Goal: Information Seeking & Learning: Learn about a topic

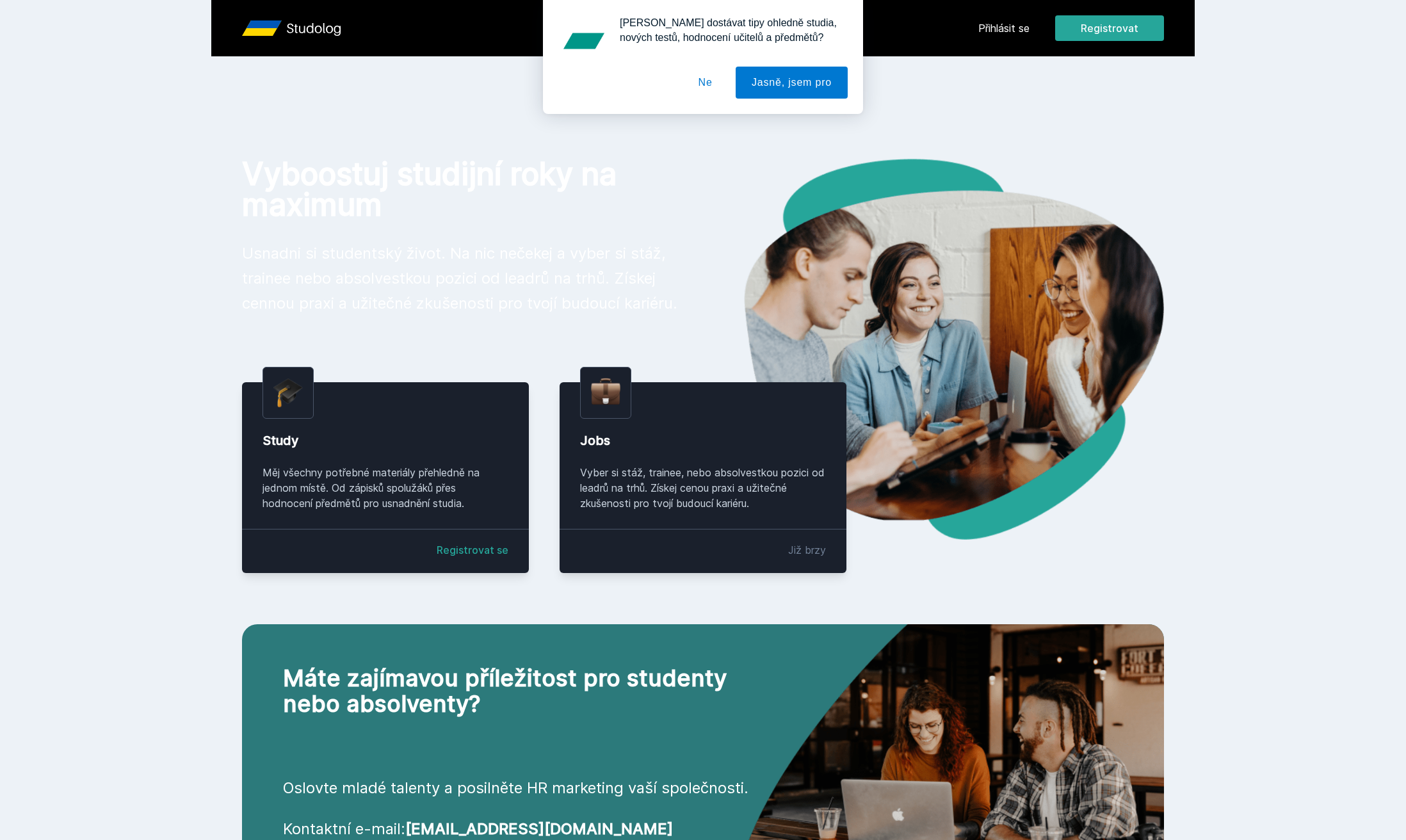
click at [716, 88] on button "Ne" at bounding box center [705, 83] width 46 height 32
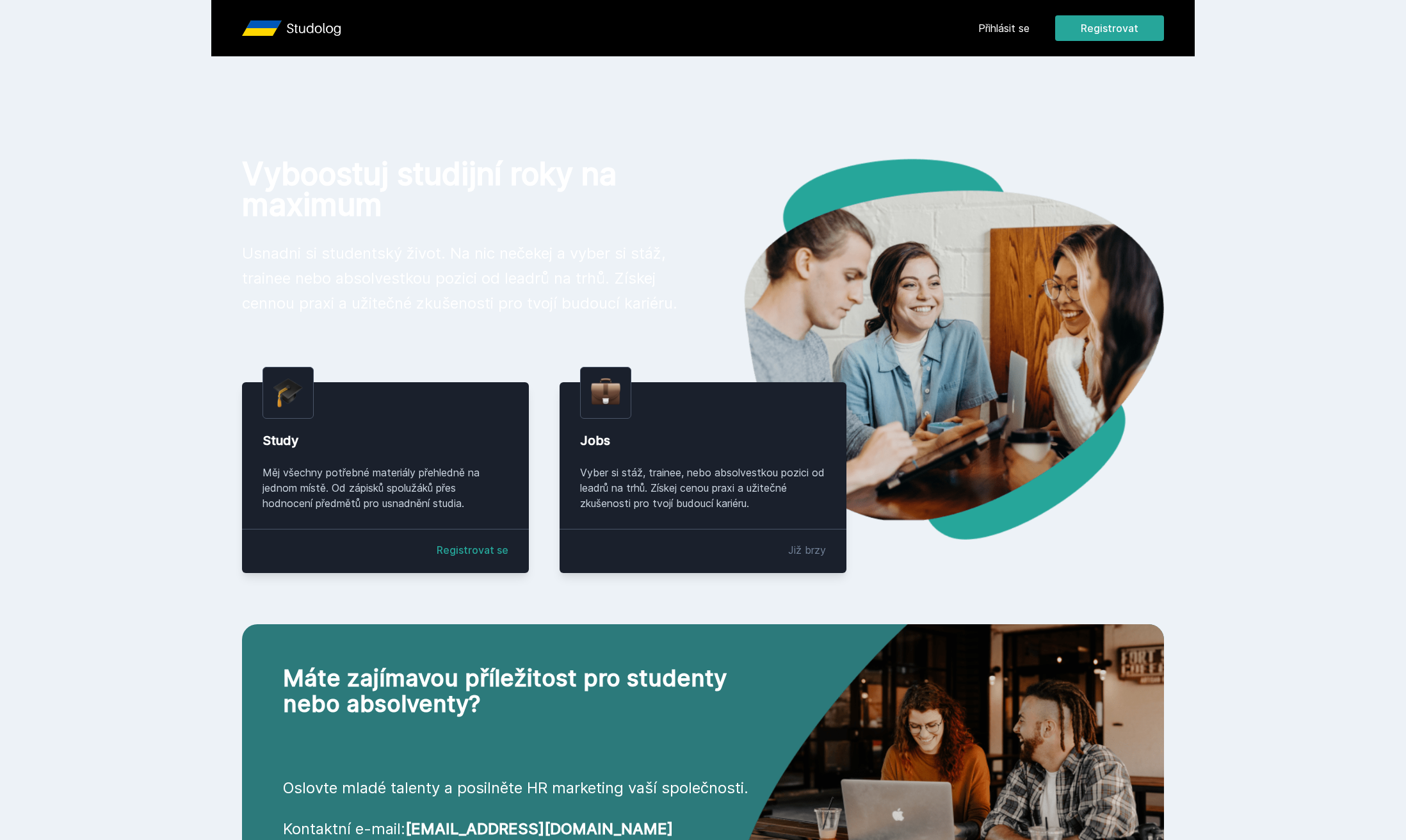
click at [995, 32] on link "Přihlásit se" at bounding box center [1004, 28] width 51 height 15
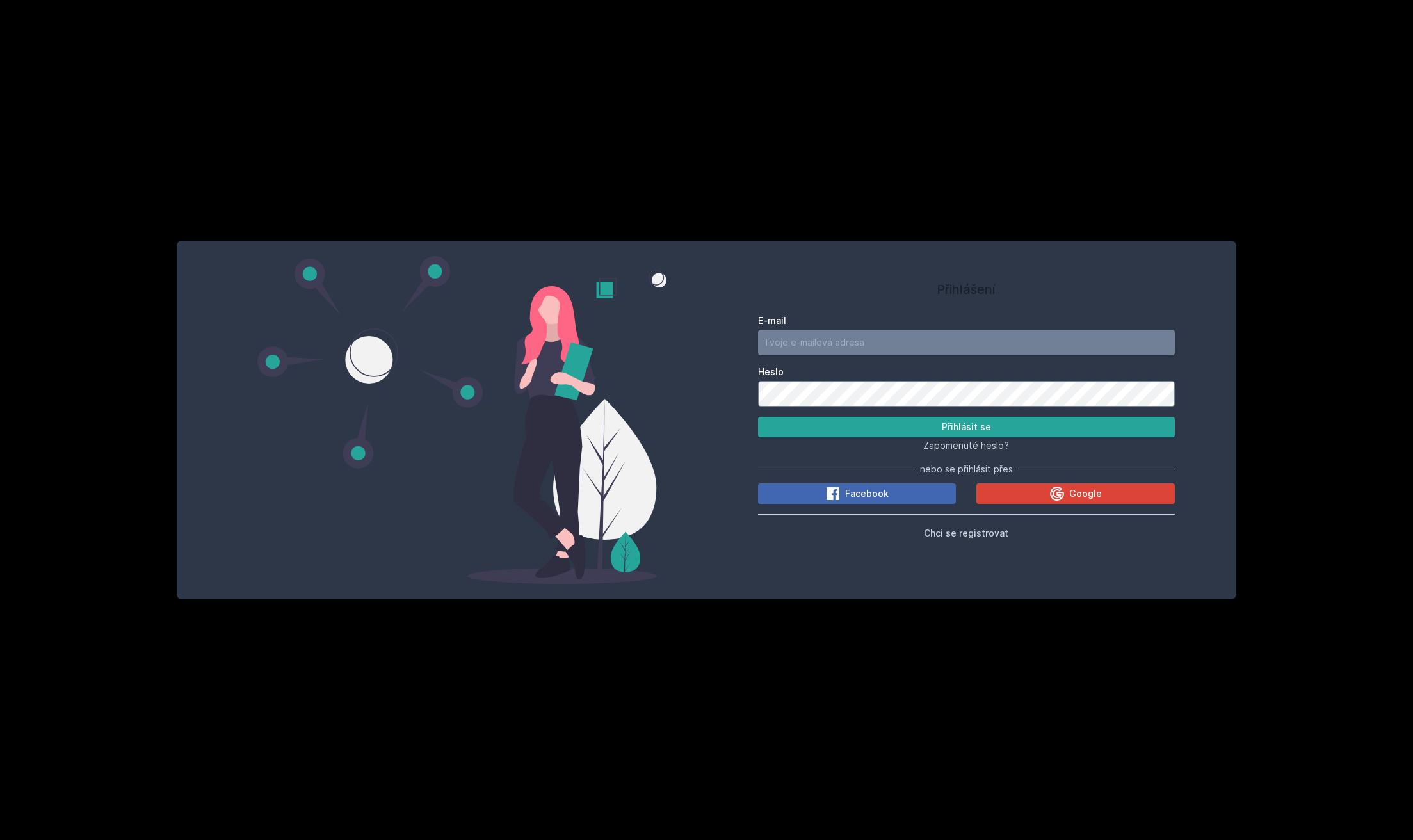
type input "[EMAIL_ADDRESS][DOMAIN_NAME]"
click at [1013, 453] on div "E-mail [EMAIL_ADDRESS][DOMAIN_NAME] Heslo Přihlásit se Zapomenuté heslo? nebo s…" at bounding box center [967, 424] width 418 height 231
click at [1025, 422] on button "Přihlásit se" at bounding box center [967, 427] width 418 height 21
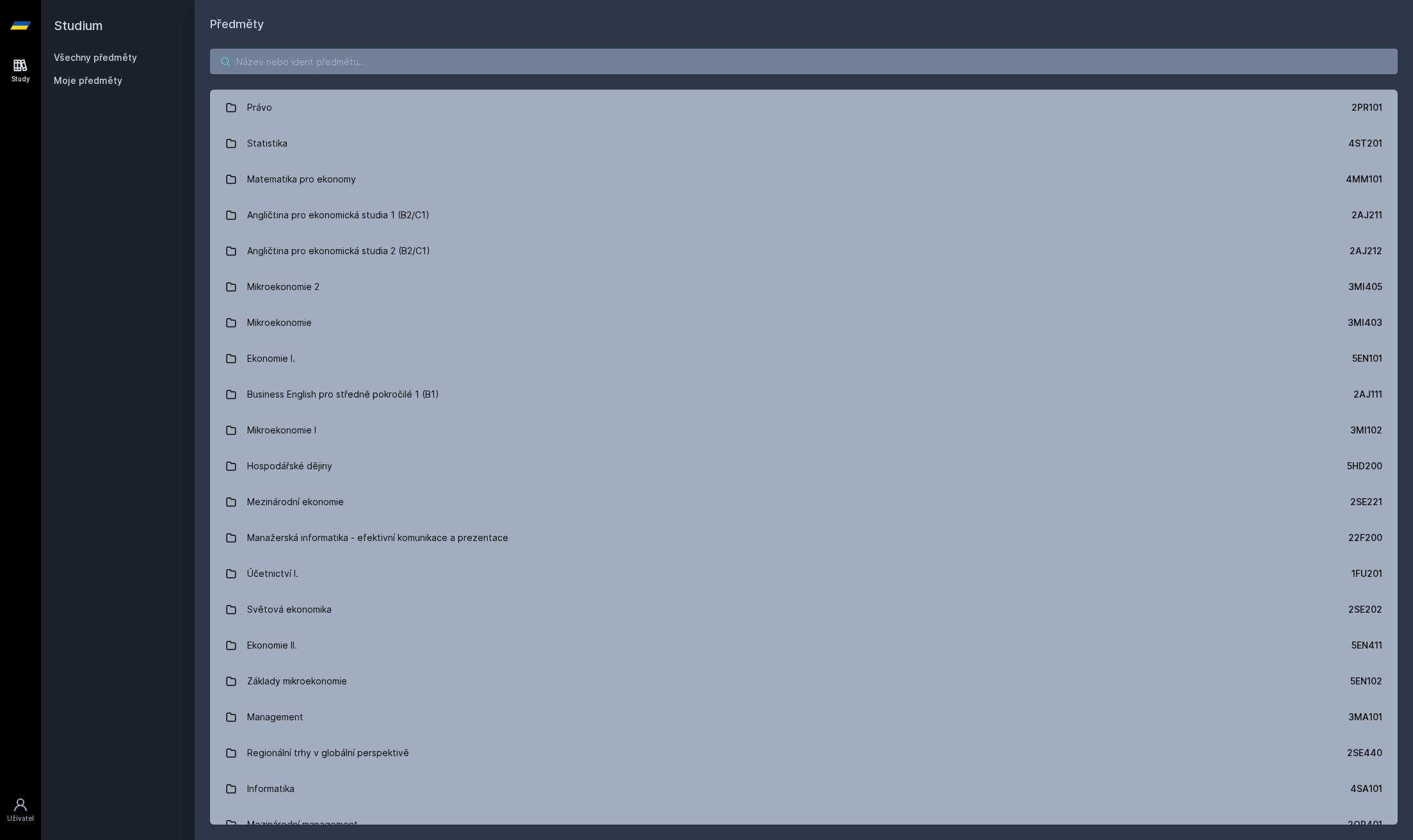
click at [338, 58] on input "search" at bounding box center [804, 61] width 1188 height 25
paste input "4IZ450"
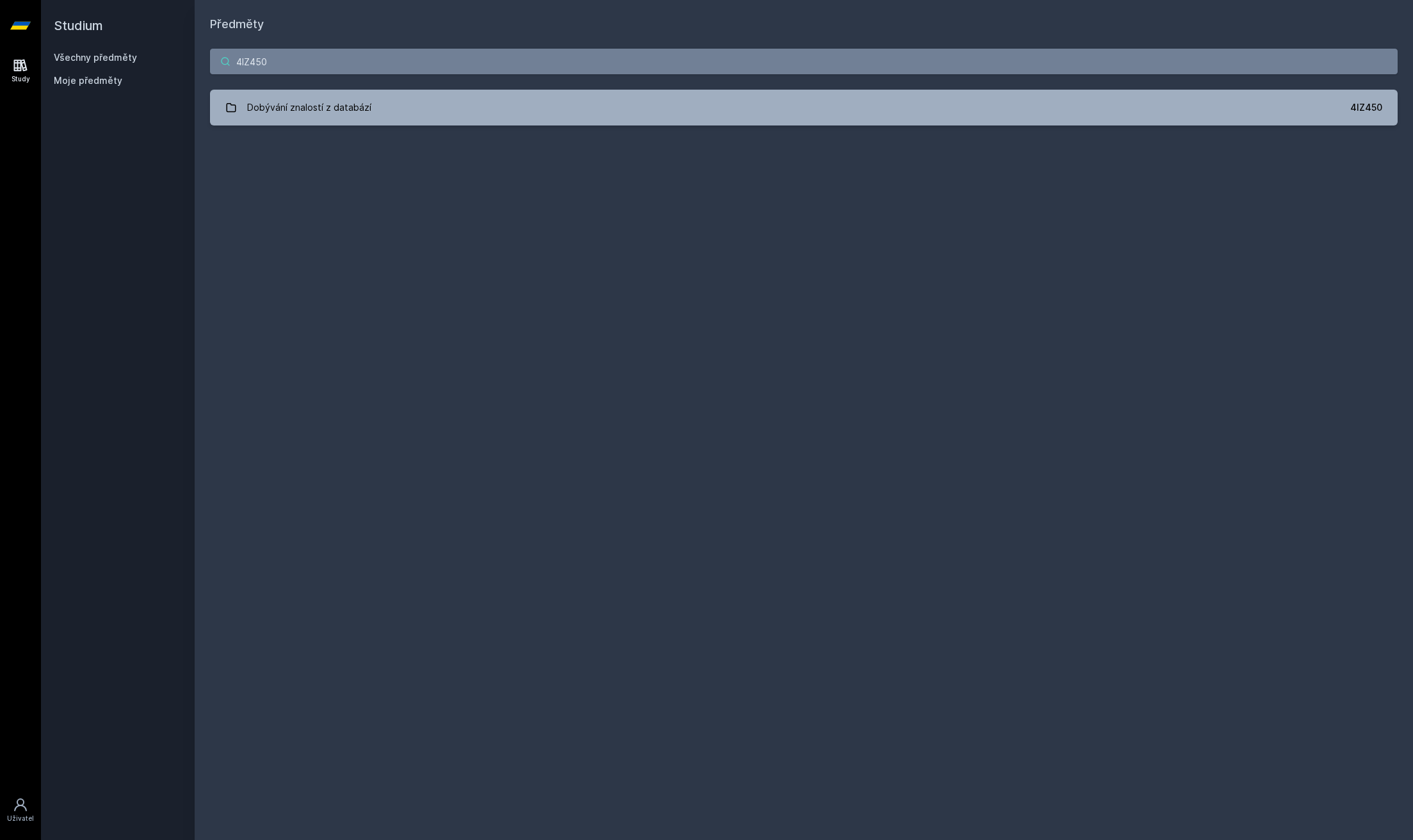
type input "4IZ450"
click at [341, 84] on div "4IZ450 Dobývání znalostí z databází 4IZ450 Jejda, něco se pokazilo." at bounding box center [804, 87] width 1219 height 107
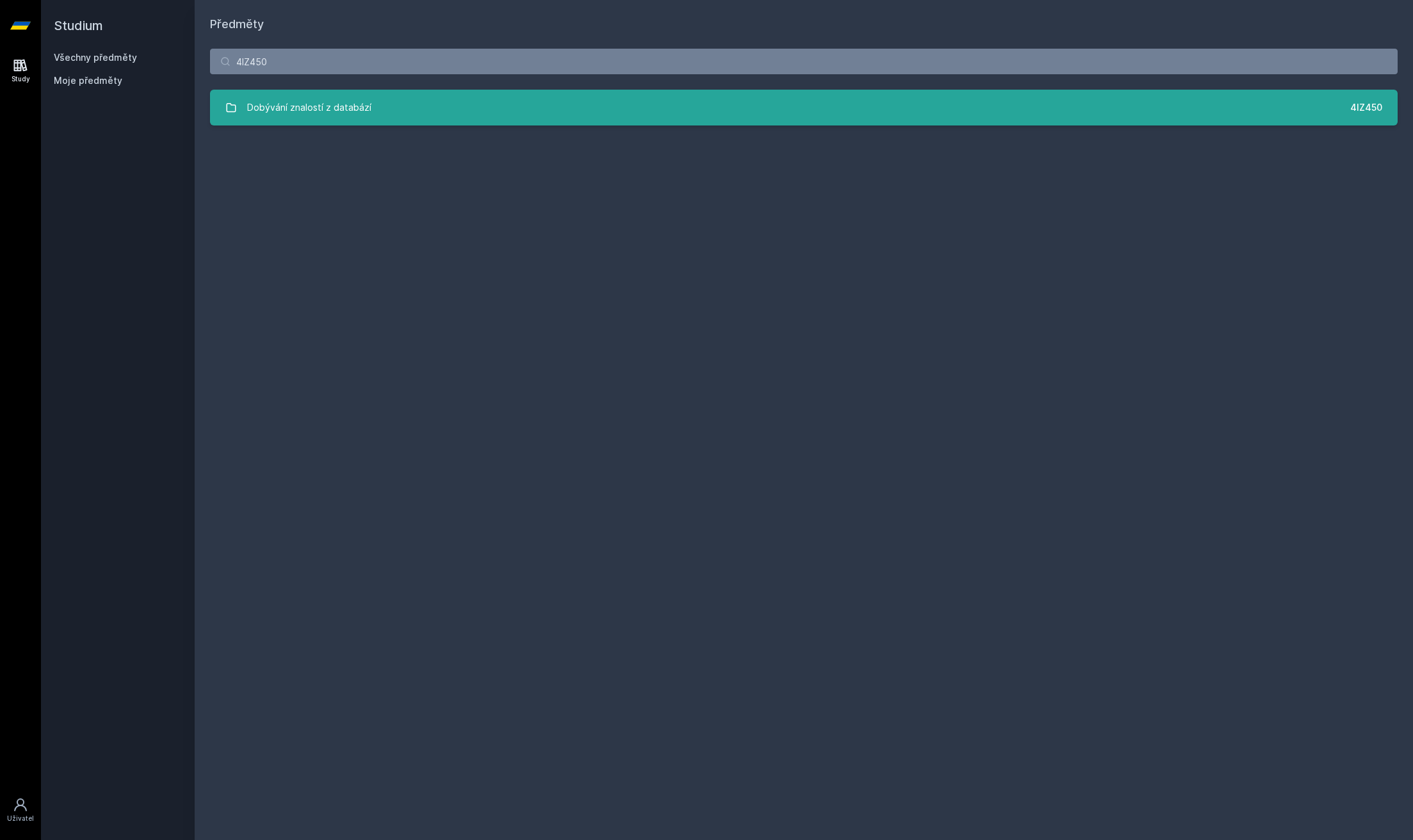
click at [347, 95] on div "Dobývání znalostí z databází" at bounding box center [309, 107] width 124 height 25
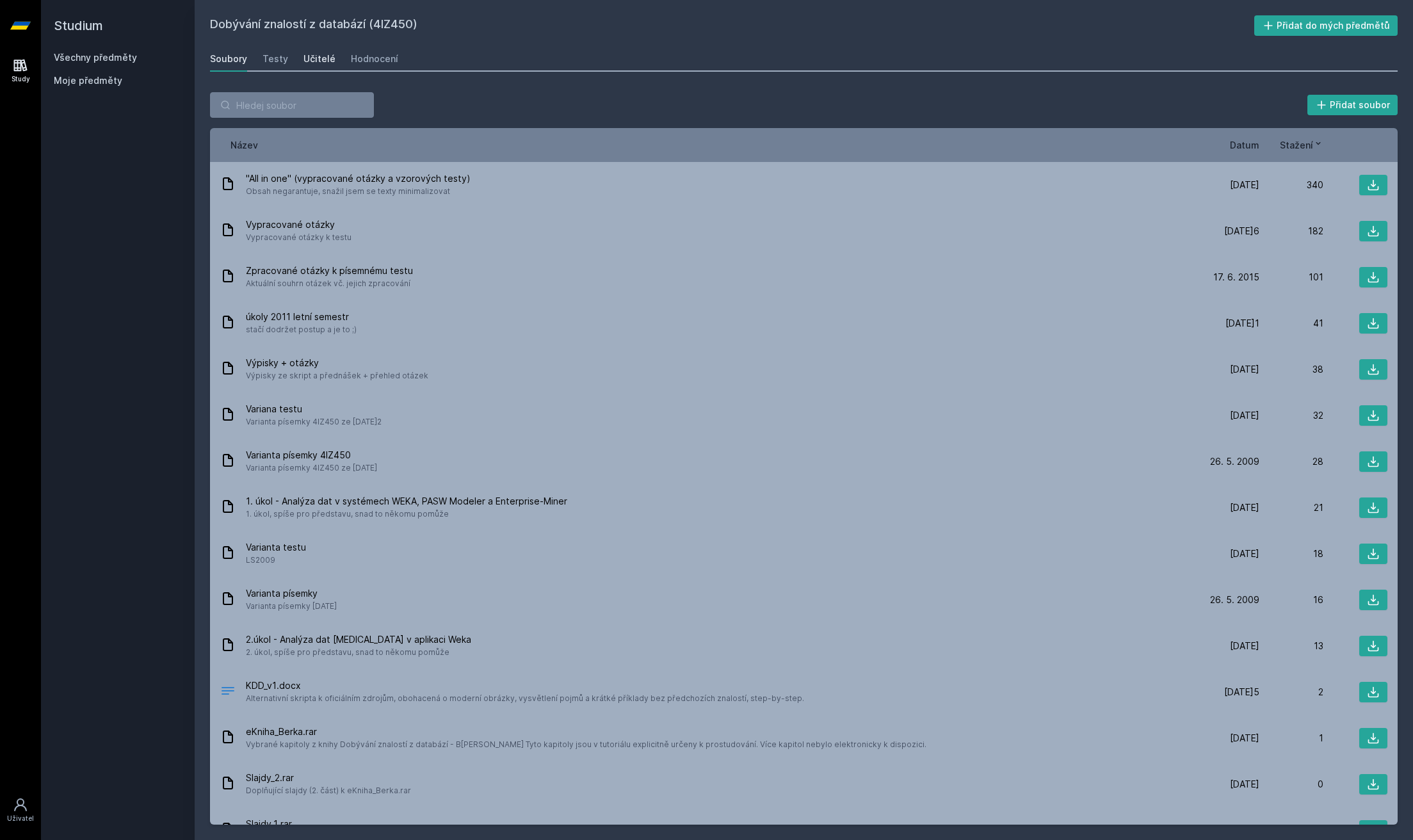
click at [325, 57] on div "Učitelé" at bounding box center [319, 59] width 32 height 13
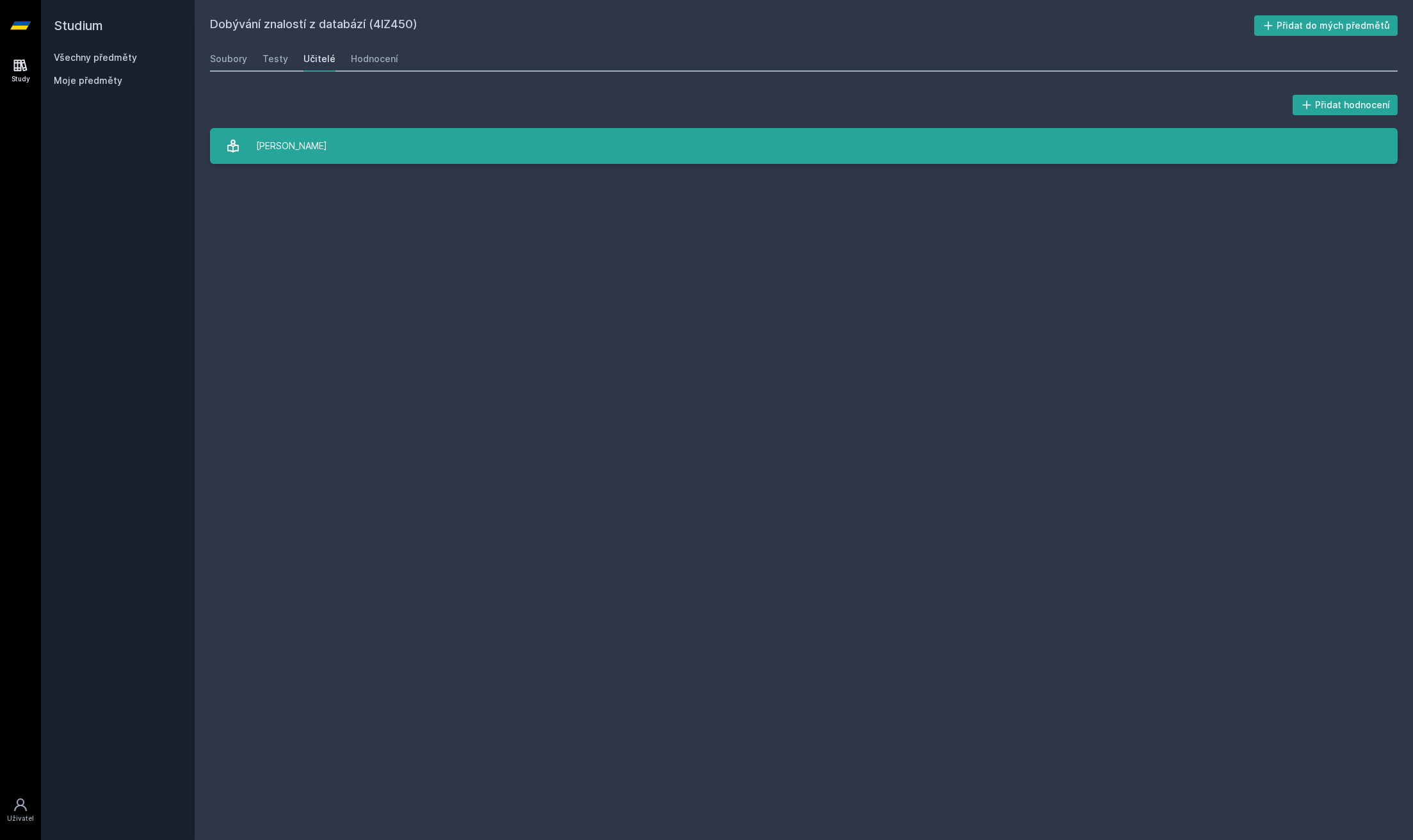
click at [359, 147] on link "[PERSON_NAME]" at bounding box center [804, 146] width 1188 height 36
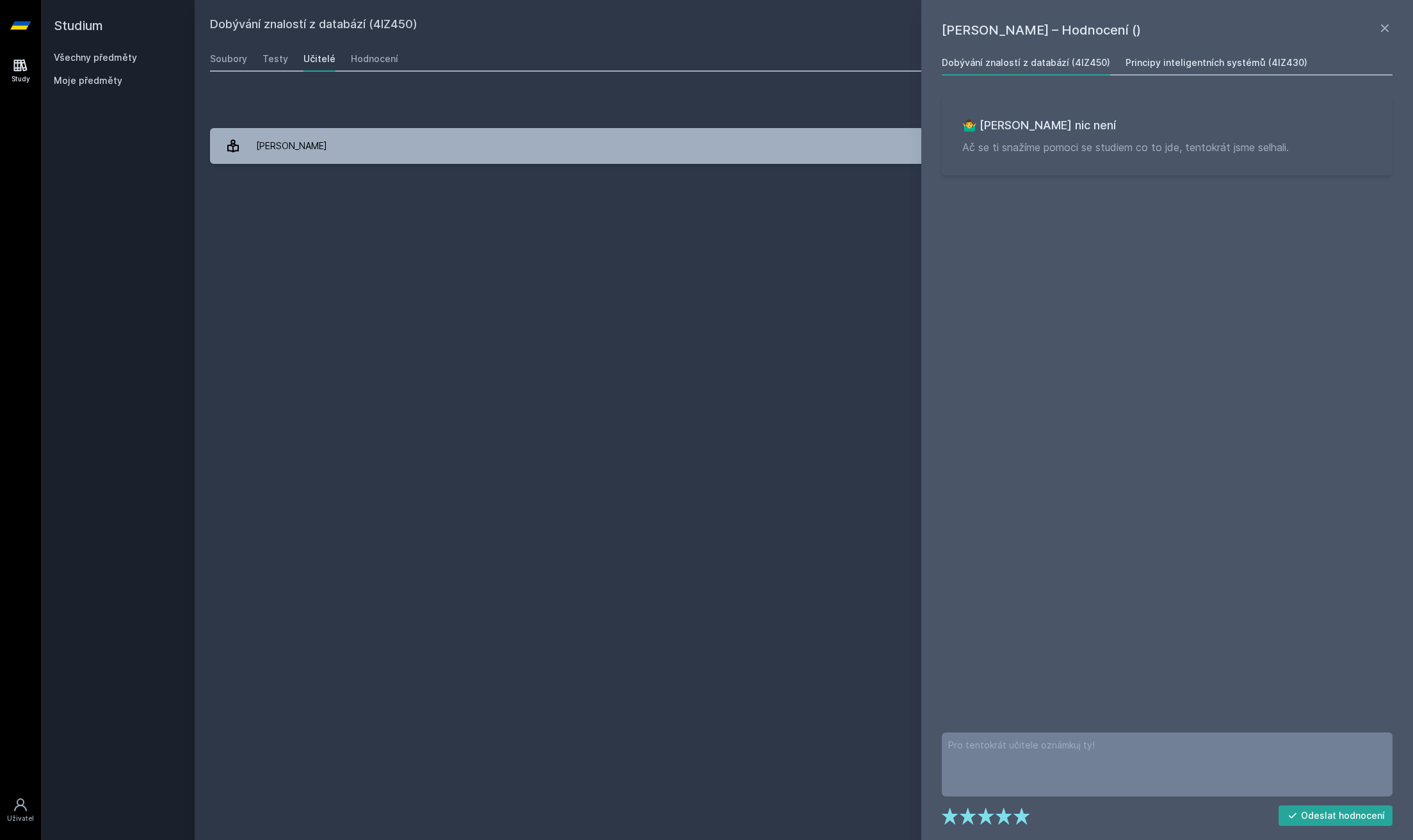
click at [1210, 71] on link "Principy inteligentních systémů (4IZ430)" at bounding box center [1217, 62] width 182 height 25
click at [1056, 71] on link "Dobývání znalostí z databází (4IZ450)" at bounding box center [1026, 62] width 168 height 25
click at [606, 81] on div "Přidat hodnocení [PERSON_NAME]– Hodnocení () Dobývání znalostí z databází (4IZ4…" at bounding box center [804, 127] width 1219 height 103
click at [391, 67] on link "Hodnocení" at bounding box center [374, 59] width 48 height 25
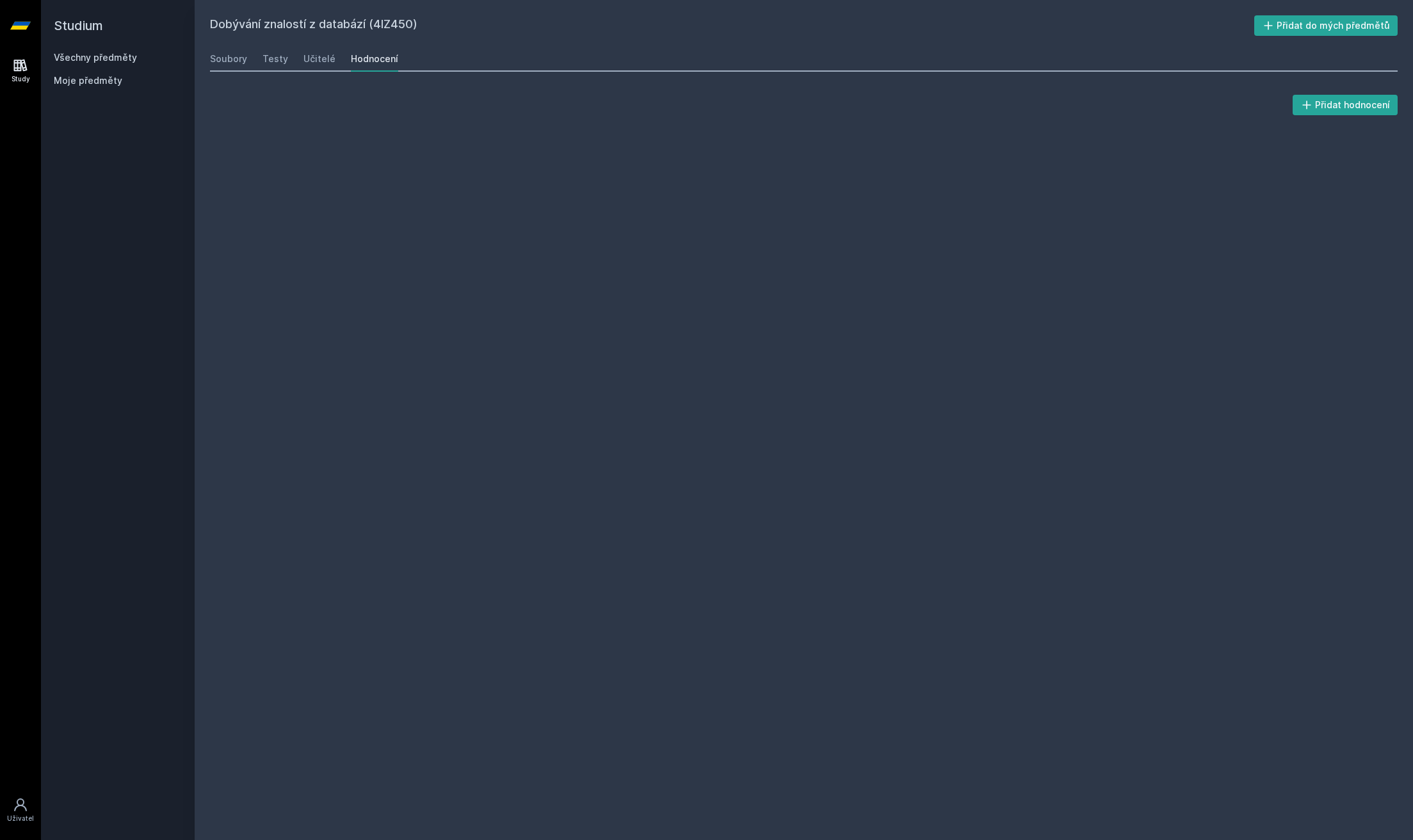
click at [385, 67] on link "Hodnocení" at bounding box center [374, 59] width 48 height 25
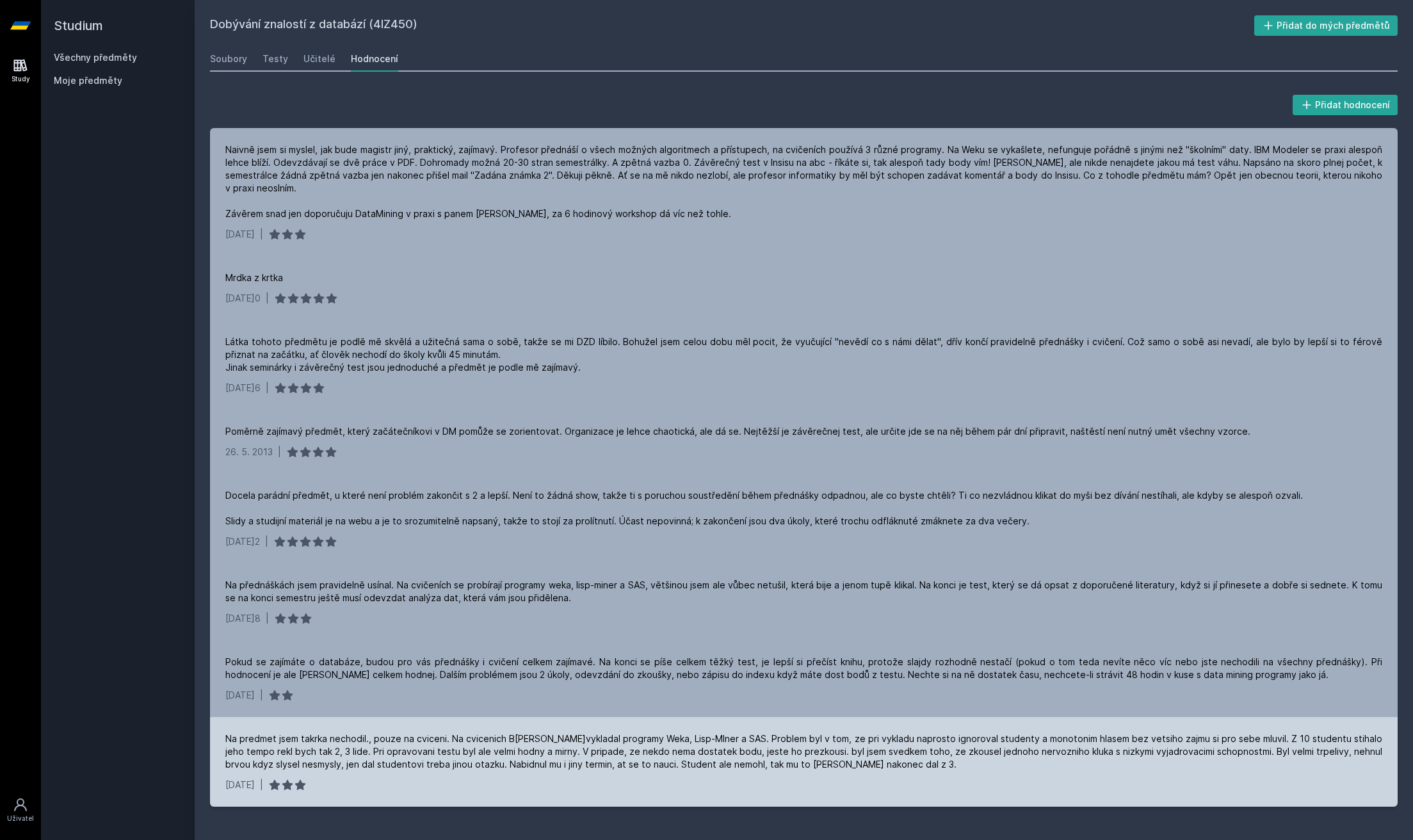
drag, startPoint x: 815, startPoint y: 556, endPoint x: 864, endPoint y: 762, distance: 211.7
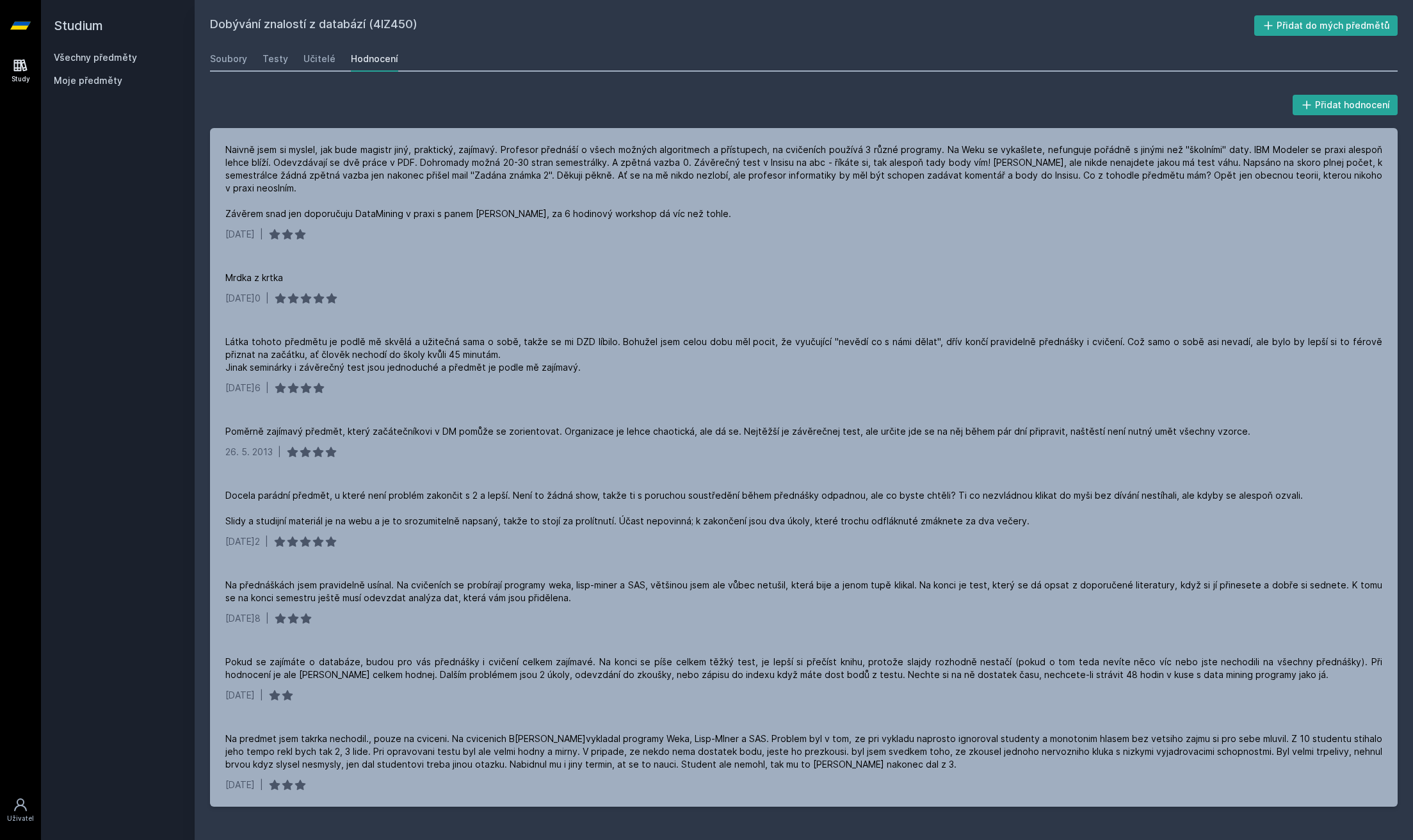
click at [292, 61] on div "Soubory Testy Učitelé Hodnocení" at bounding box center [804, 59] width 1188 height 25
click at [283, 55] on div "Testy" at bounding box center [275, 59] width 26 height 13
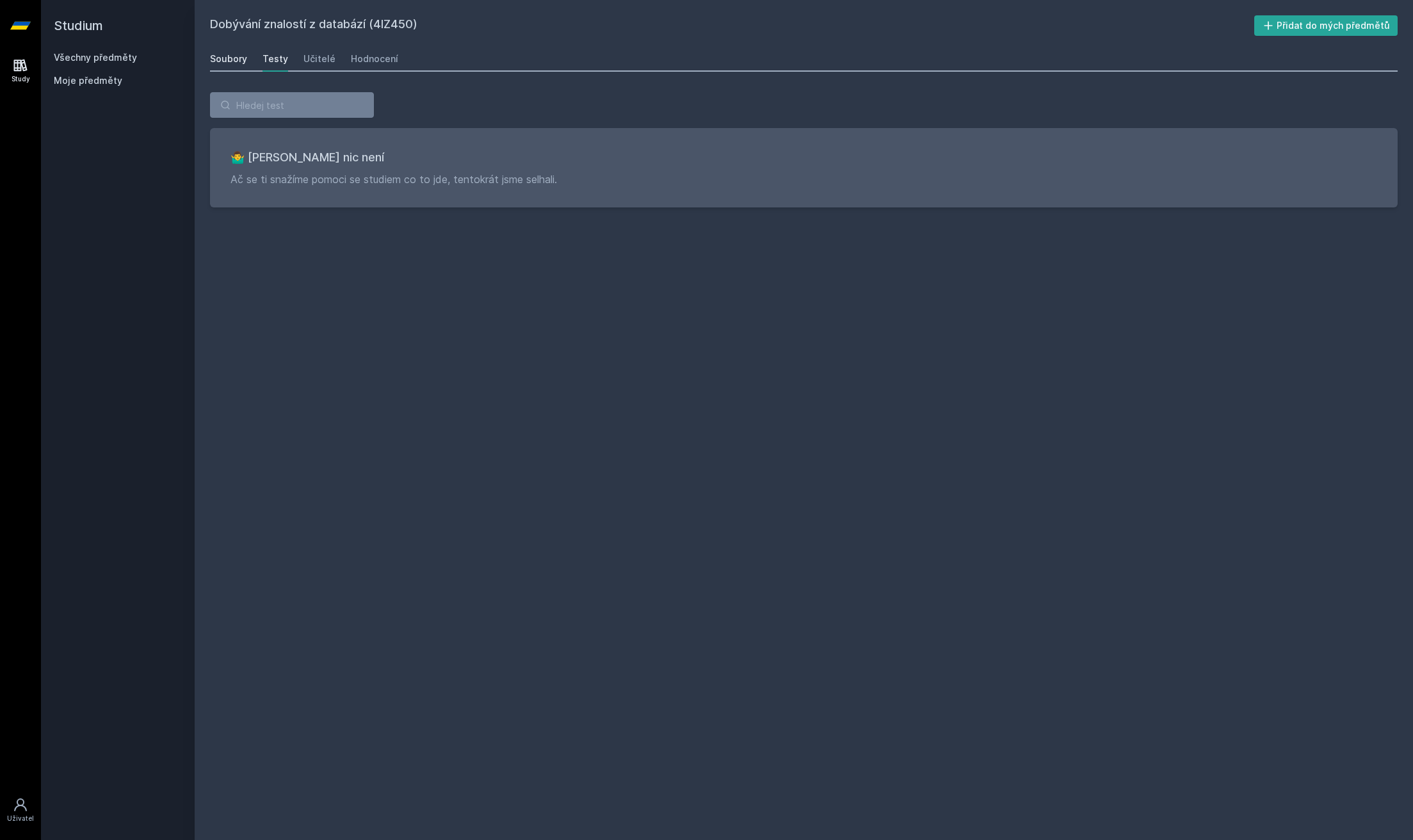
click at [232, 60] on div "Soubory" at bounding box center [229, 59] width 37 height 13
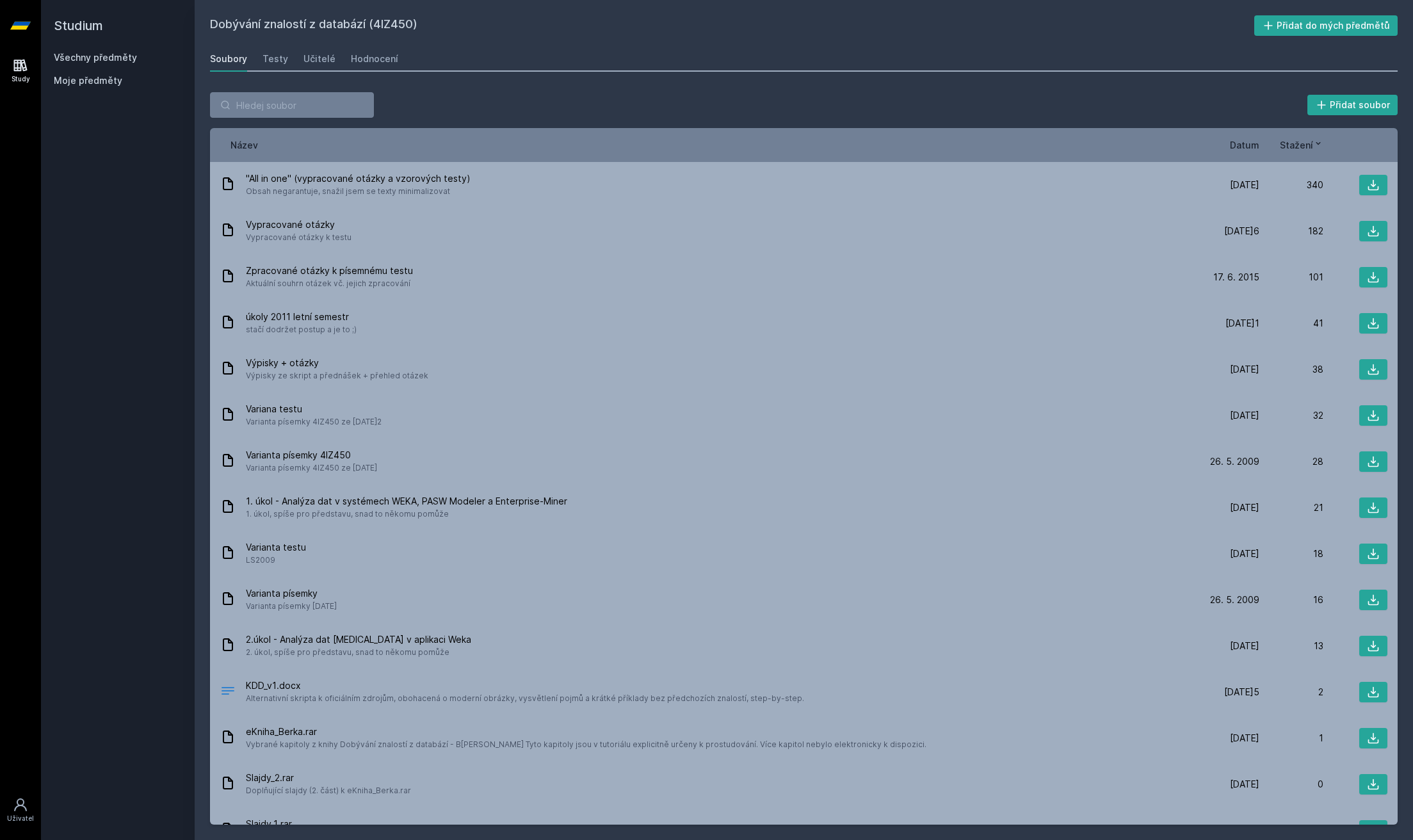
click at [94, 62] on link "Všechny předměty" at bounding box center [95, 57] width 83 height 11
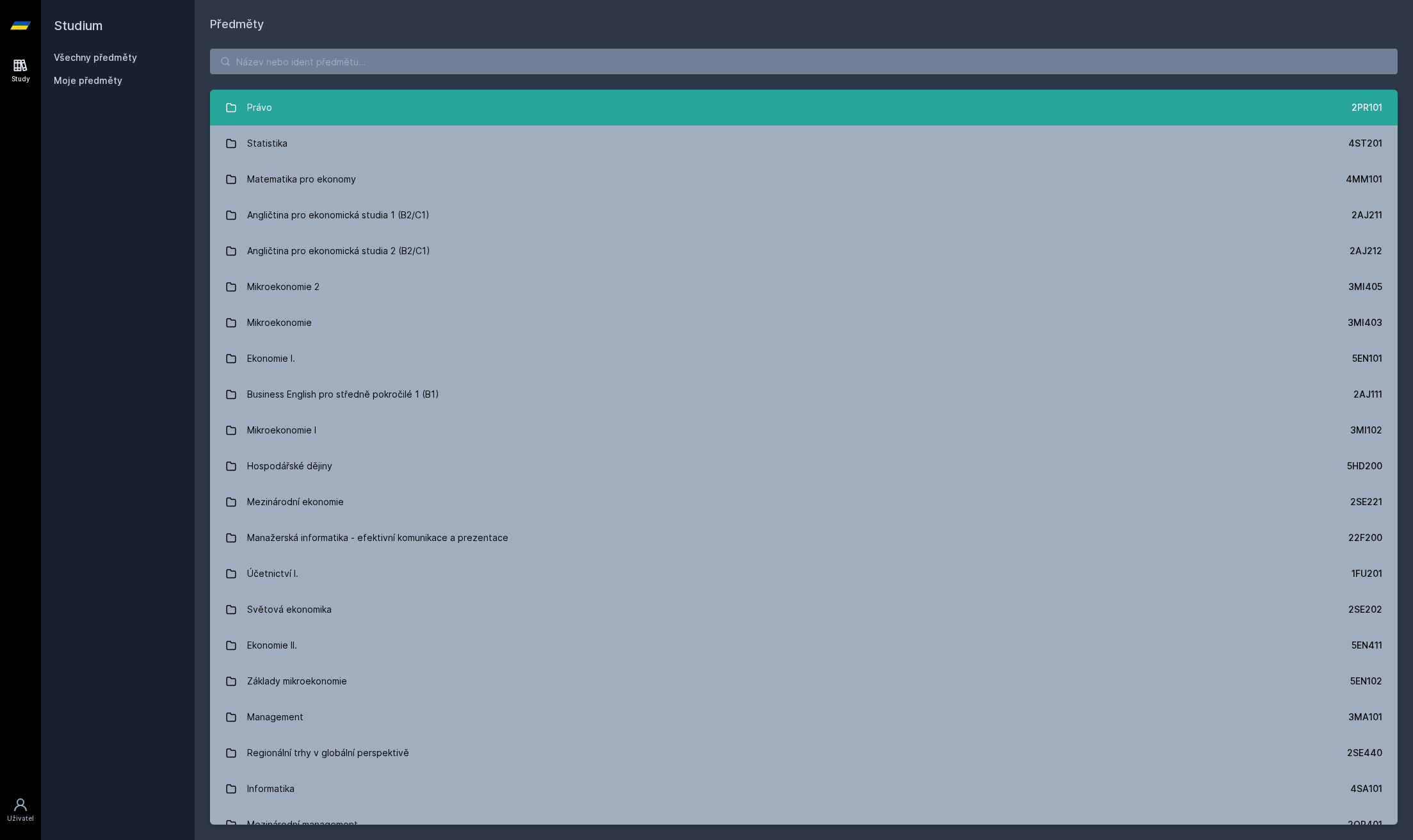
click at [348, 103] on link "Právo 2PR101" at bounding box center [804, 107] width 1188 height 36
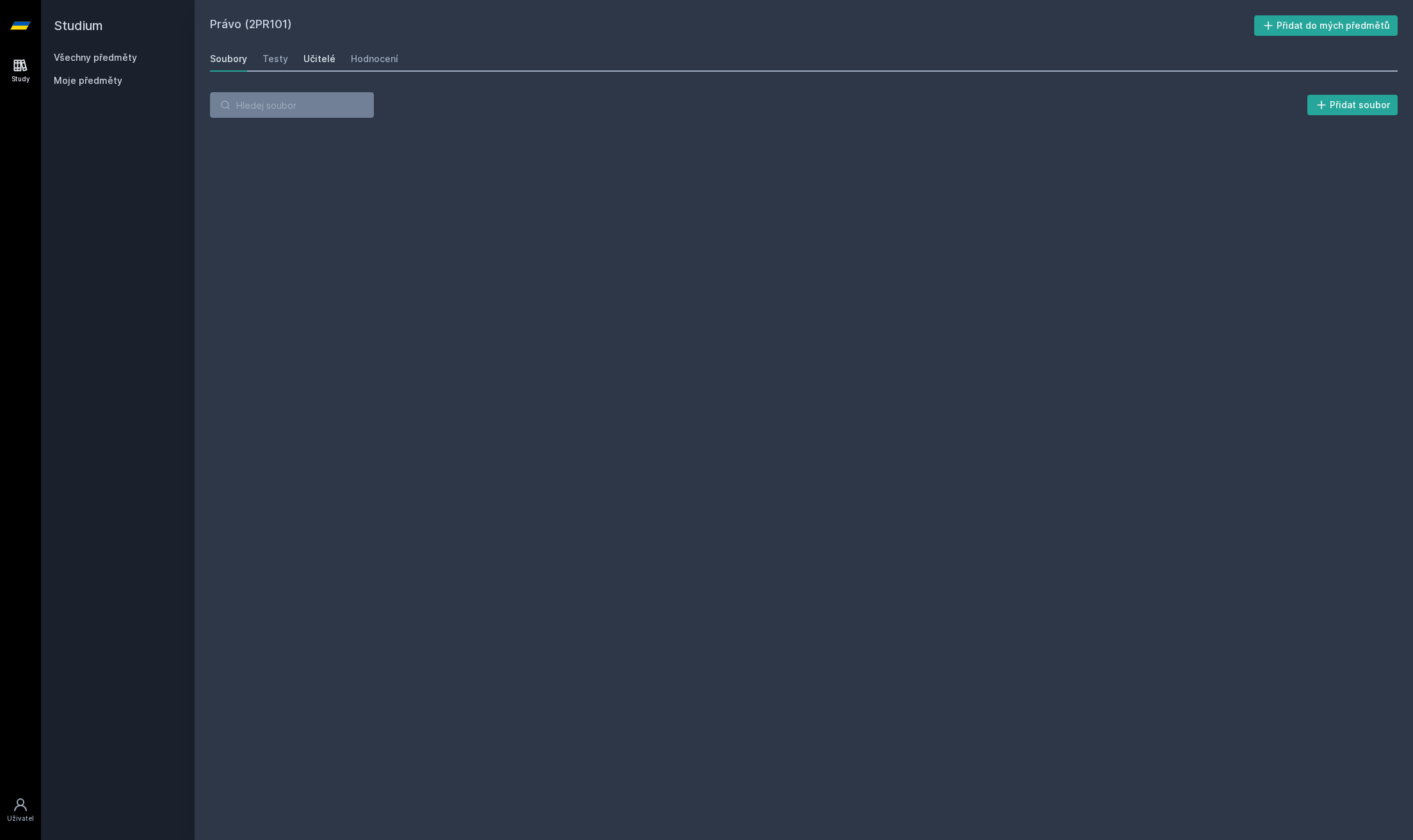
click at [326, 63] on div "Učitelé" at bounding box center [319, 59] width 32 height 13
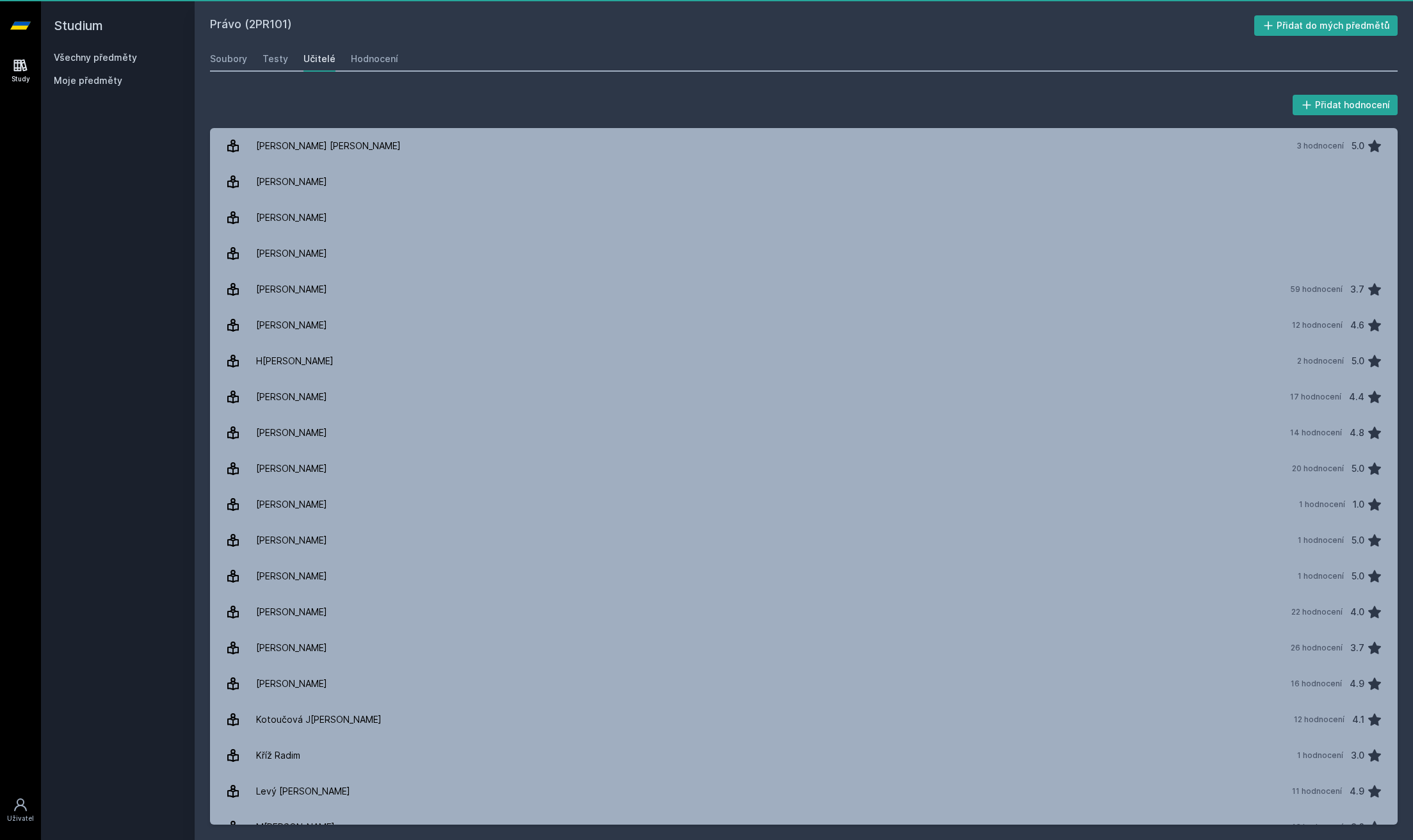
click at [326, 63] on div "Učitelé" at bounding box center [319, 59] width 32 height 13
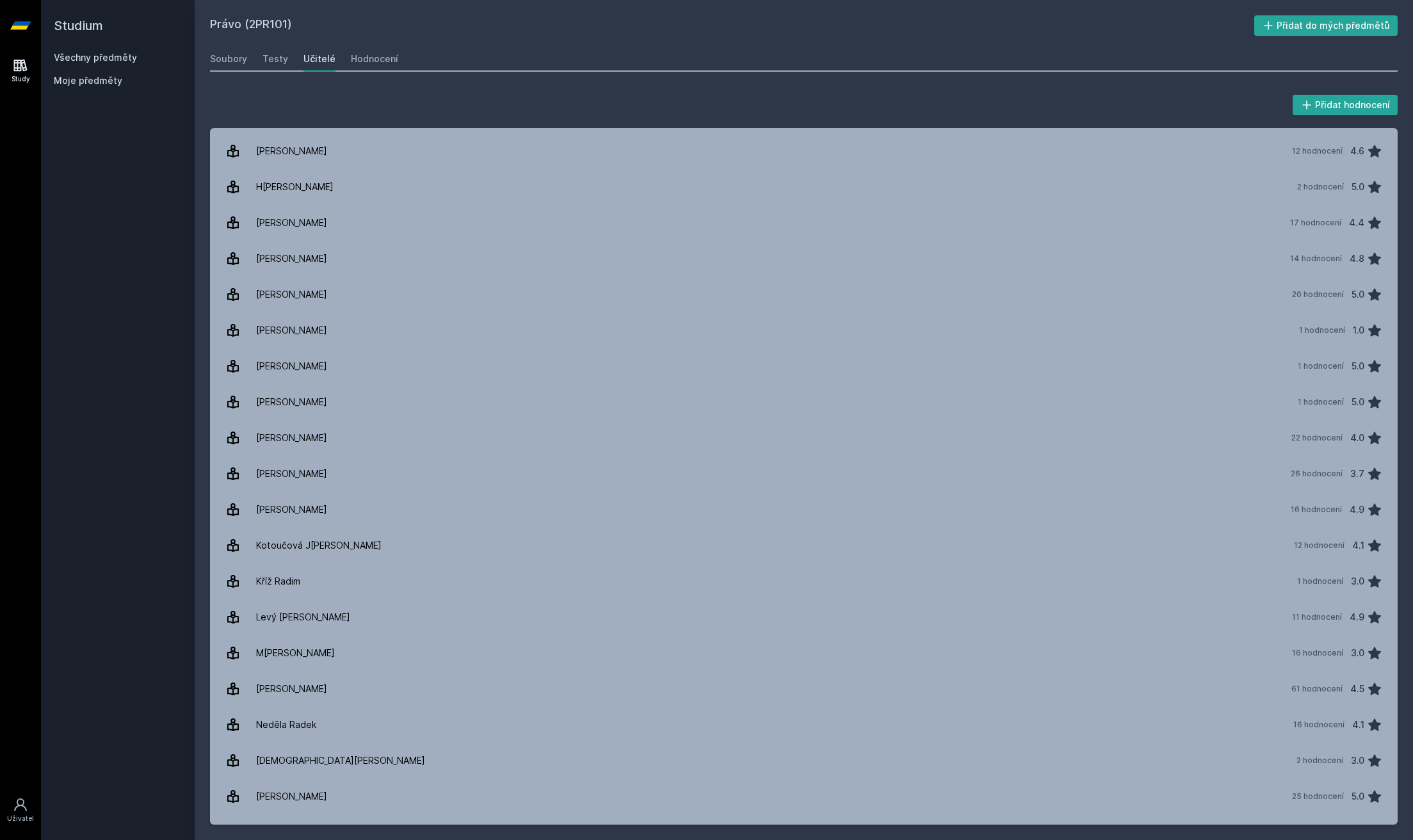
scroll to position [198, 0]
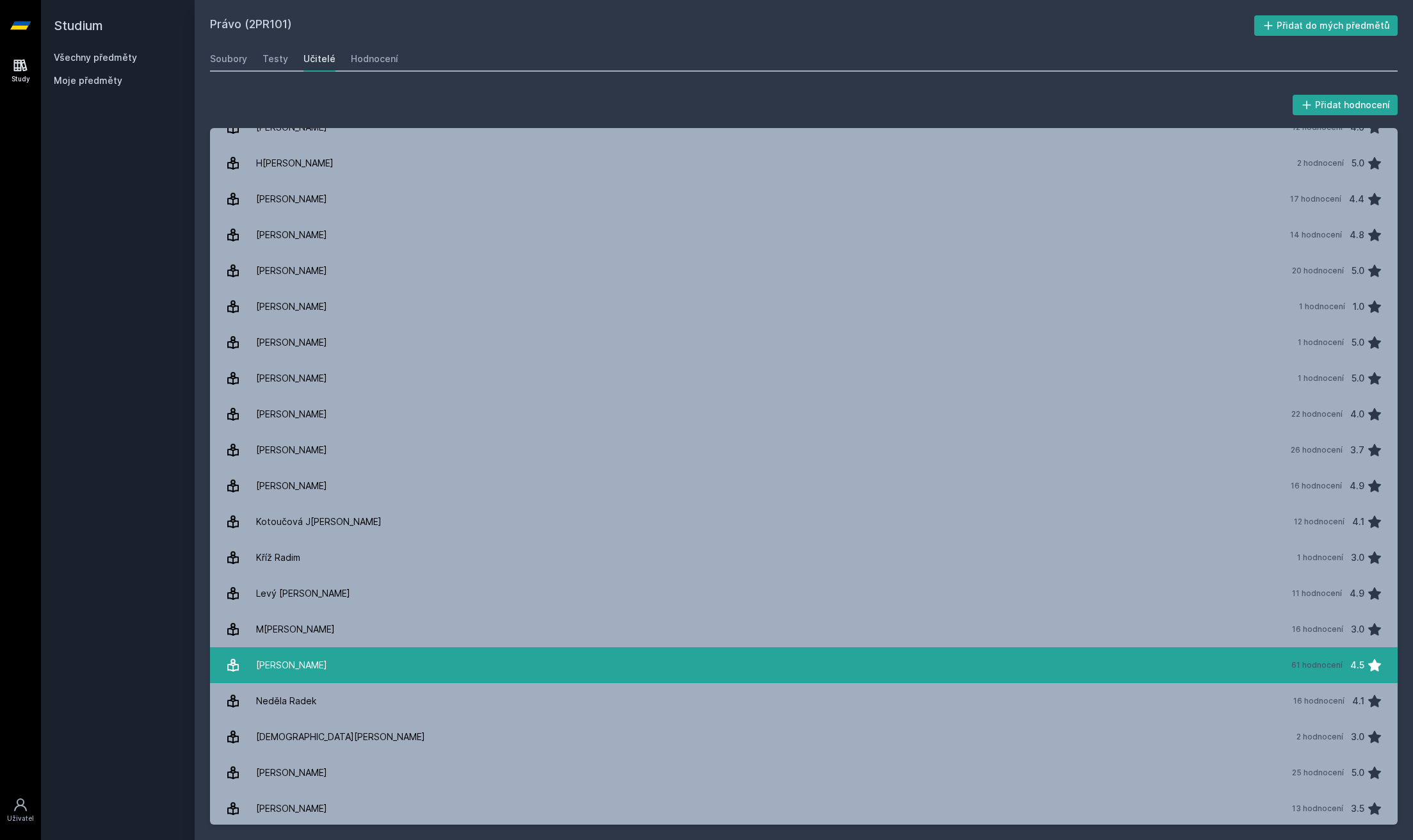
click at [374, 664] on link "M[PERSON_NAME] 61 hodnocení 4.5" at bounding box center [804, 665] width 1188 height 36
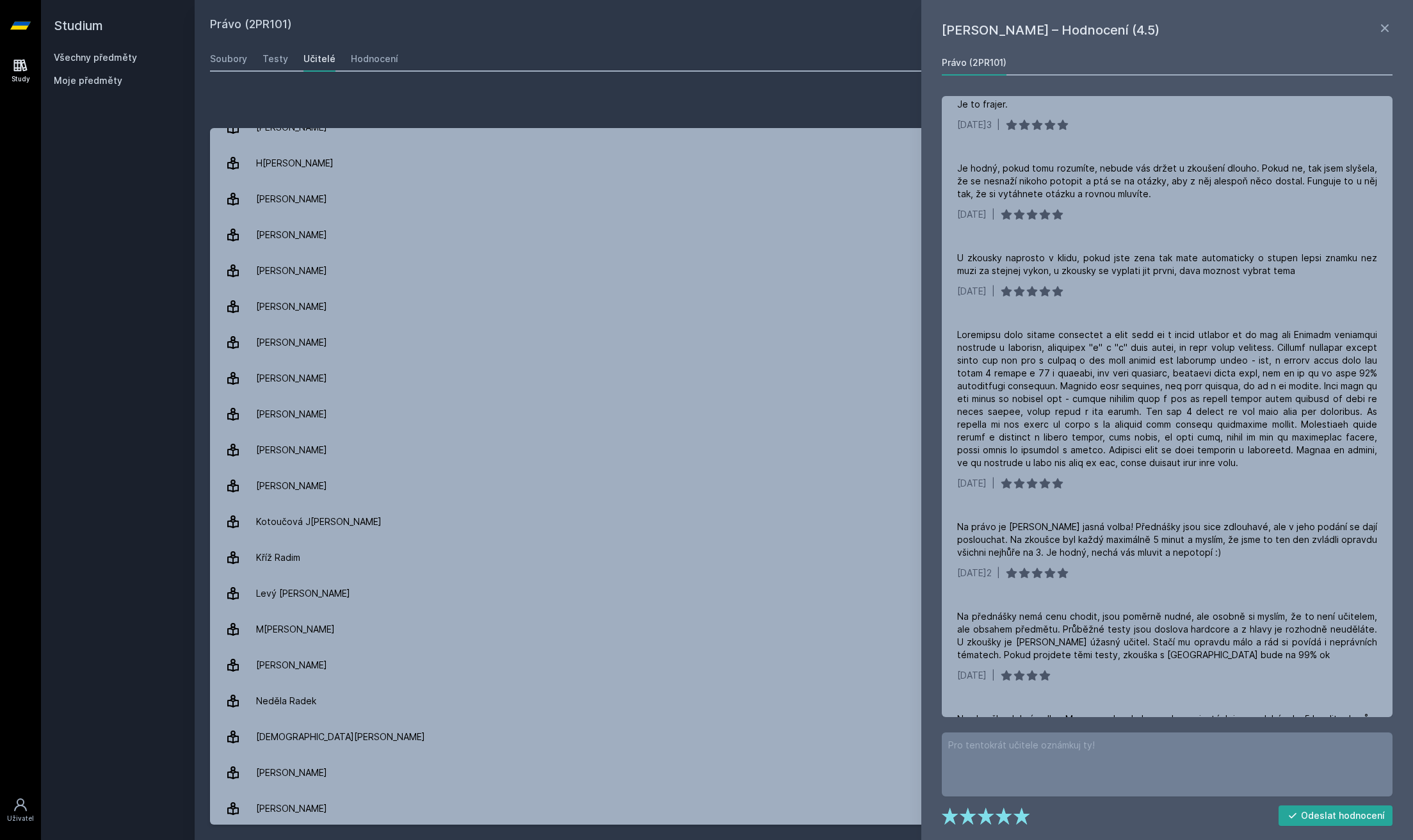
scroll to position [427, 0]
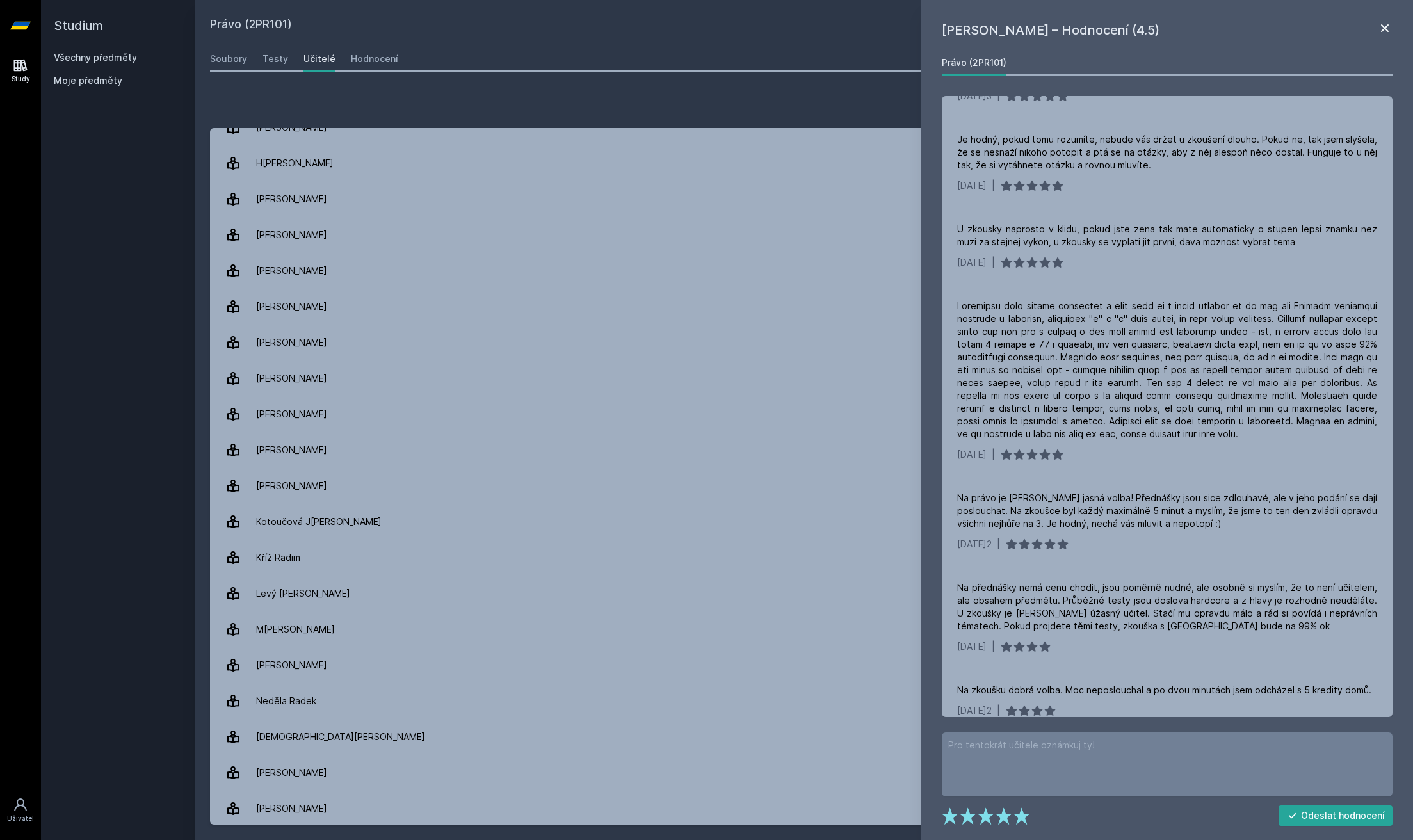
click at [1386, 23] on icon at bounding box center [1385, 28] width 15 height 15
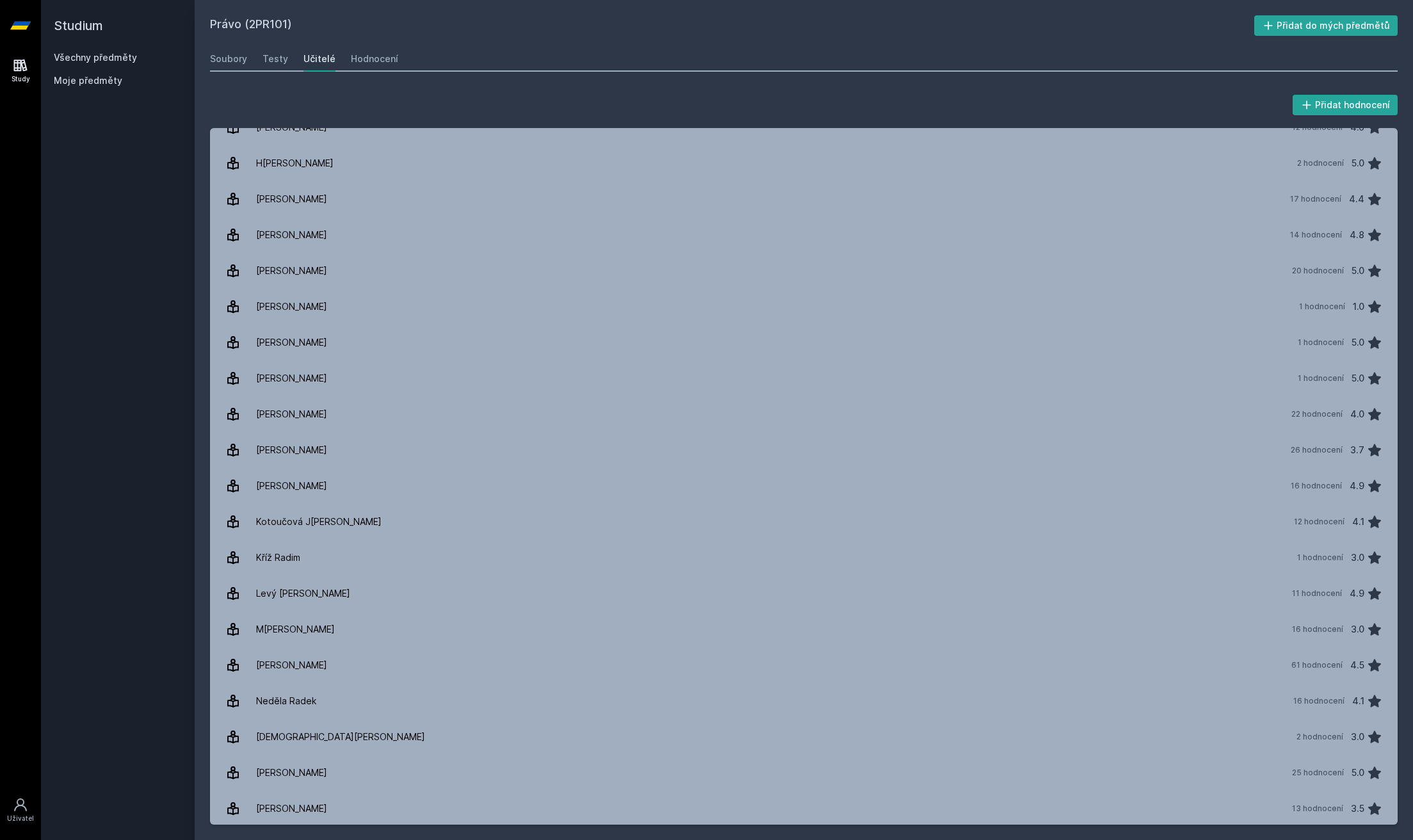
click at [260, 63] on div "Soubory Testy Učitelé Hodnocení" at bounding box center [804, 59] width 1188 height 25
click at [222, 64] on div "Soubory" at bounding box center [229, 59] width 37 height 13
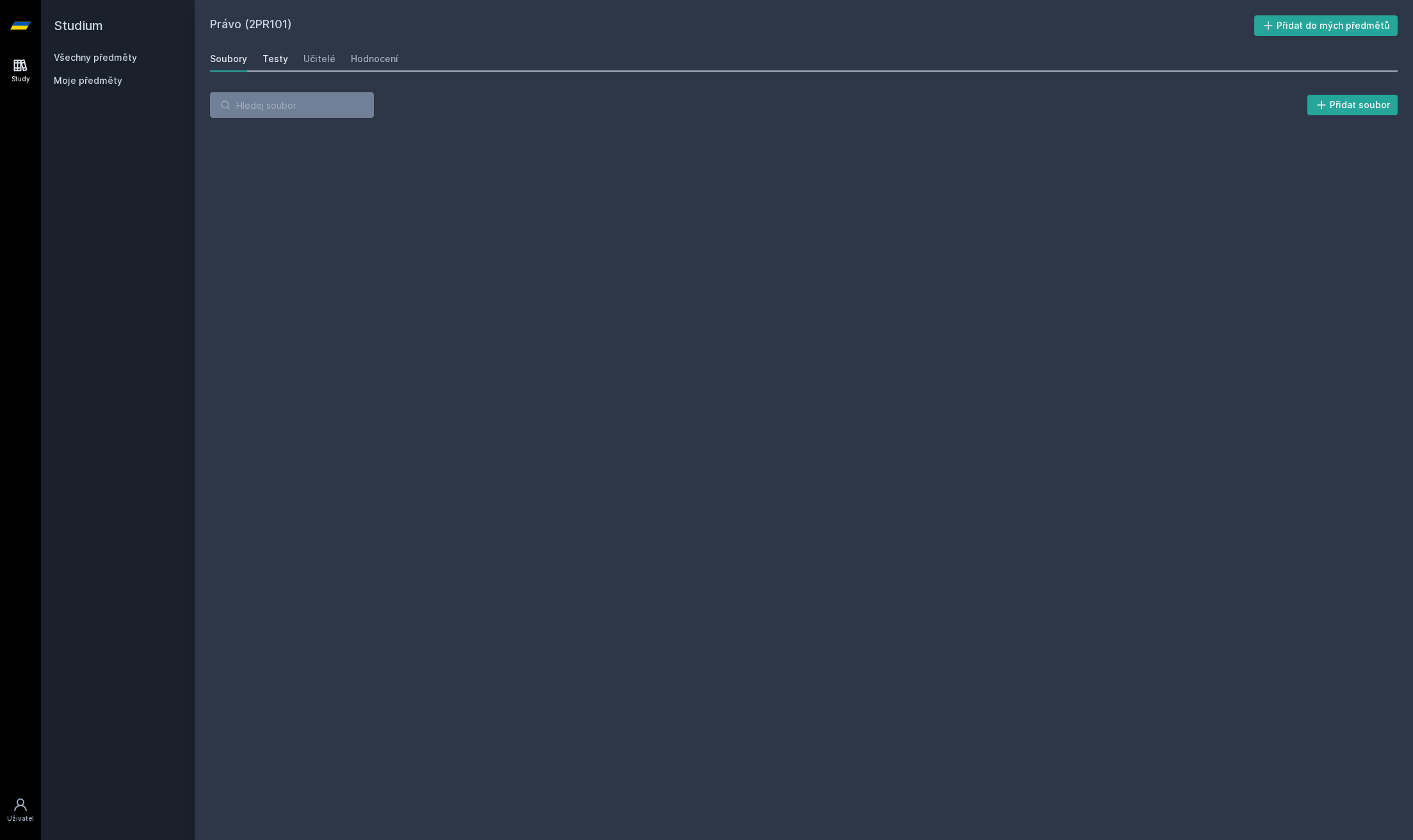
click at [263, 54] on div "Testy" at bounding box center [275, 59] width 26 height 13
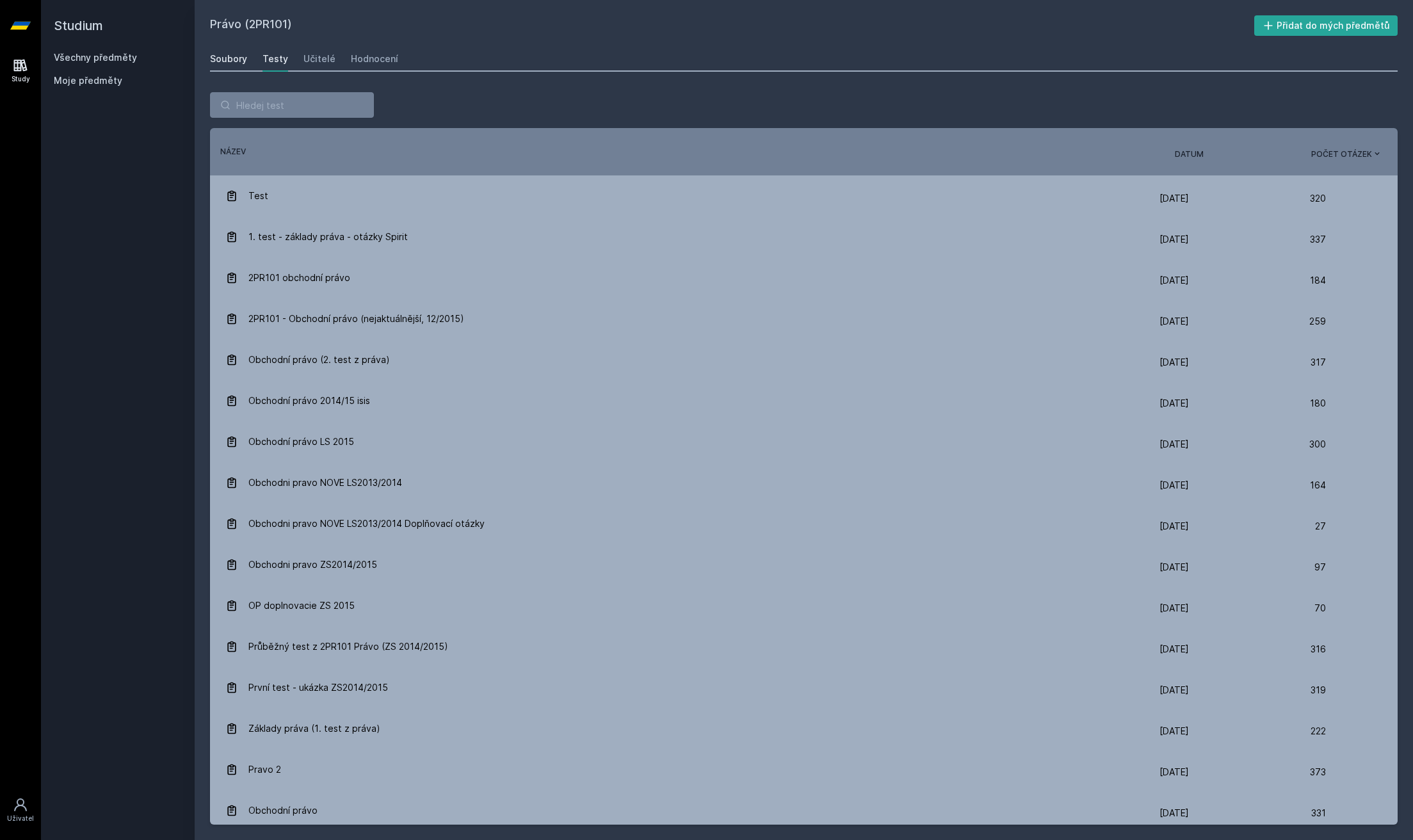
click at [238, 64] on div "Soubory" at bounding box center [229, 59] width 37 height 13
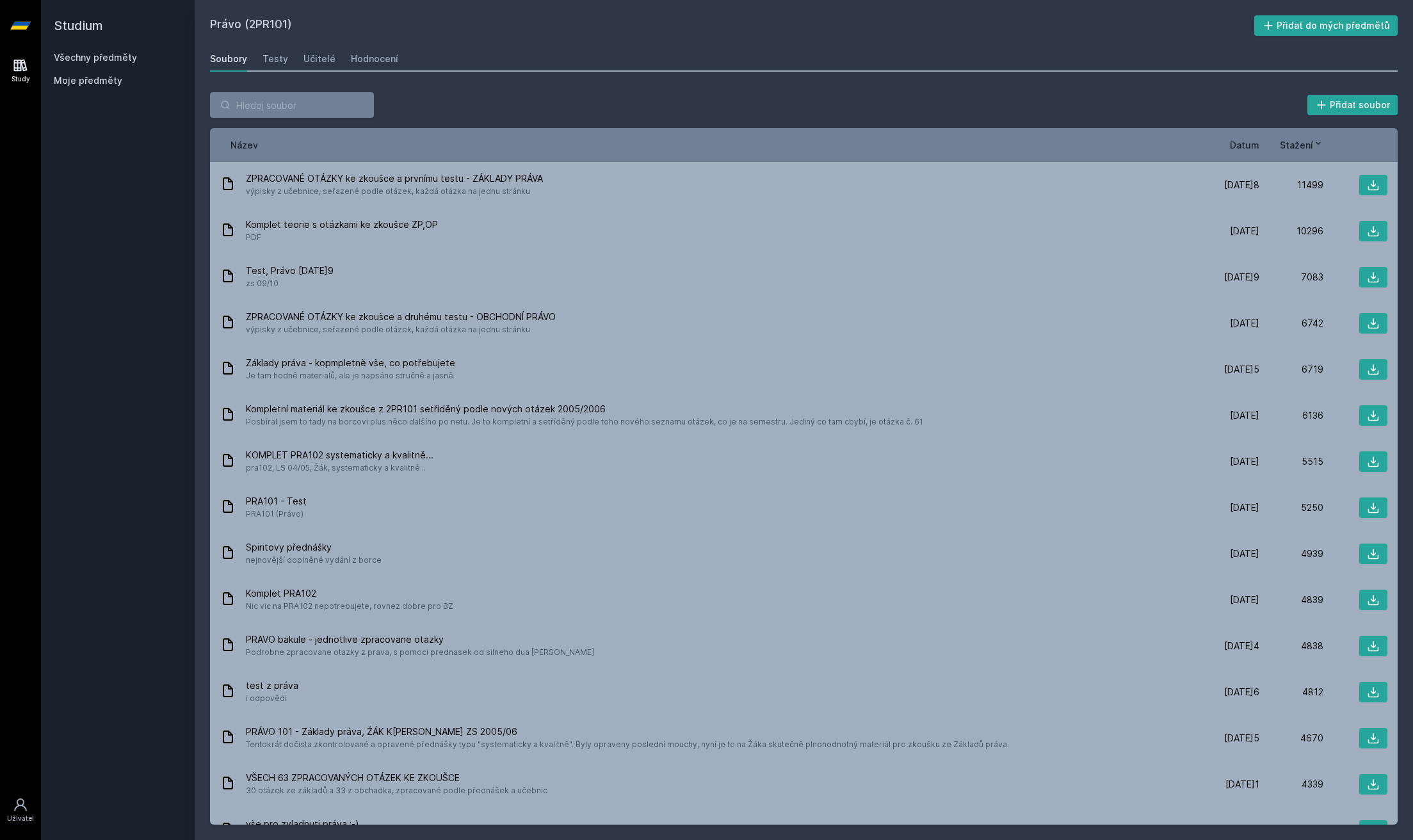
click at [76, 70] on div "Všechny předměty Moje předměty" at bounding box center [118, 71] width 128 height 41
click at [74, 61] on link "Všechny předměty" at bounding box center [95, 57] width 83 height 11
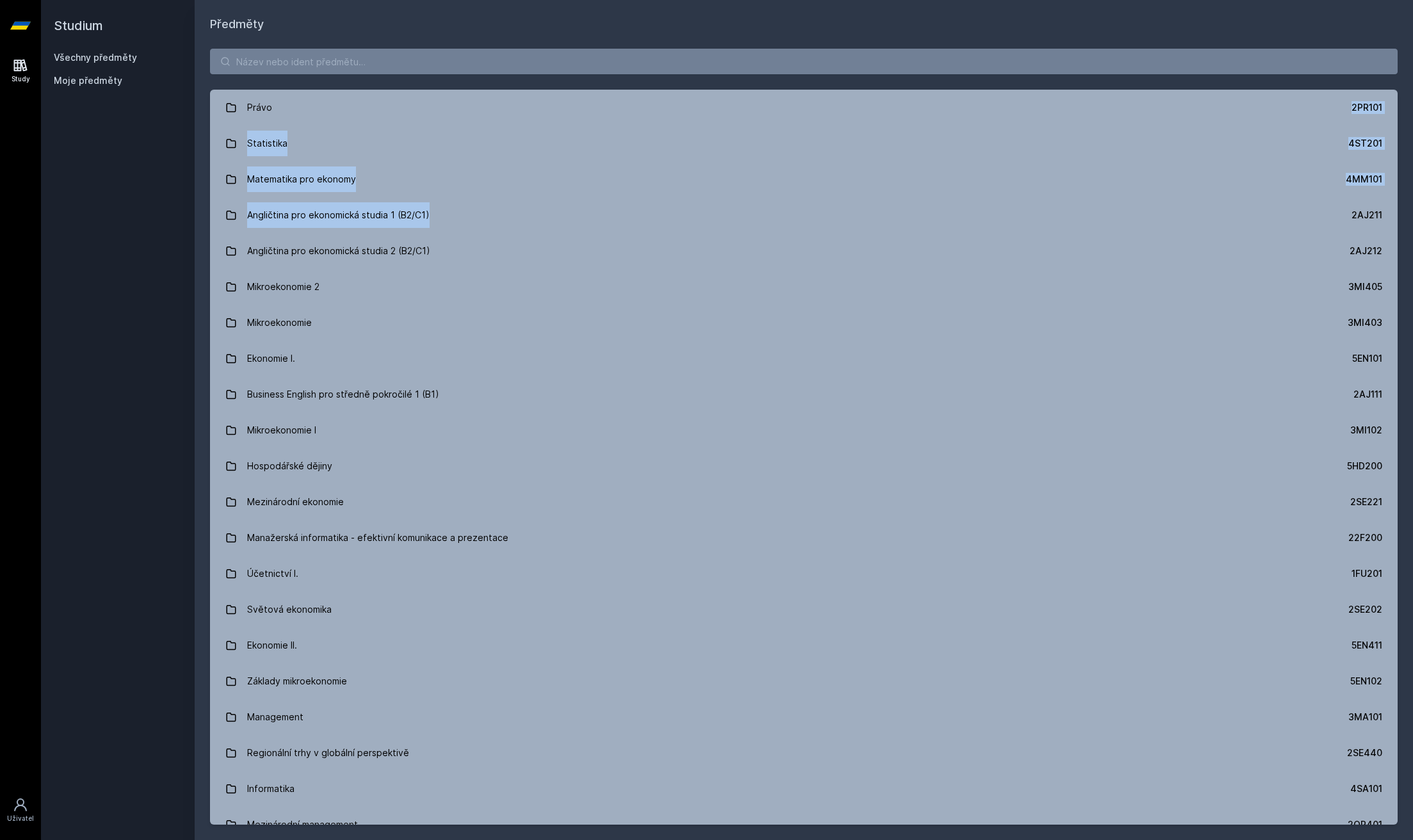
drag, startPoint x: 1398, startPoint y: 101, endPoint x: 1400, endPoint y: 208, distance: 107.0
click at [1400, 208] on div "Právo 2PR101 Statistika 4ST201 Matematika pro ekonomy 4MM101 Angličtina pro eko…" at bounding box center [804, 436] width 1219 height 807
click at [1359, 37] on div "Právo 2PR101 Statistika 4ST201 Matematika pro ekonomy 4MM101 Angličtina pro eko…" at bounding box center [804, 436] width 1219 height 807
click at [540, 49] on input "search" at bounding box center [804, 61] width 1188 height 25
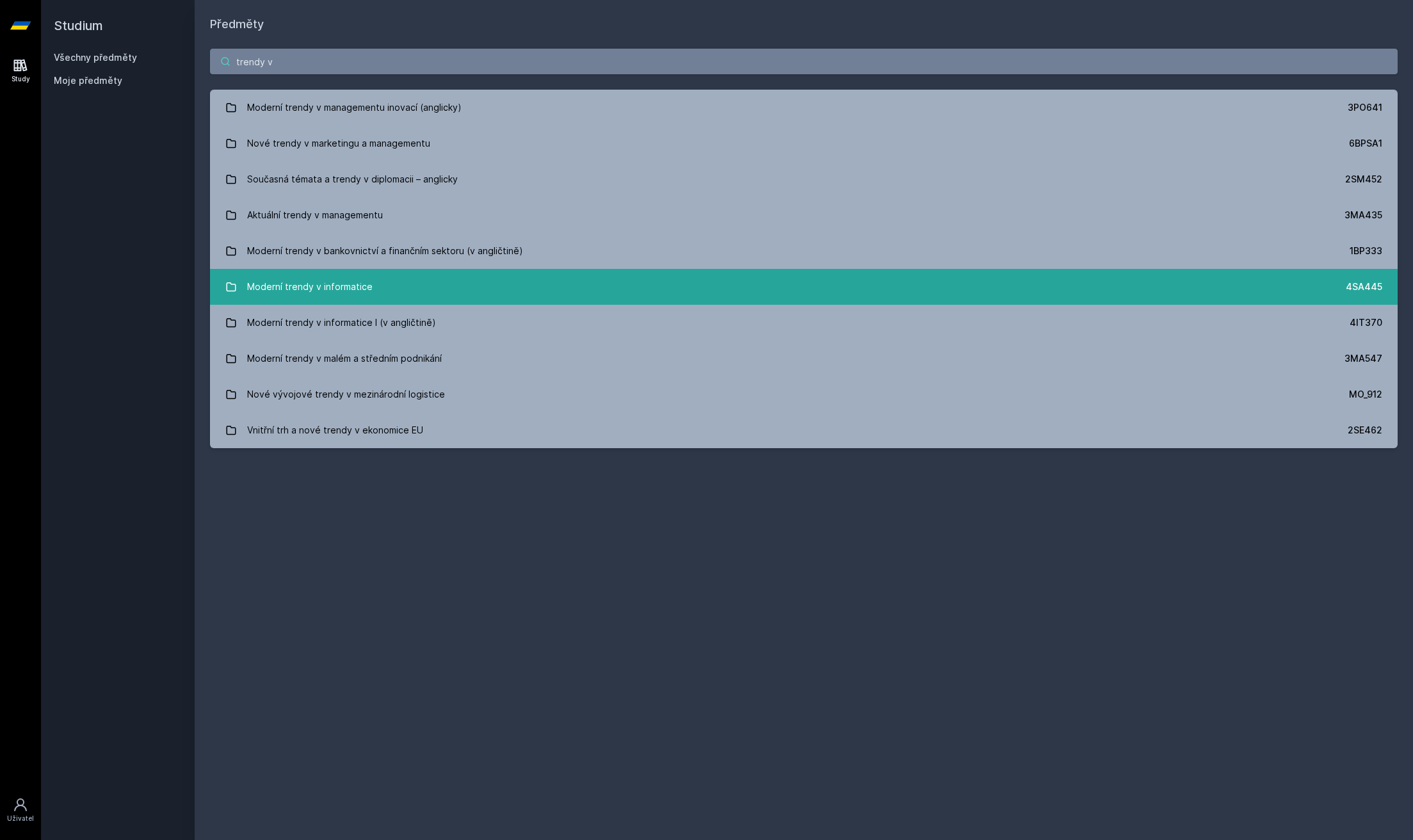
type input "trendy v"
click at [467, 296] on link "Moderní trendy v informatice 4SA445" at bounding box center [804, 287] width 1188 height 36
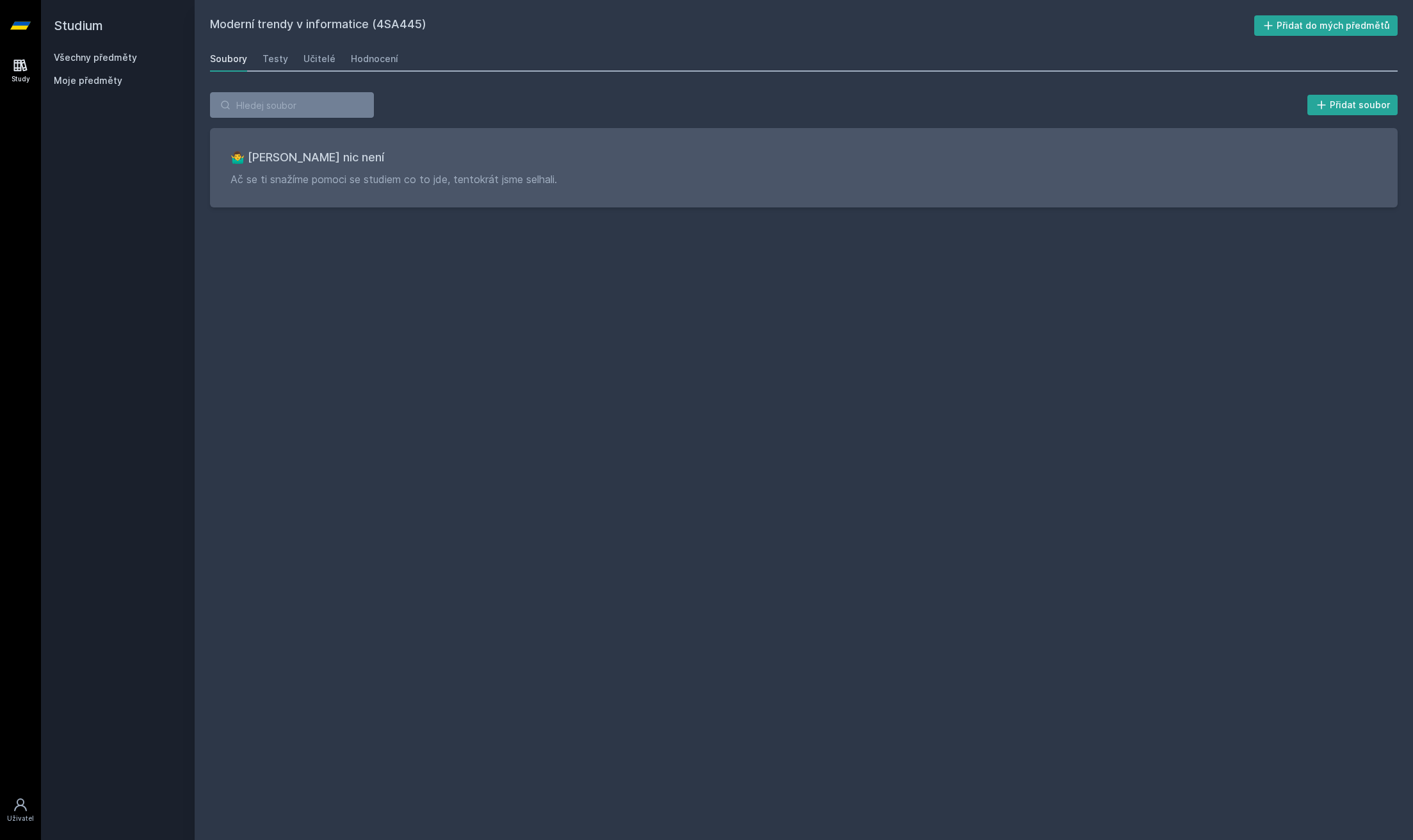
click at [296, 60] on div "Soubory Testy Učitelé Hodnocení" at bounding box center [804, 59] width 1188 height 25
click at [298, 60] on div "Soubory Testy Učitelé Hodnocení" at bounding box center [804, 59] width 1188 height 25
click at [303, 59] on div "Učitelé" at bounding box center [319, 59] width 32 height 13
click at [281, 54] on div "Testy" at bounding box center [275, 59] width 26 height 13
click at [383, 54] on div "Hodnocení" at bounding box center [374, 59] width 48 height 13
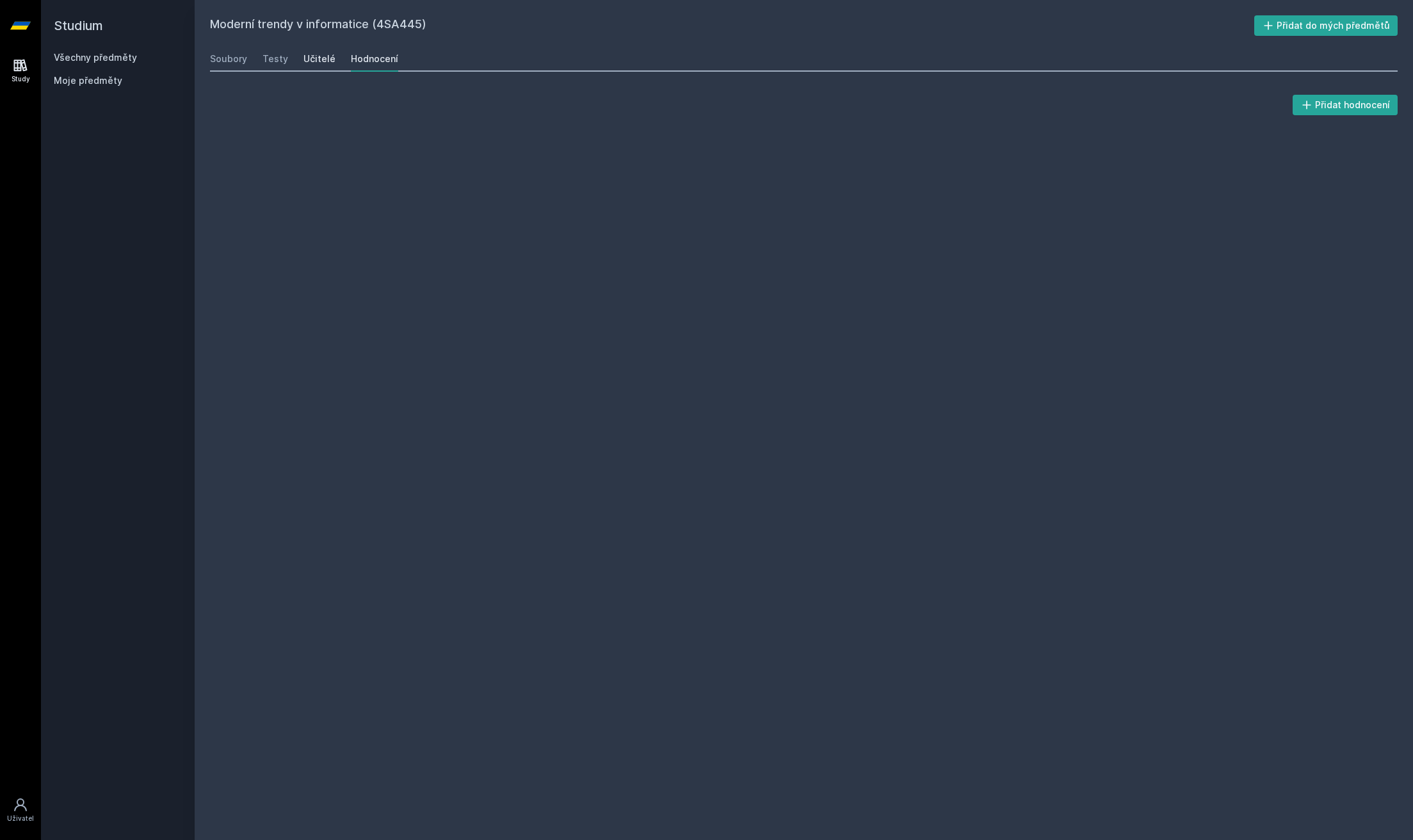
click at [316, 53] on div "Učitelé" at bounding box center [319, 59] width 32 height 13
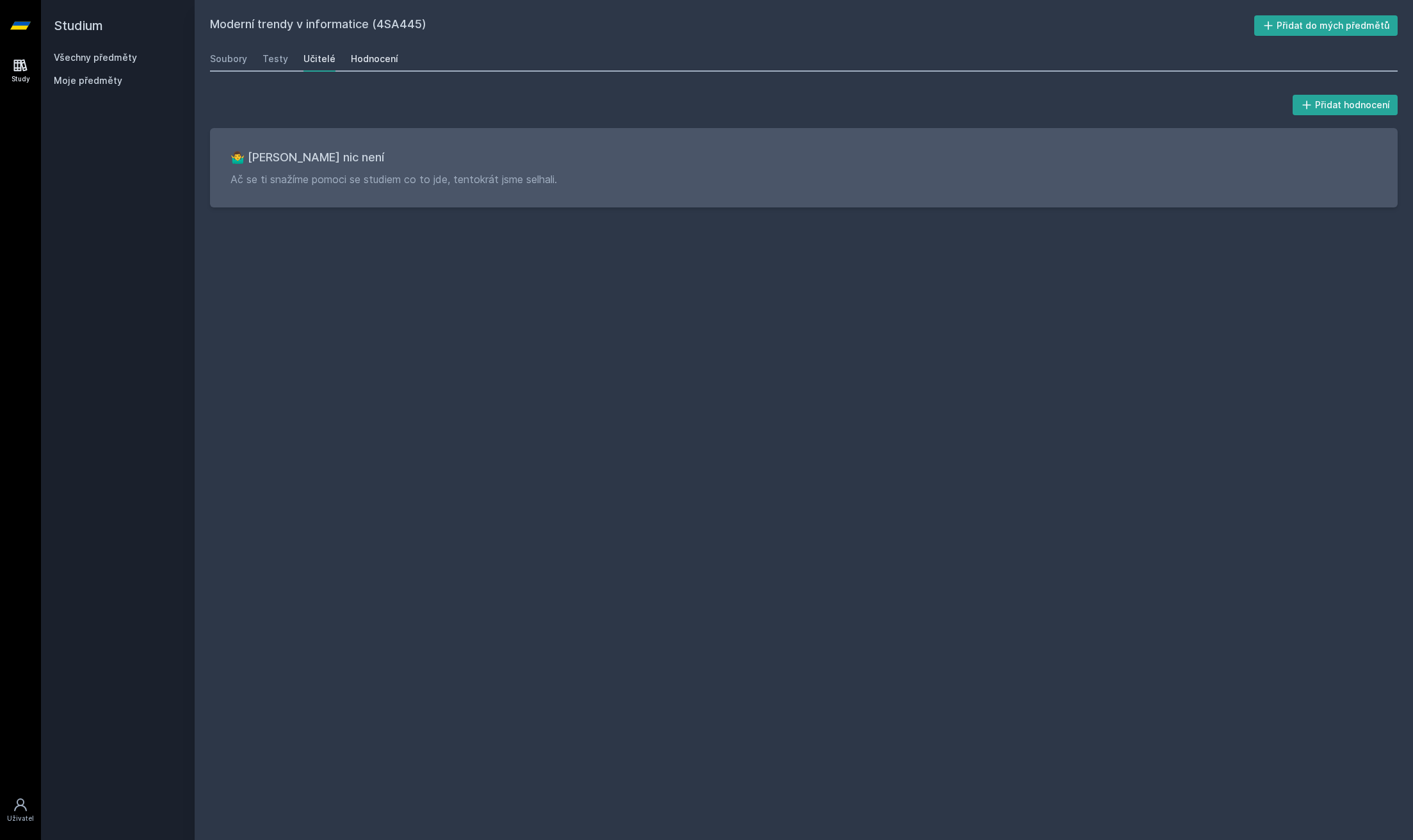
click at [382, 54] on div "Hodnocení" at bounding box center [374, 59] width 48 height 13
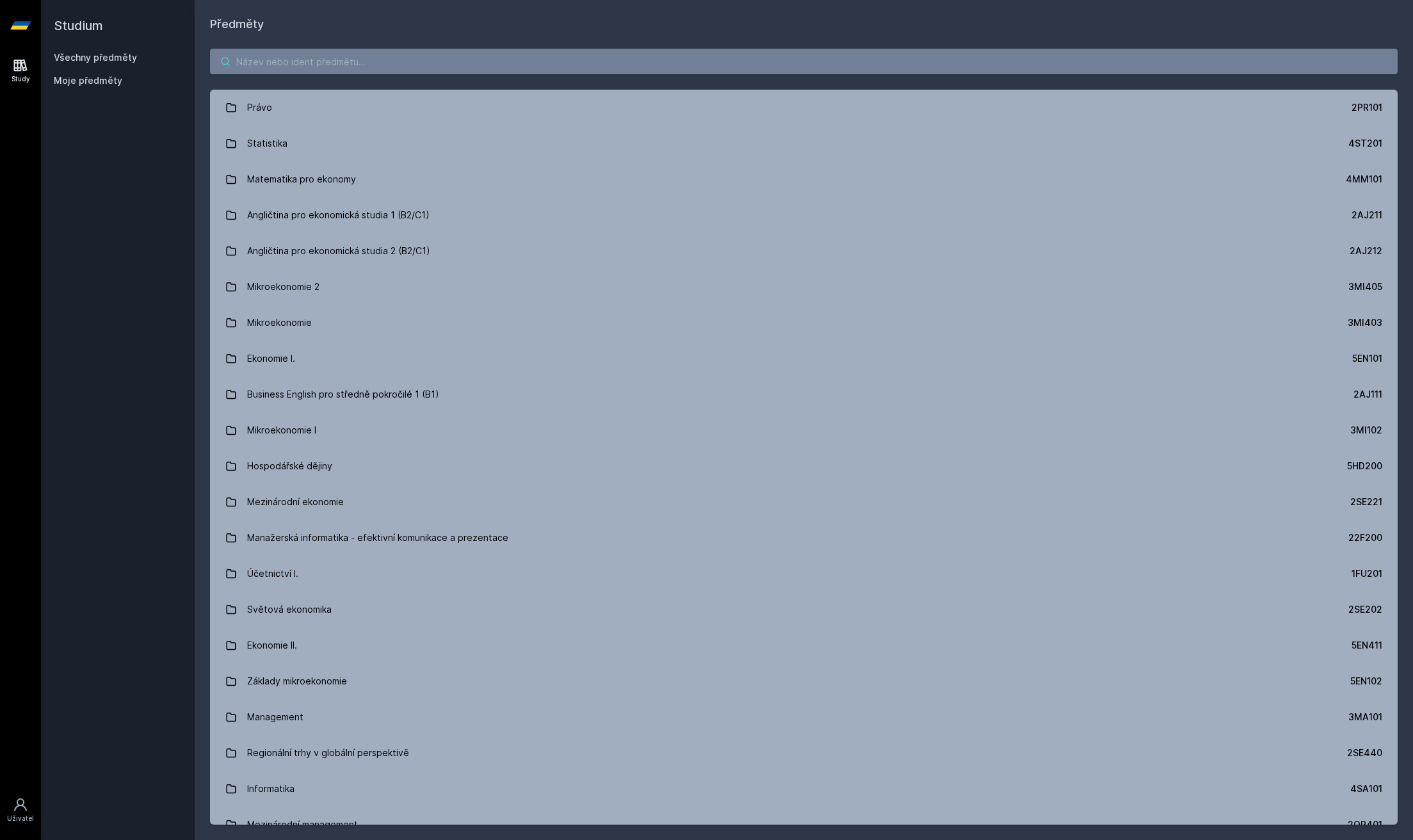
click at [354, 56] on input "search" at bounding box center [804, 61] width 1188 height 25
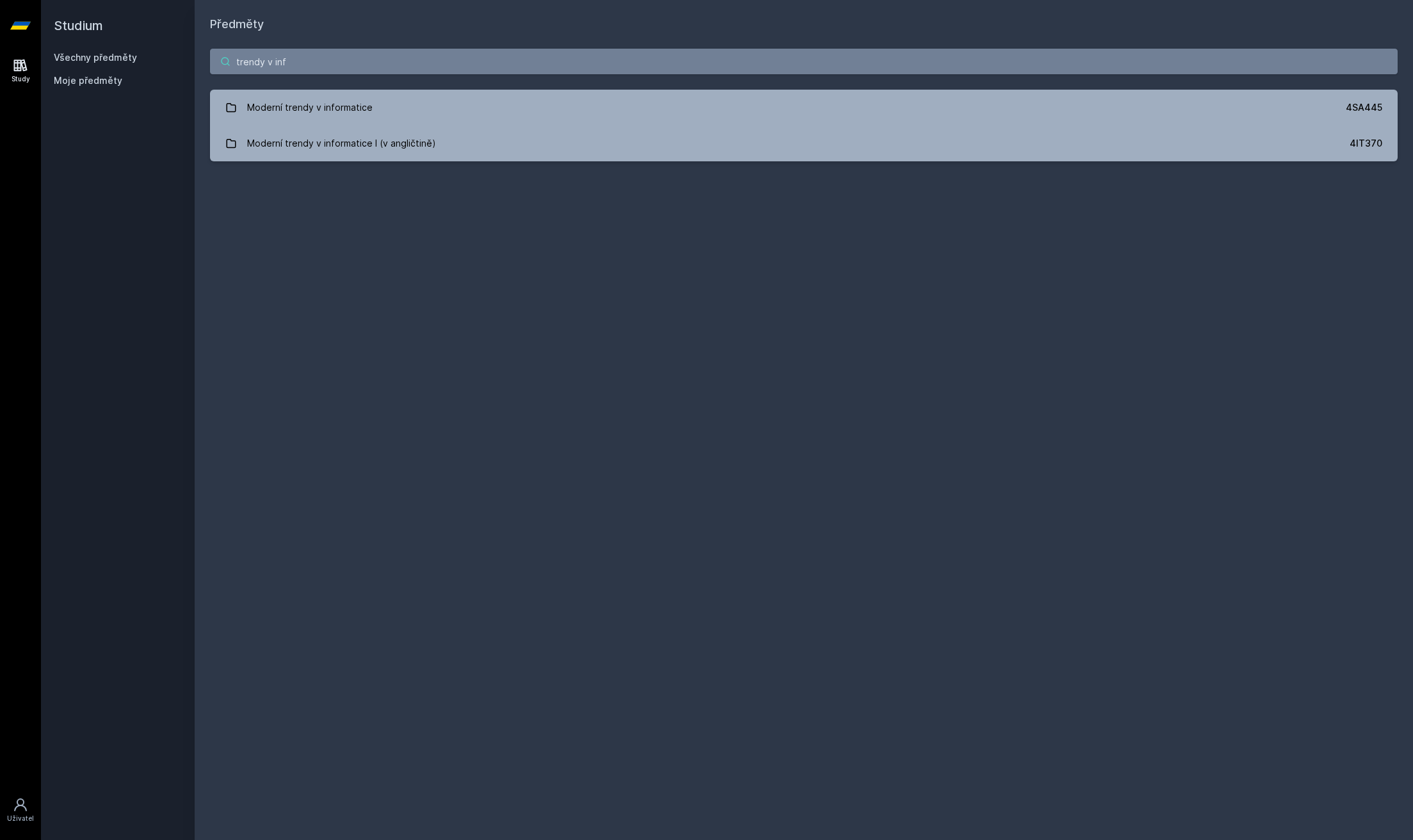
type input "trendy v inf"
click at [427, 162] on div "trendy v inf Moderní trendy v informatice 4SA445 Moderní trendy v informatice I…" at bounding box center [804, 105] width 1219 height 143
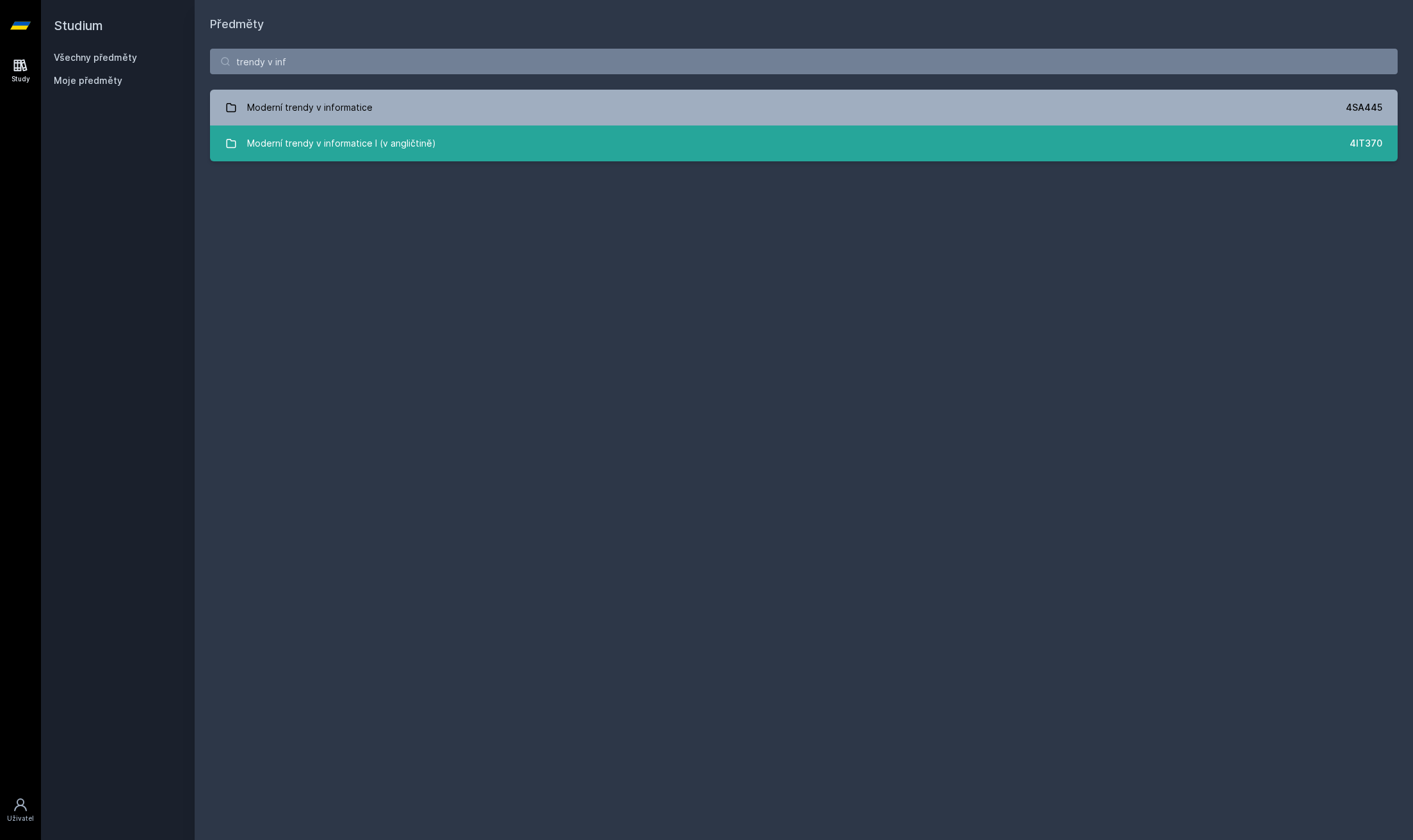
click at [415, 150] on div "Moderní trendy v informatice I (v angličtině)" at bounding box center [342, 143] width 189 height 25
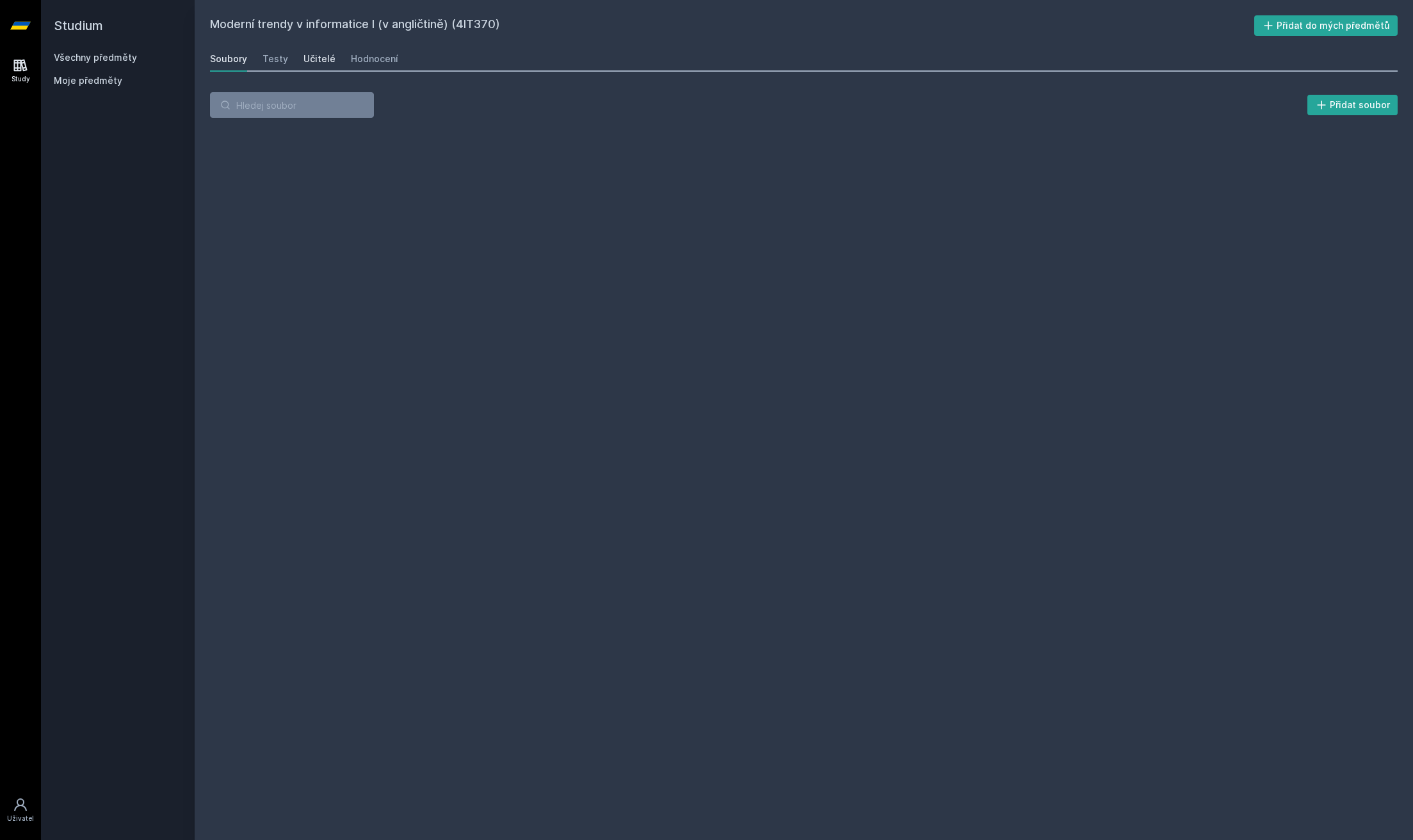
click at [321, 62] on div "Učitelé" at bounding box center [319, 59] width 32 height 13
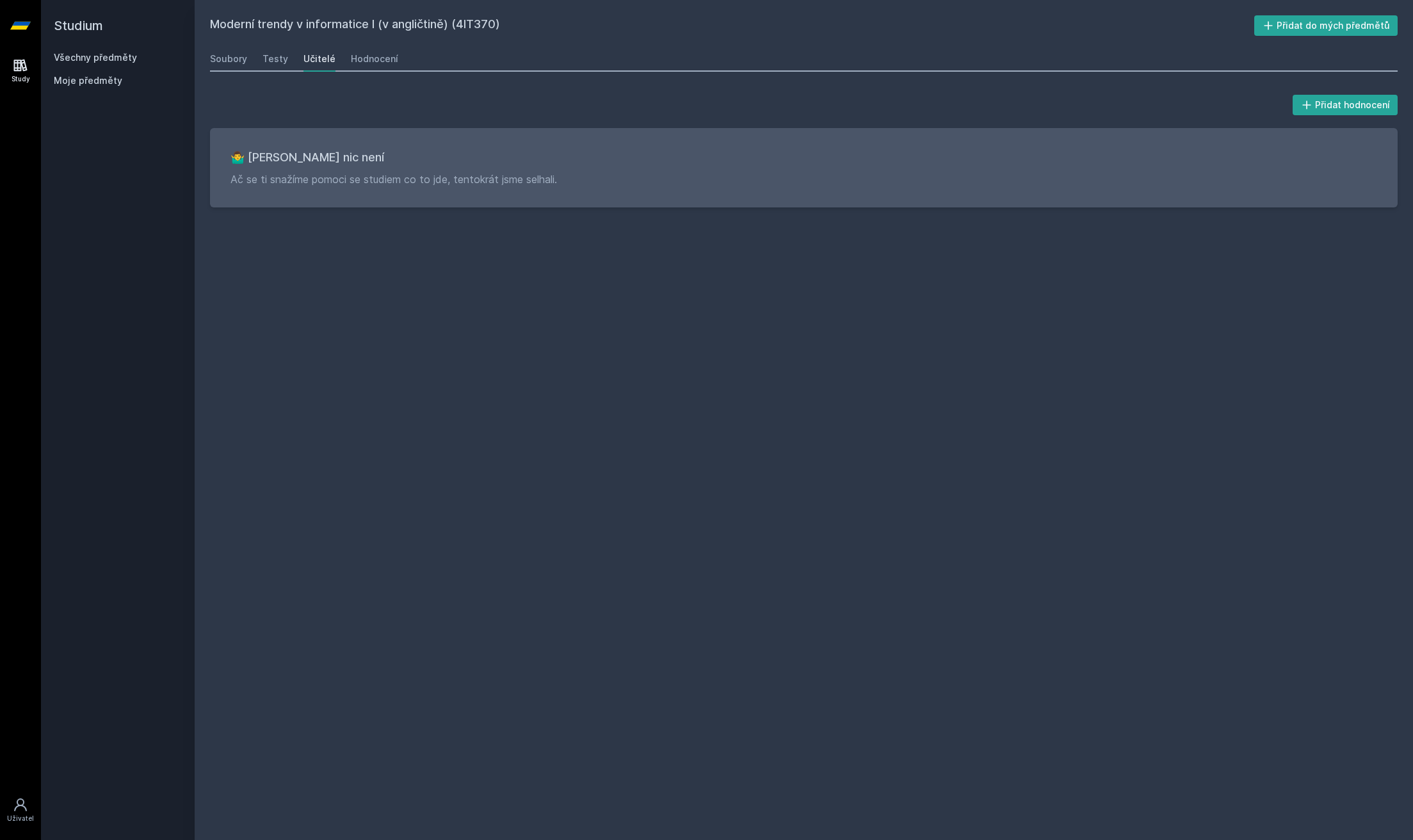
click at [438, 61] on div "Soubory Testy Učitelé Hodnocení" at bounding box center [804, 59] width 1188 height 25
click at [383, 61] on div "Hodnocení" at bounding box center [374, 59] width 48 height 13
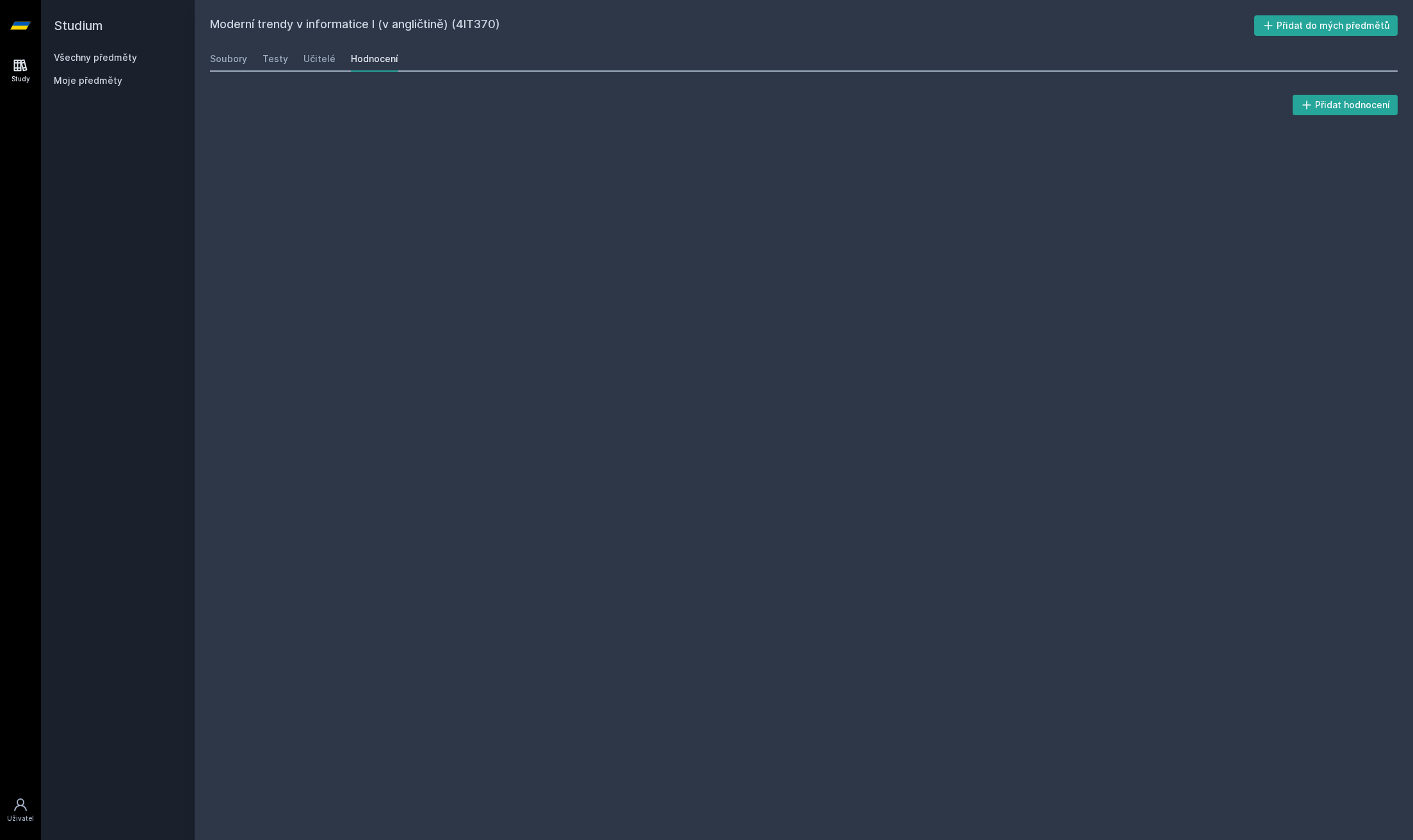
click at [292, 61] on div "Soubory Testy Učitelé Hodnocení" at bounding box center [804, 59] width 1188 height 25
click at [285, 61] on div "Testy" at bounding box center [275, 59] width 26 height 13
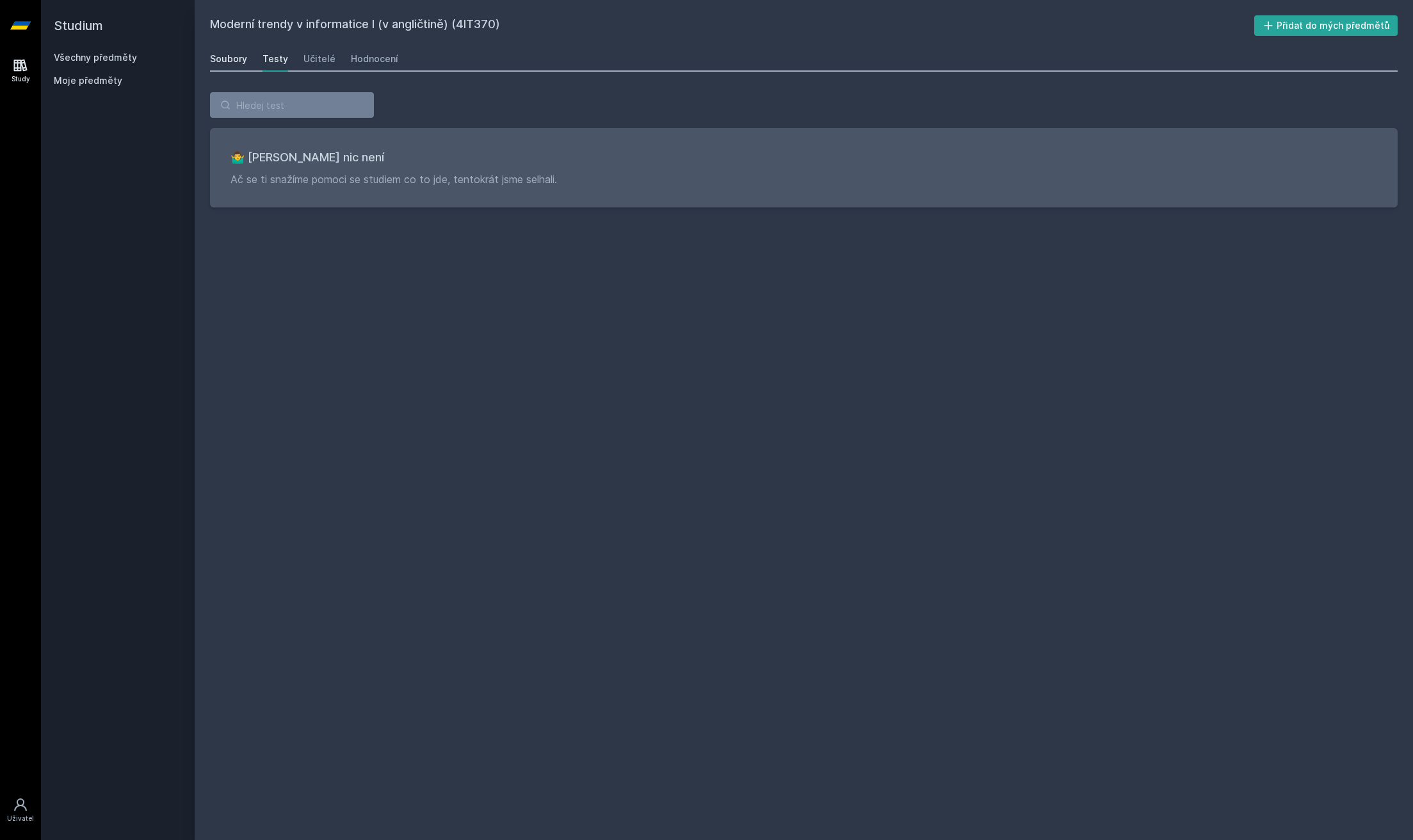
click at [221, 63] on div "Soubory" at bounding box center [229, 59] width 37 height 13
click at [96, 55] on link "Všechny předměty" at bounding box center [95, 57] width 83 height 11
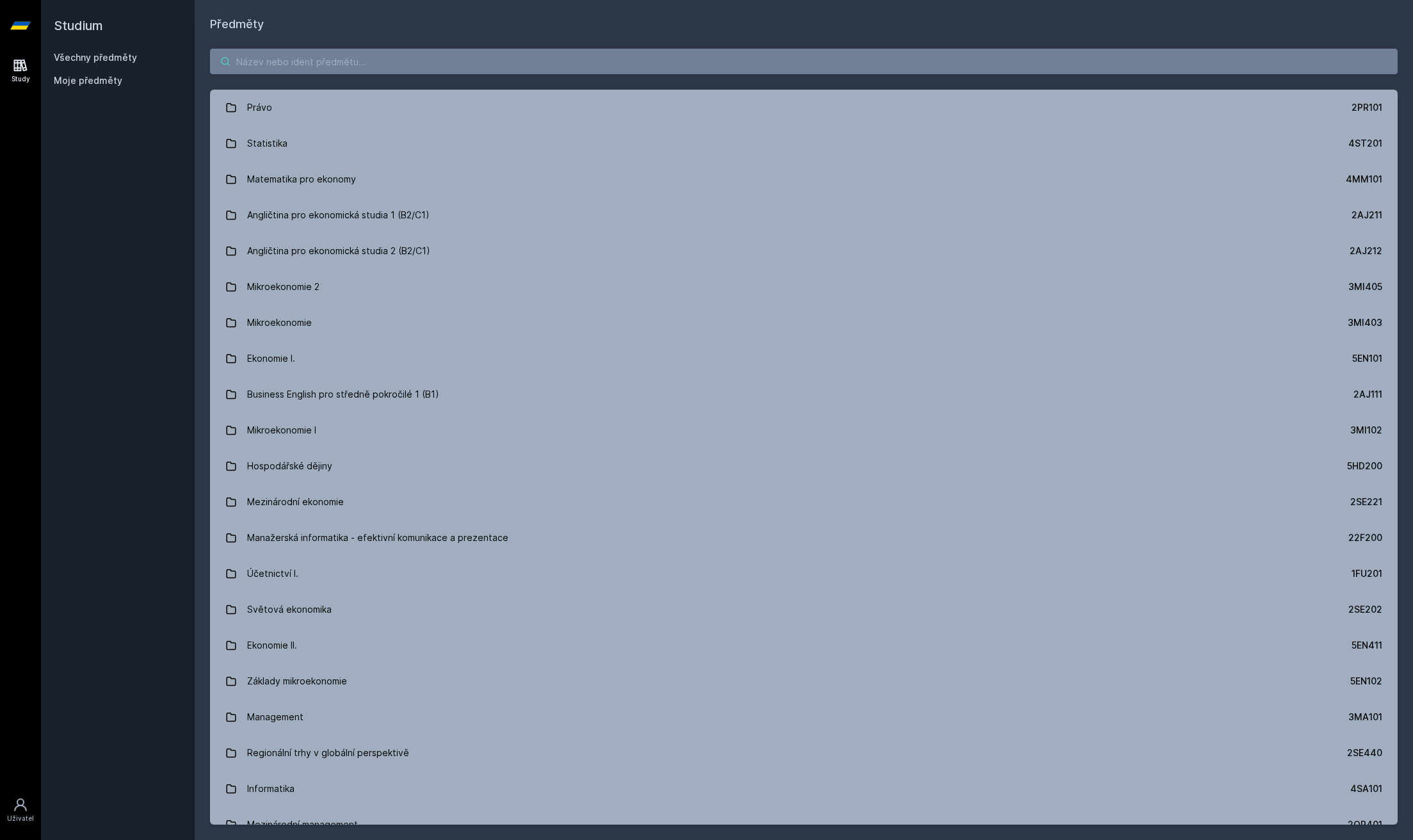
click at [321, 66] on input "search" at bounding box center [804, 61] width 1188 height 25
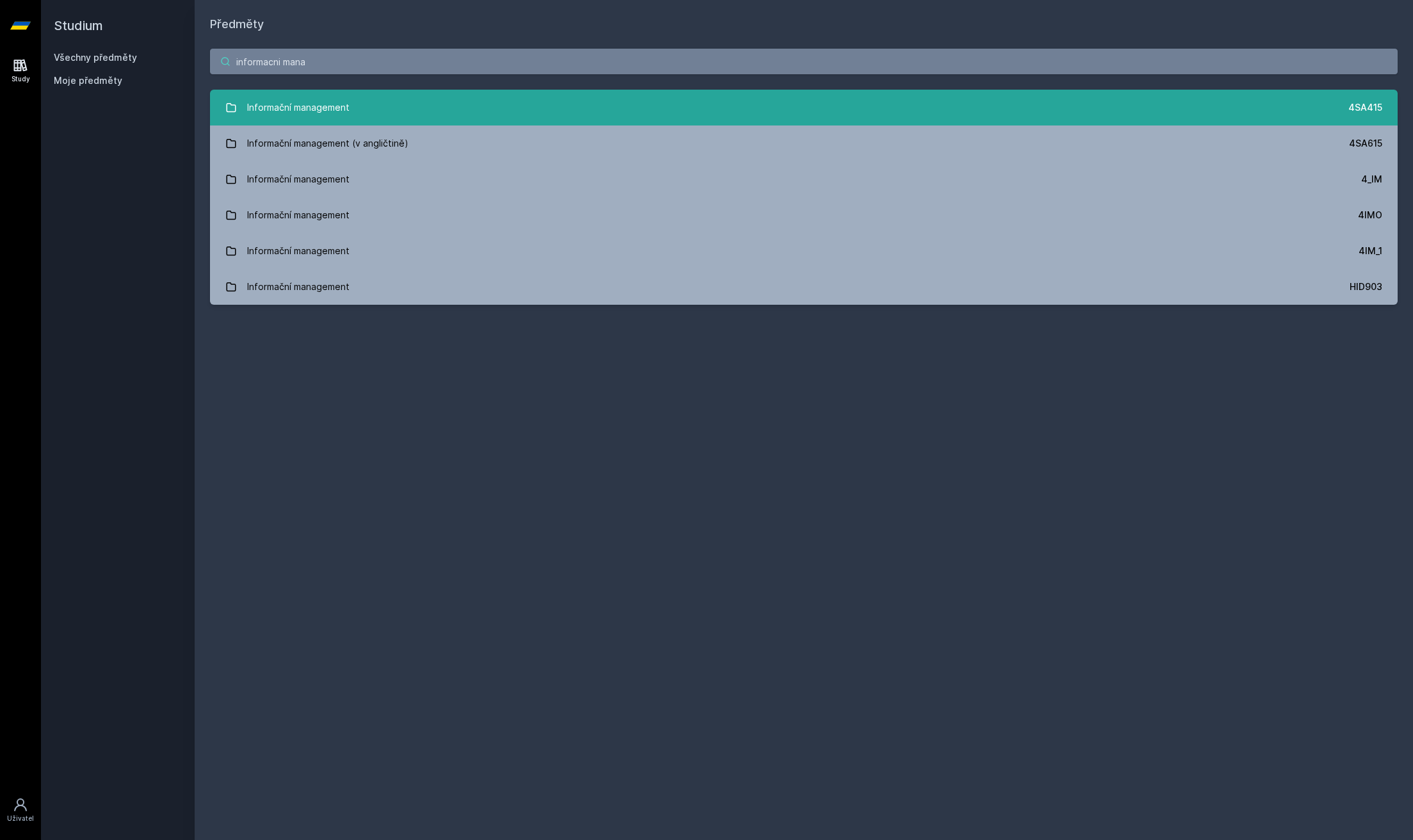
type input "informacni mana"
click at [340, 118] on div "Informační management" at bounding box center [298, 107] width 103 height 25
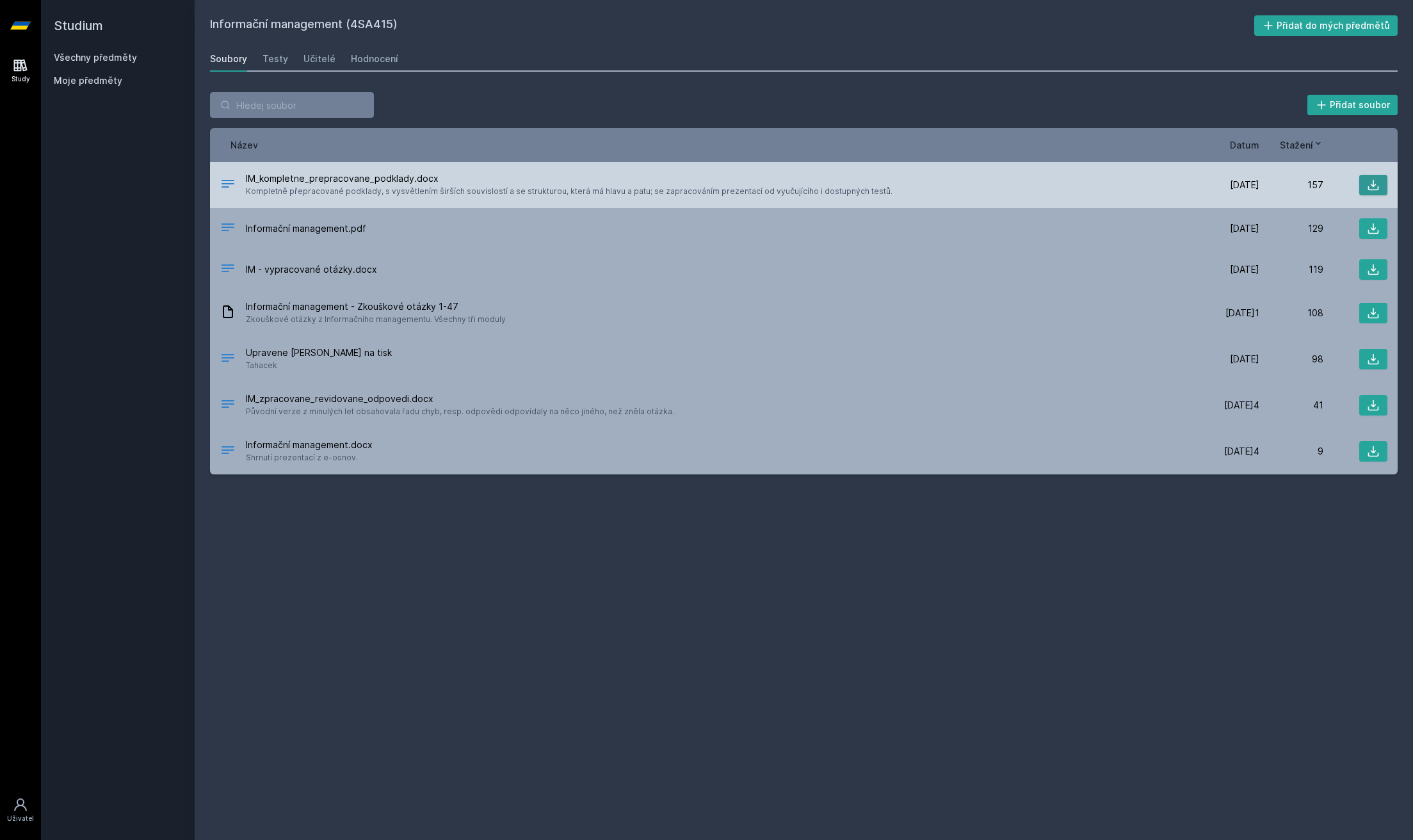
click at [1383, 184] on button at bounding box center [1373, 185] width 28 height 21
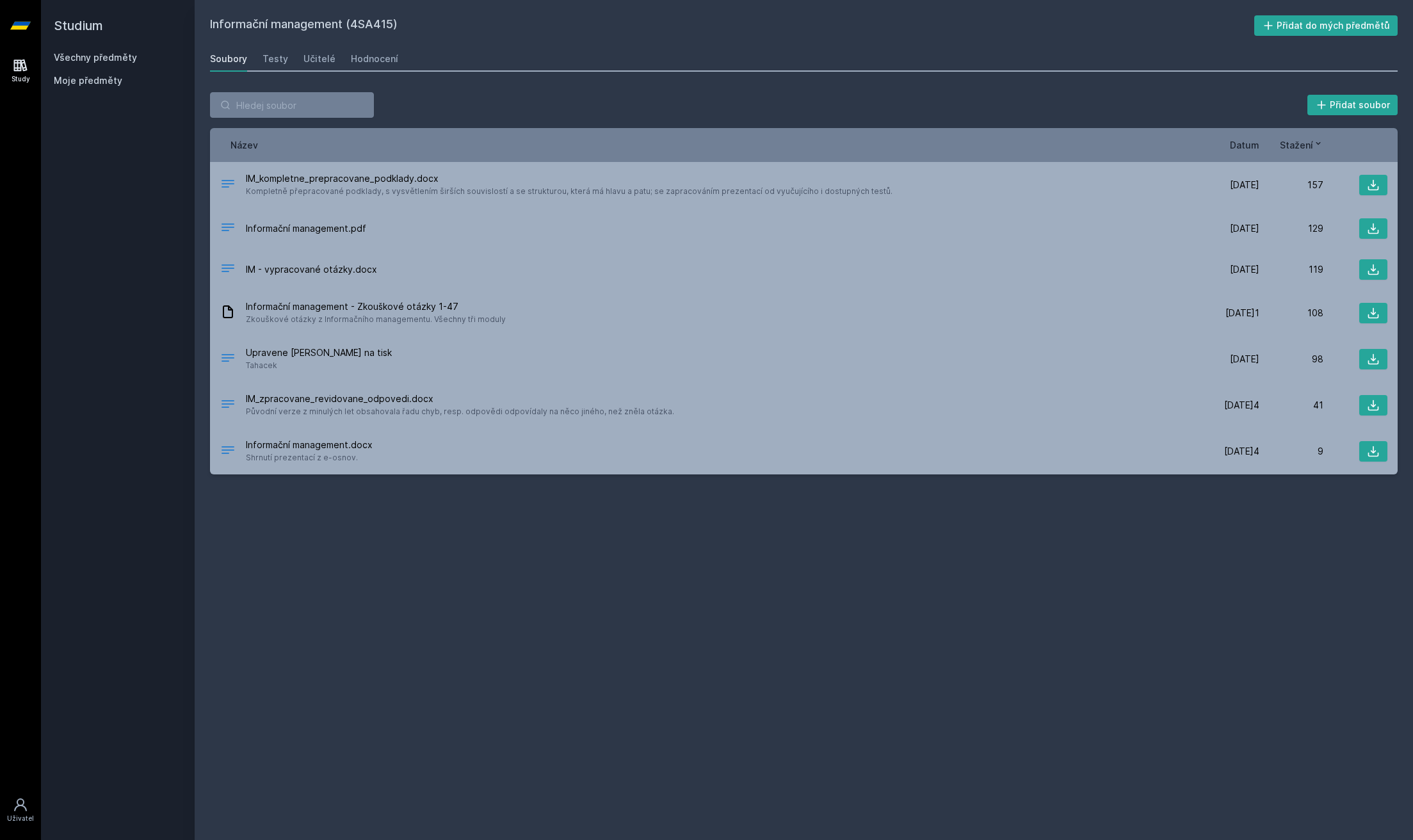
click at [131, 59] on link "Všechny předměty" at bounding box center [95, 57] width 83 height 11
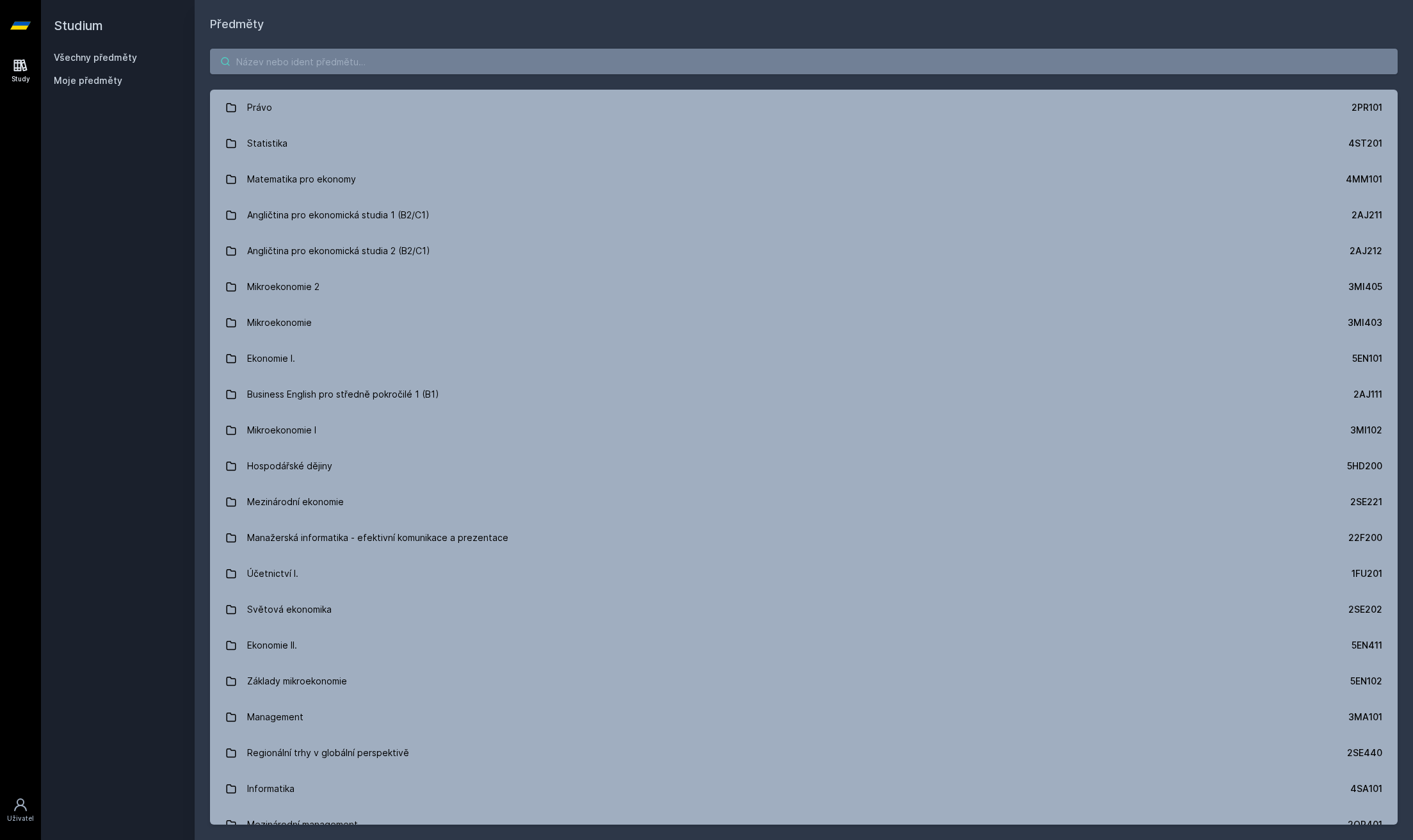
click at [295, 74] on input "search" at bounding box center [804, 61] width 1188 height 25
paste input "4IZ450"
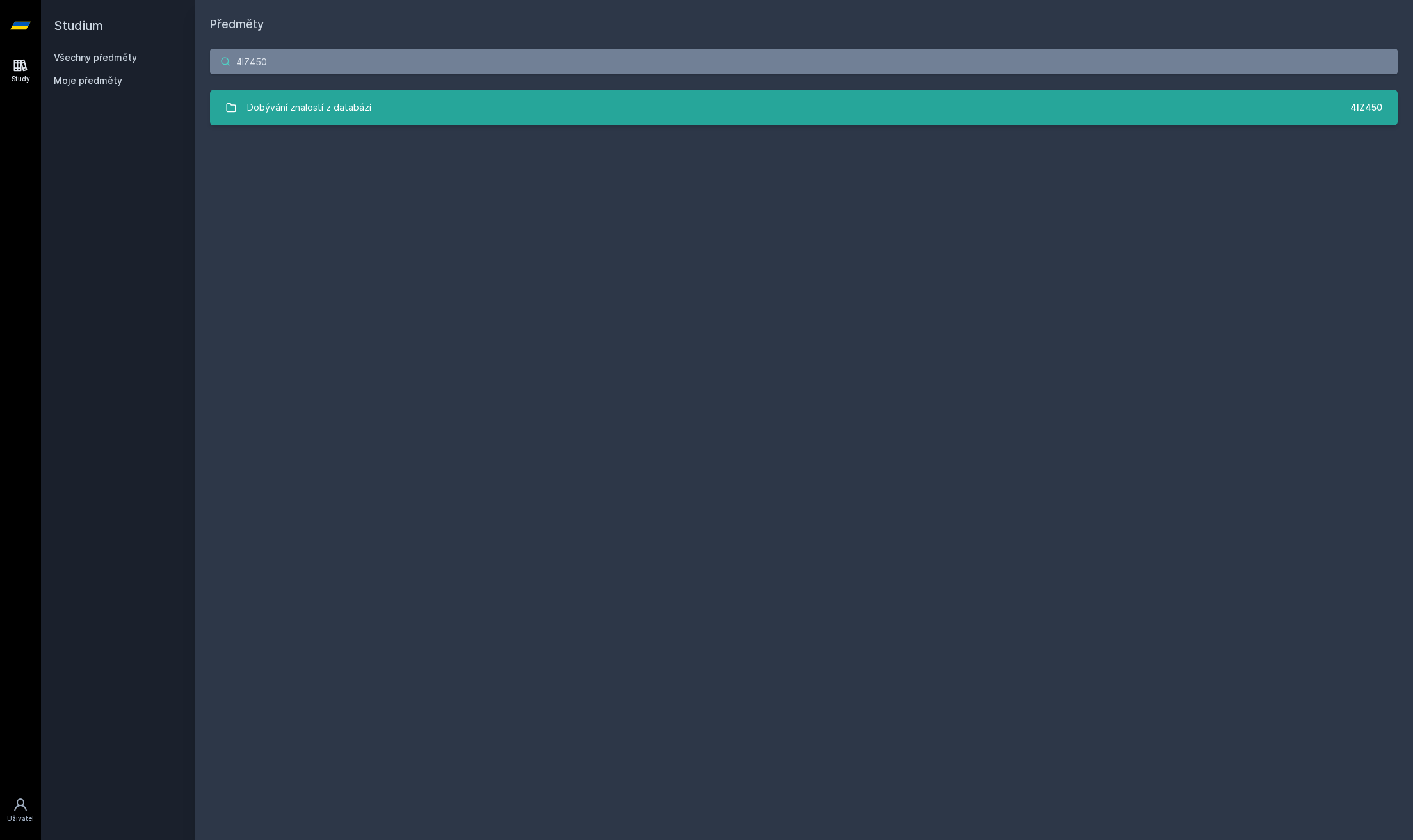
type input "4IZ450"
click at [324, 114] on div "Dobývání znalostí z databází" at bounding box center [309, 107] width 124 height 25
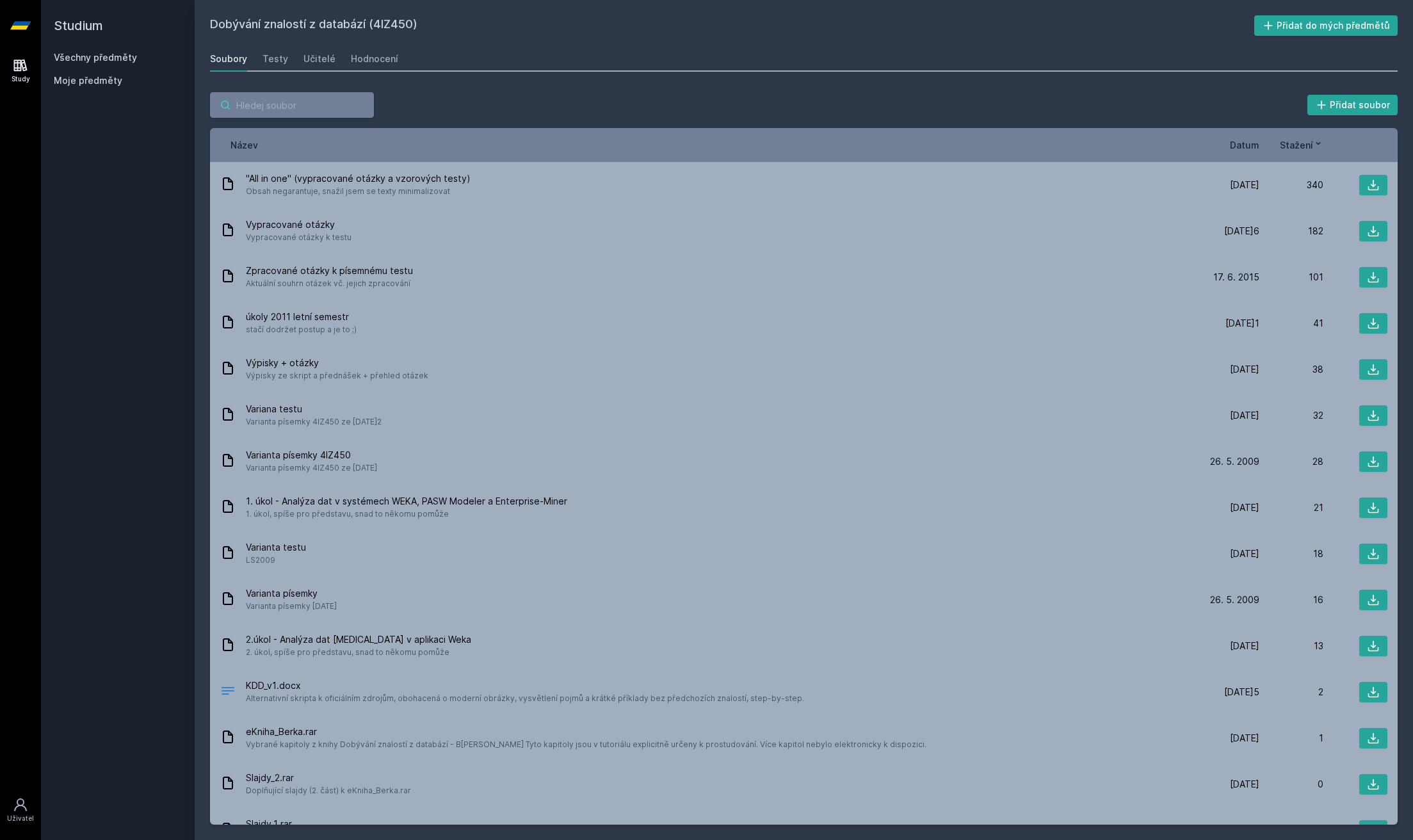
click at [267, 99] on input "search" at bounding box center [292, 105] width 164 height 25
paste input "4IT421"
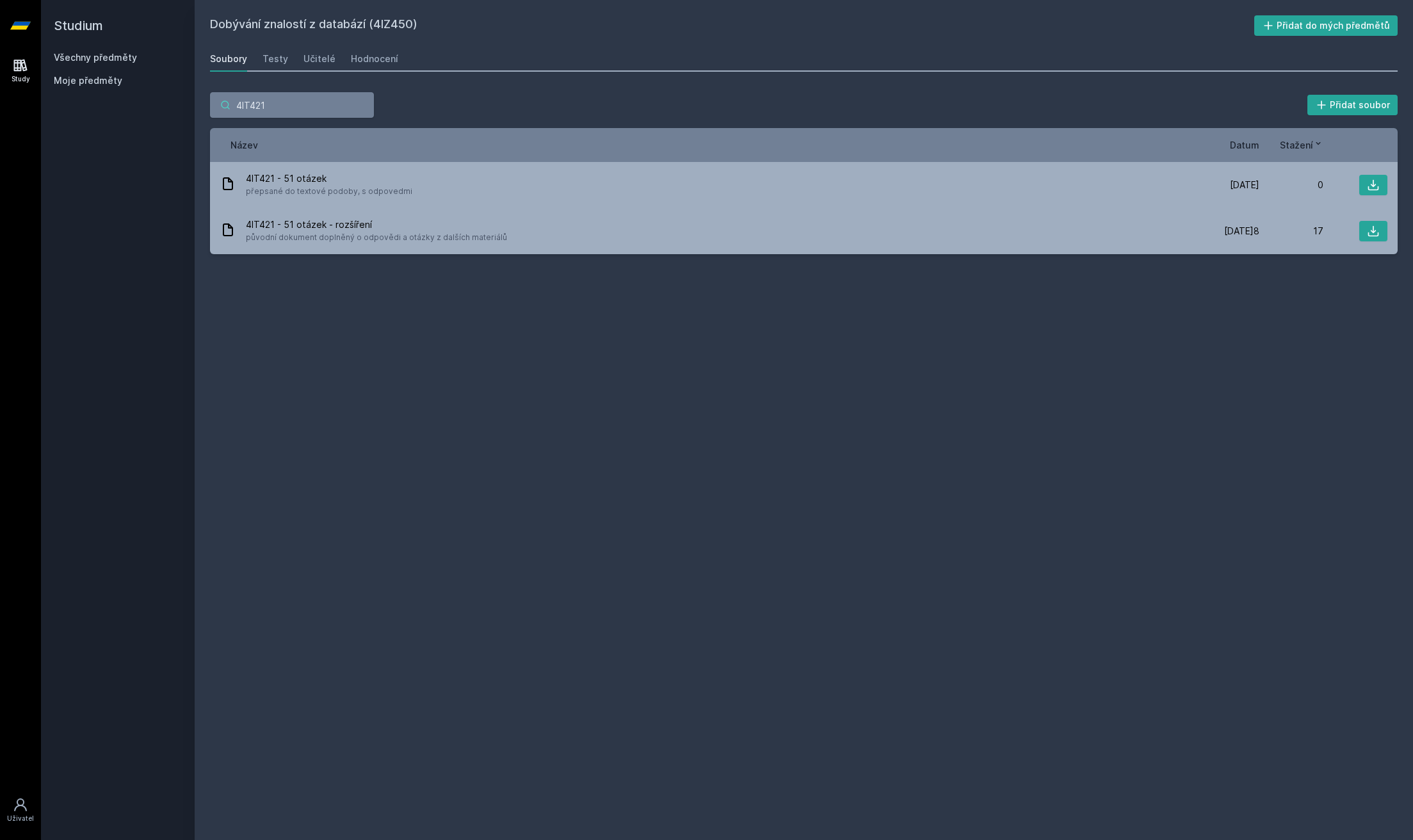
type input "4IT421"
click at [104, 62] on link "Všechny předměty" at bounding box center [95, 57] width 83 height 11
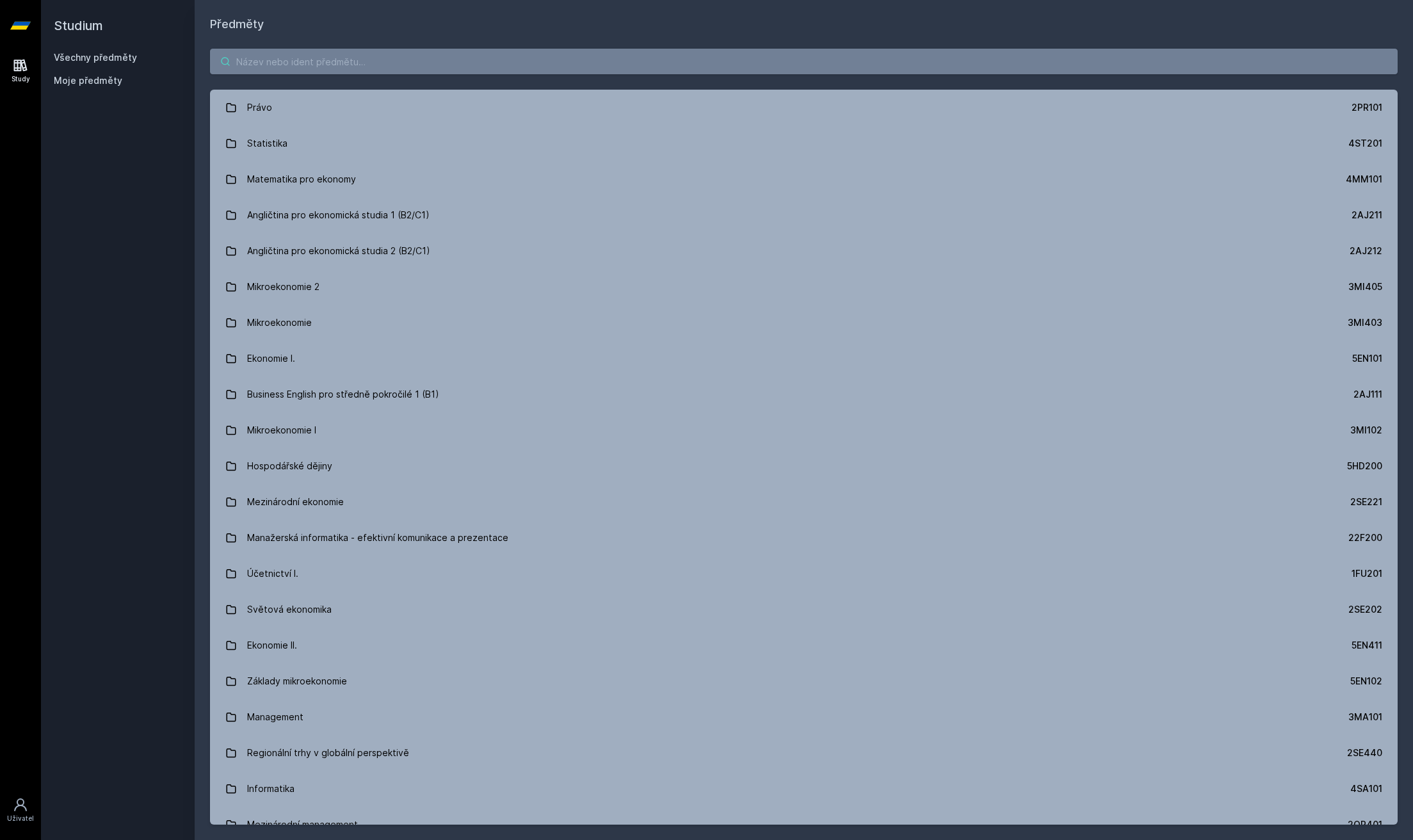
click at [364, 50] on input "search" at bounding box center [804, 61] width 1188 height 25
paste input "4IT421"
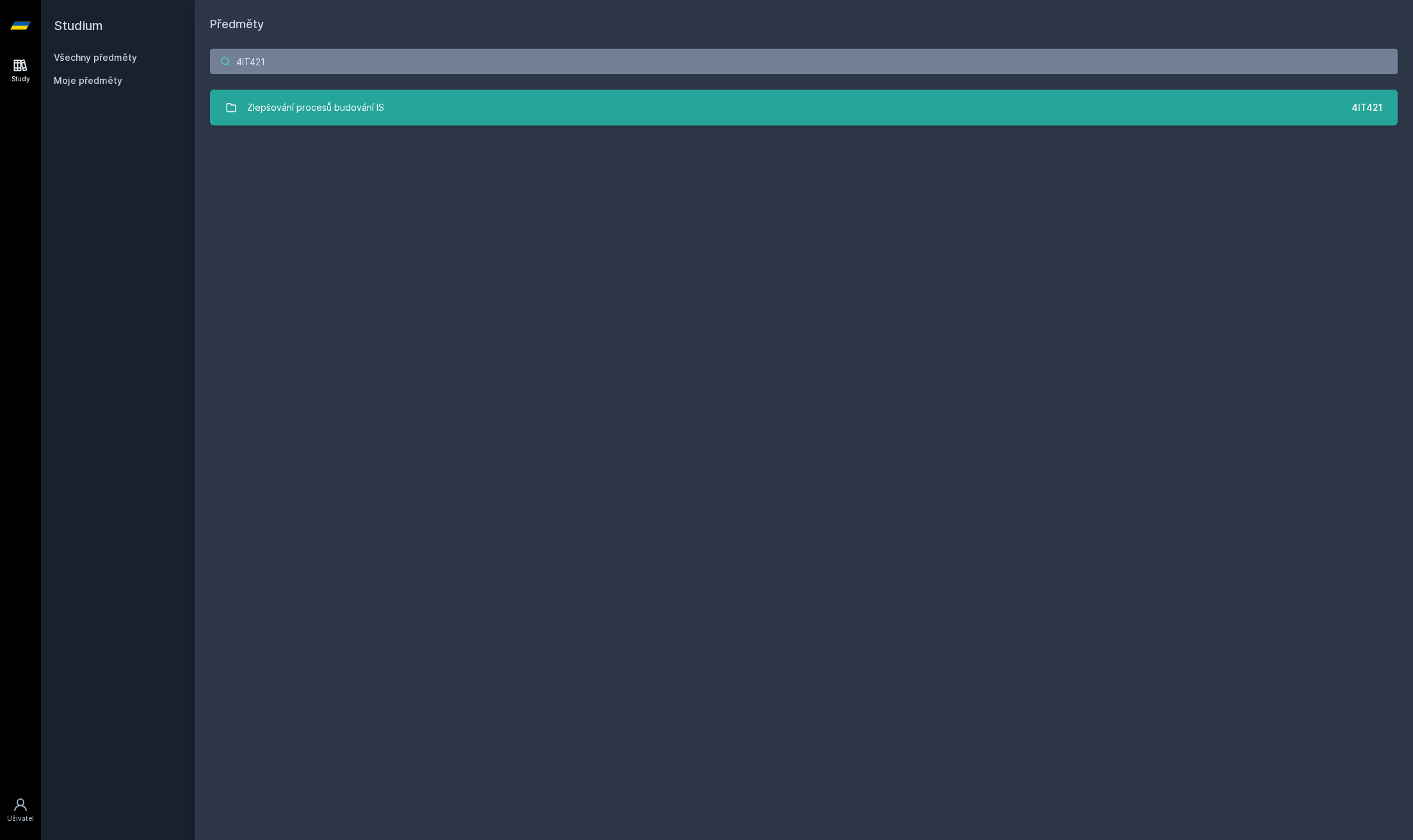
type input "4IT421"
click at [320, 121] on link "Zlepšování procesů budování IS 4IT421" at bounding box center [804, 107] width 1188 height 36
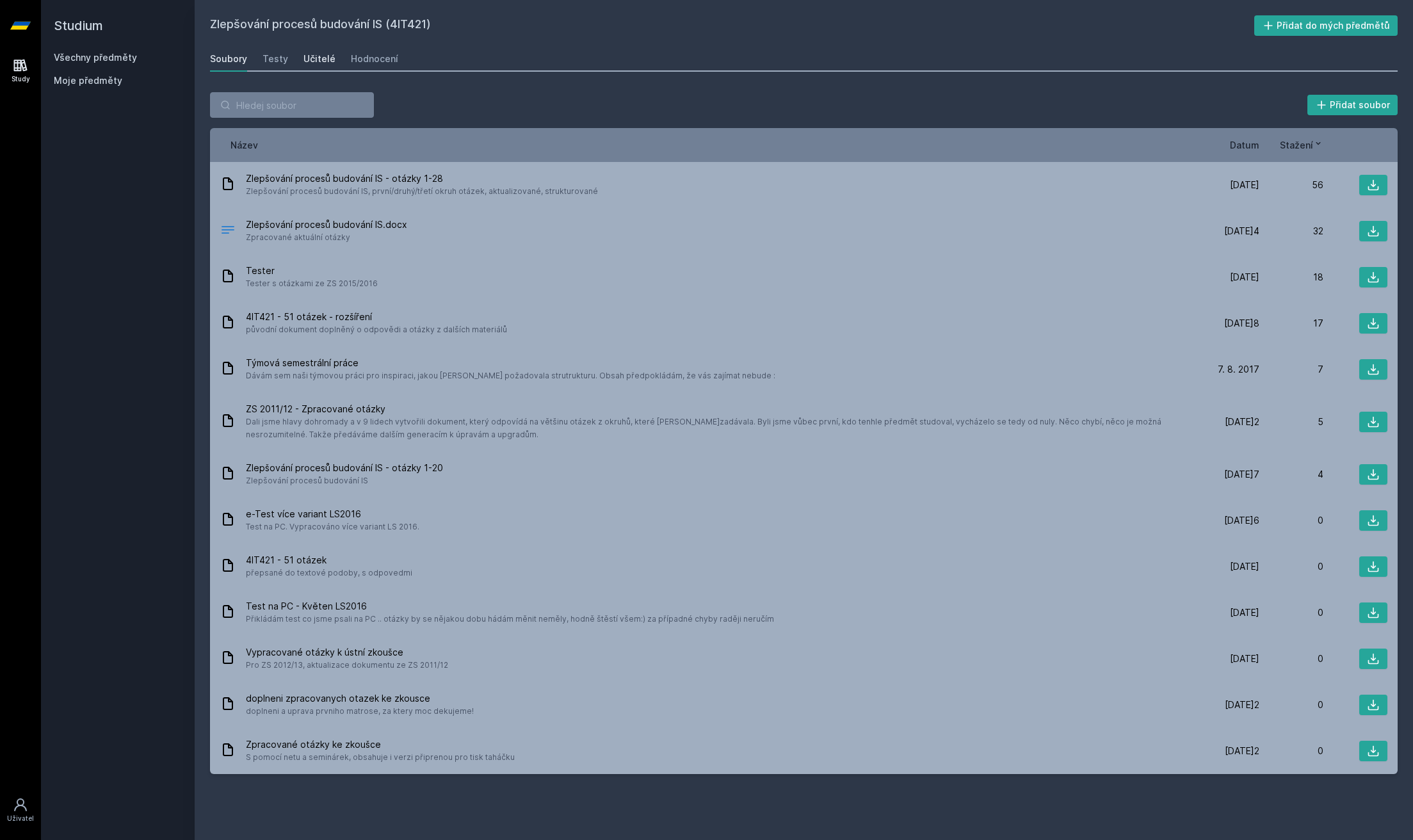
click at [309, 68] on link "Učitelé" at bounding box center [319, 59] width 32 height 25
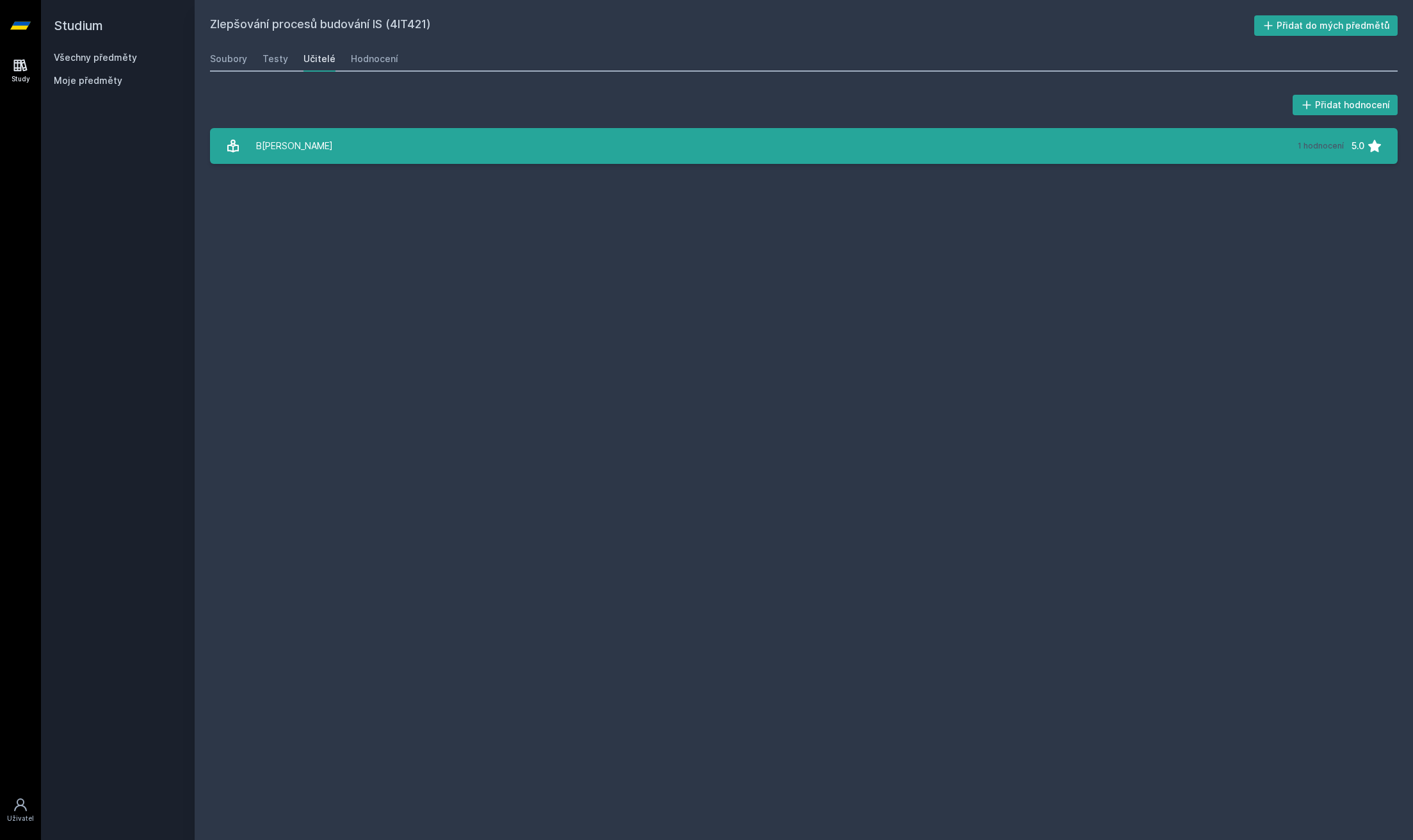
click at [380, 136] on link "B[PERSON_NAME] 1 hodnocení 5.0" at bounding box center [804, 146] width 1188 height 36
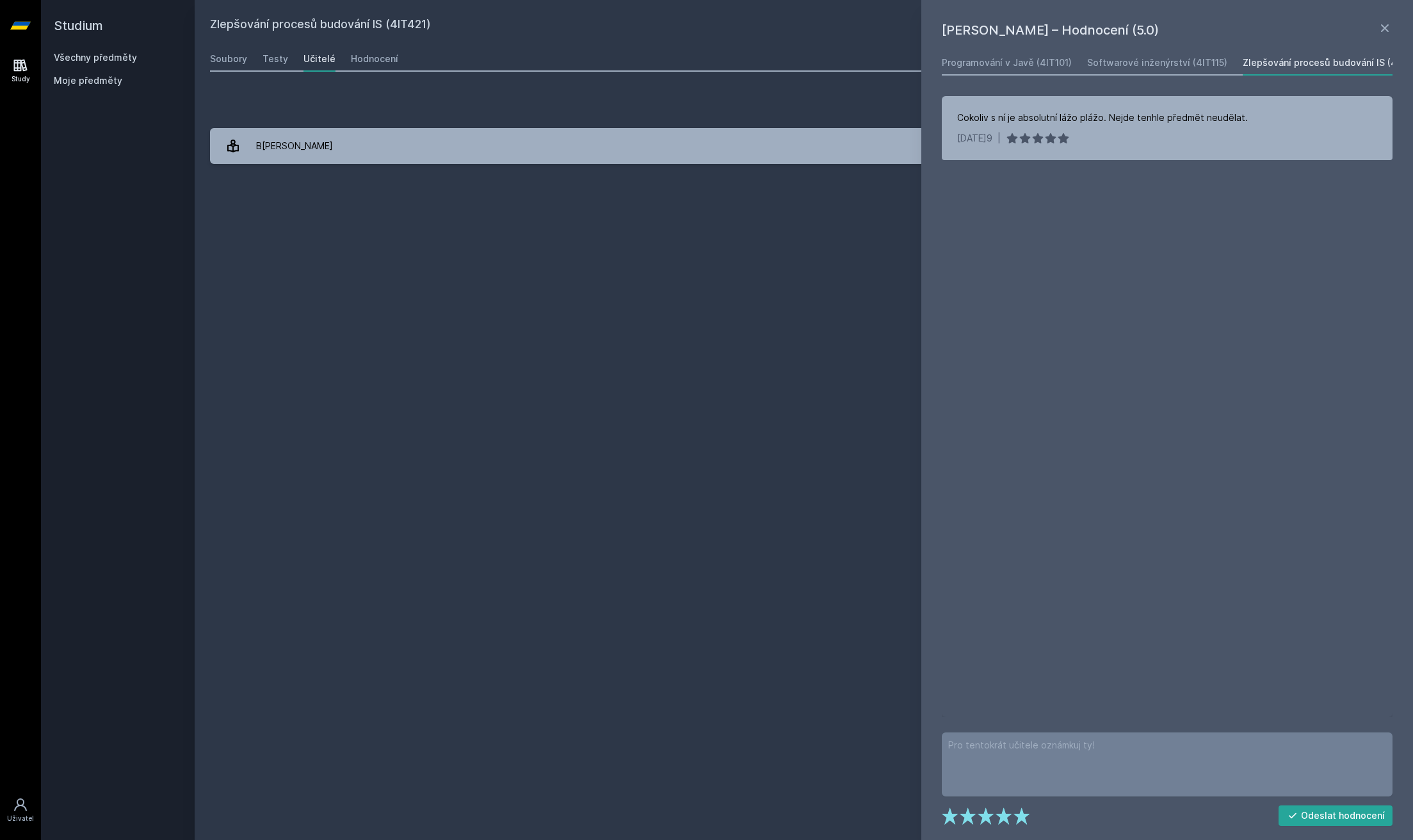
click at [1044, 250] on div "Cokoliv s ní je absolutní lážo plážo. Nejde tenhle předmět neudělat. [DATE]9 | …" at bounding box center [1168, 406] width 451 height 621
click at [1093, 55] on link "Softwarové inženýrství (4IT115)" at bounding box center [1157, 62] width 140 height 25
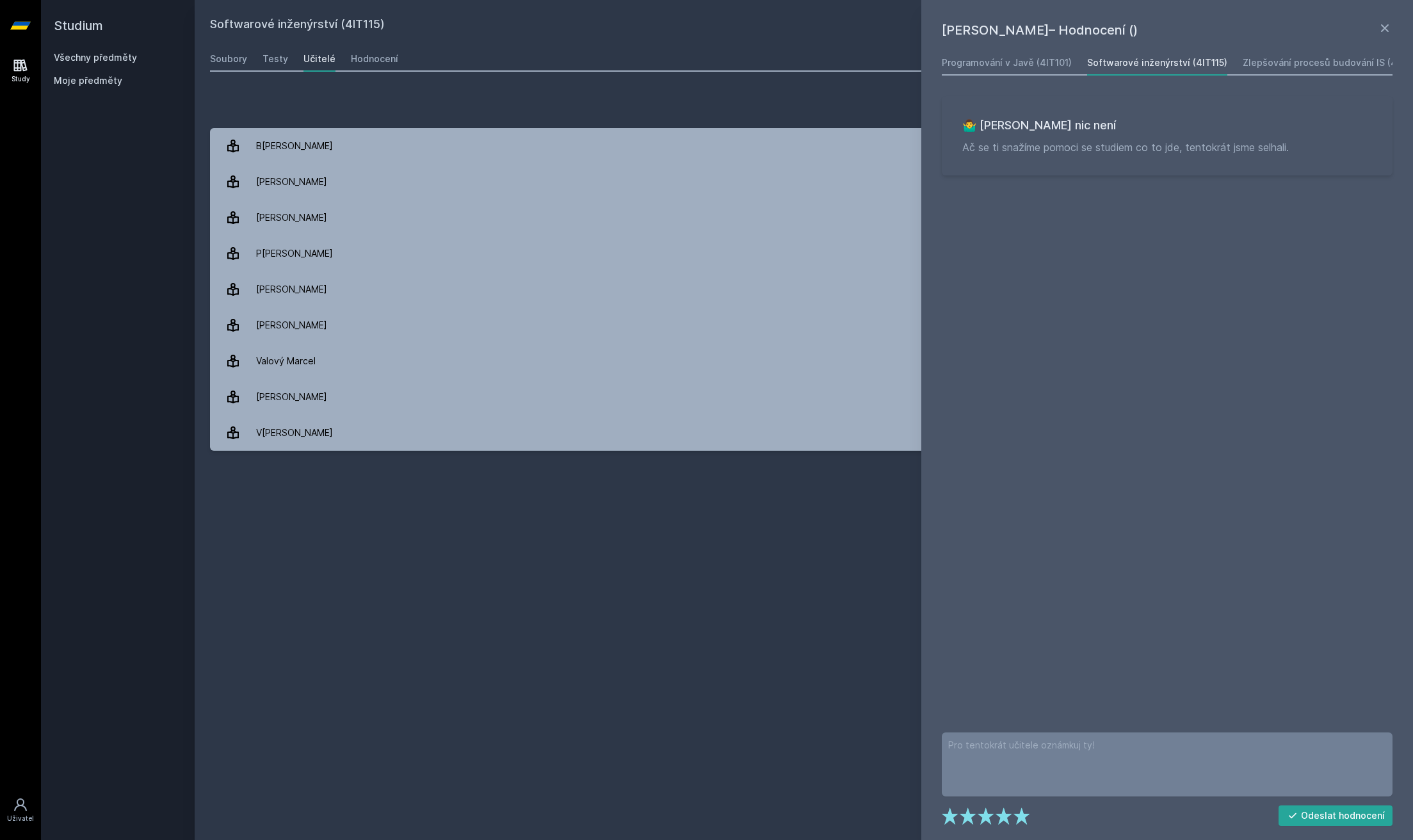
click at [1043, 57] on div "Programování v Javě (4IT101)" at bounding box center [1007, 63] width 130 height 13
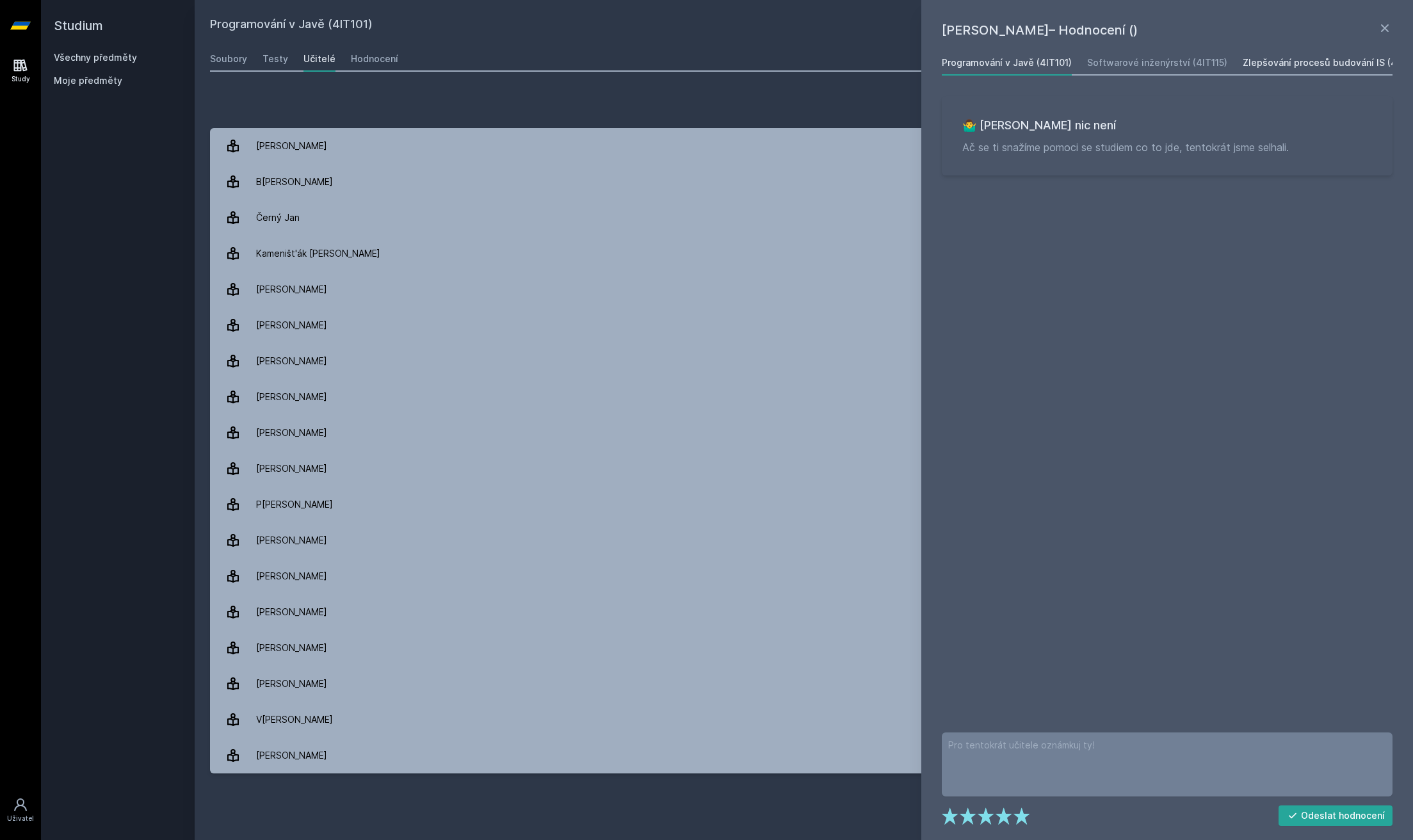
click at [1307, 65] on div "Zlepšování procesů budování IS (4IT421)" at bounding box center [1334, 63] width 182 height 13
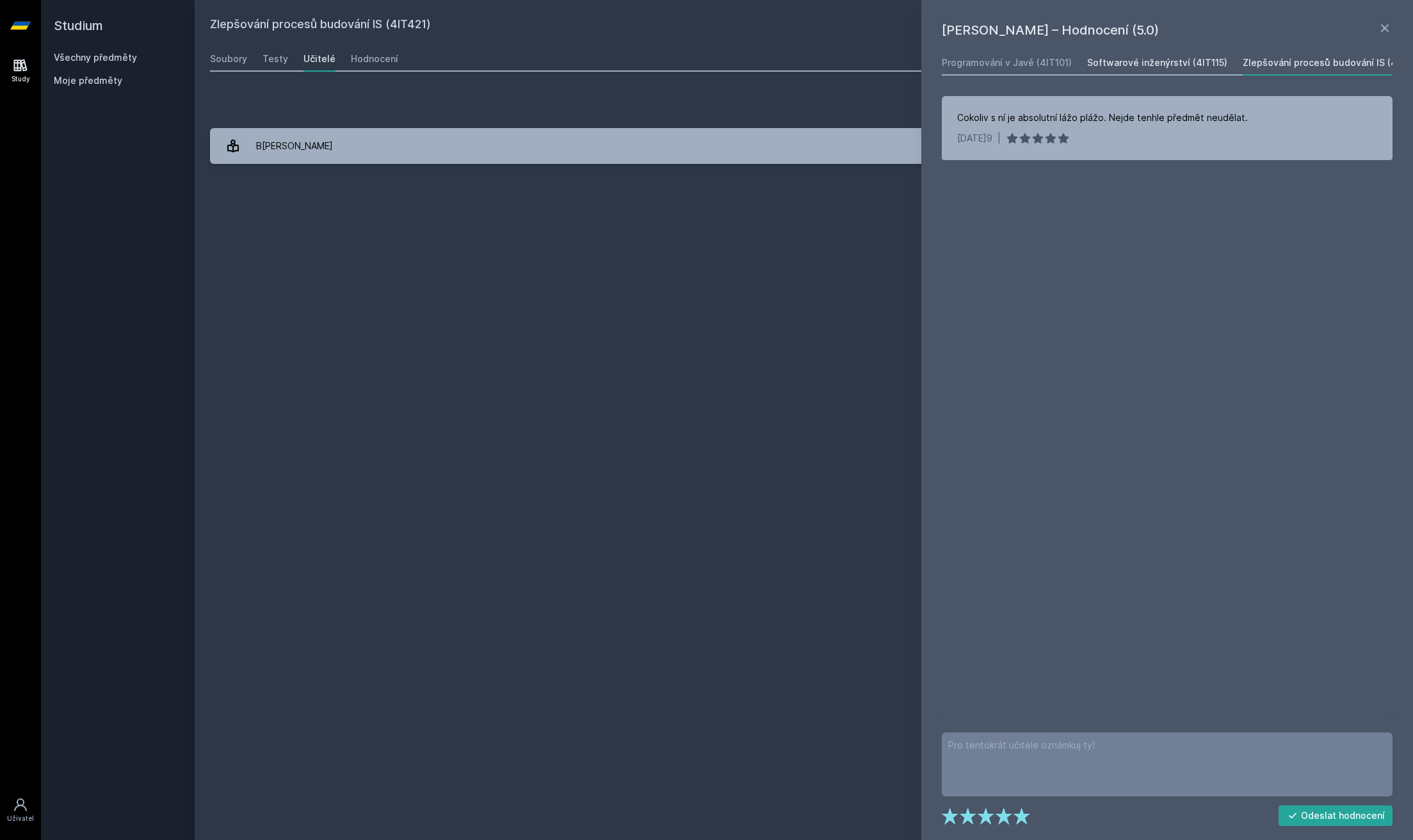
click at [1159, 61] on div "Softwarové inženýrství (4IT115)" at bounding box center [1157, 63] width 140 height 13
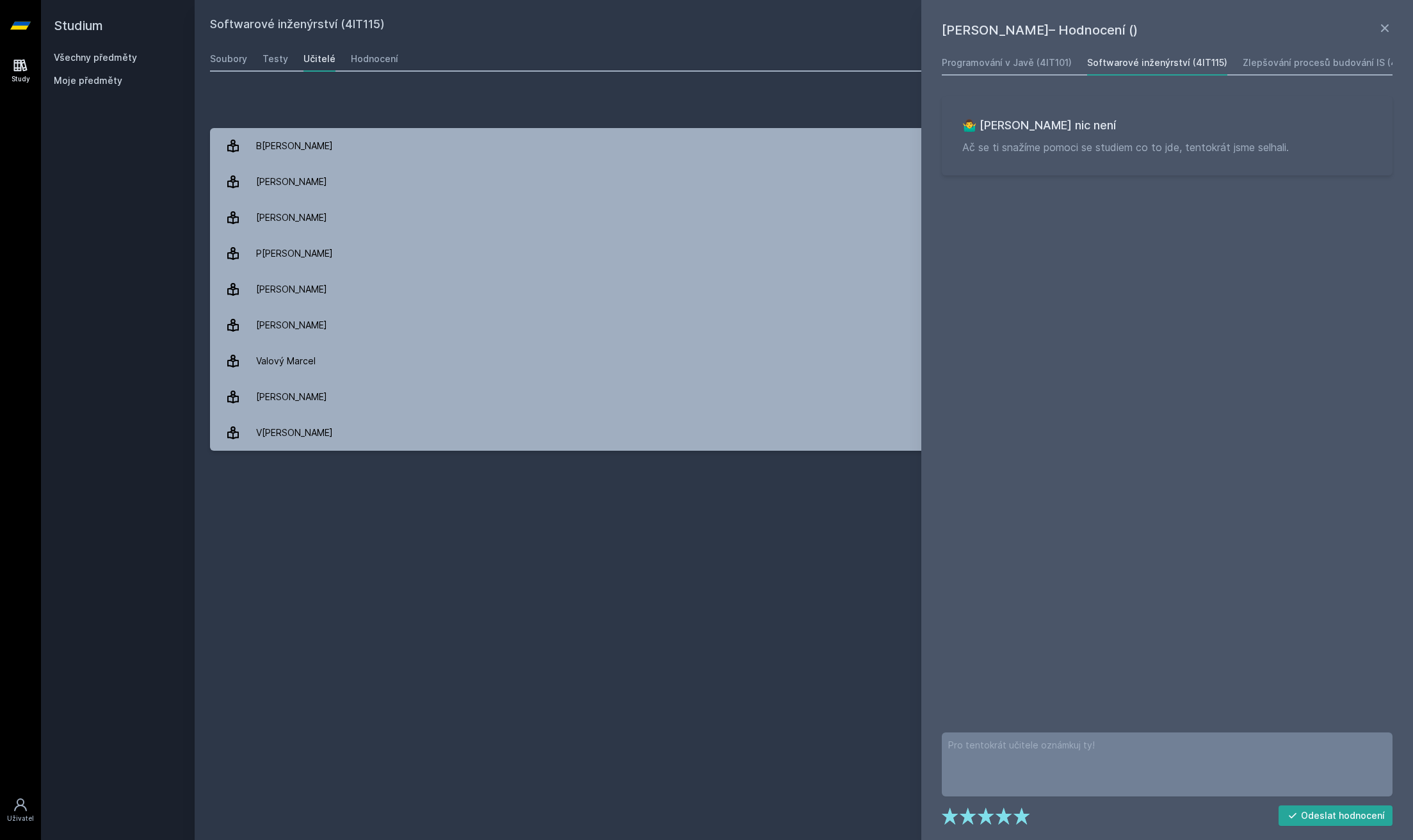
click at [1162, 204] on div "Programování v Javě (4IT101) Softwarové inženýrství (4IT115) Zlepšování procesů…" at bounding box center [1168, 383] width 456 height 667
click at [1302, 72] on link "Zlepšování procesů budování IS (4IT421)" at bounding box center [1334, 62] width 182 height 25
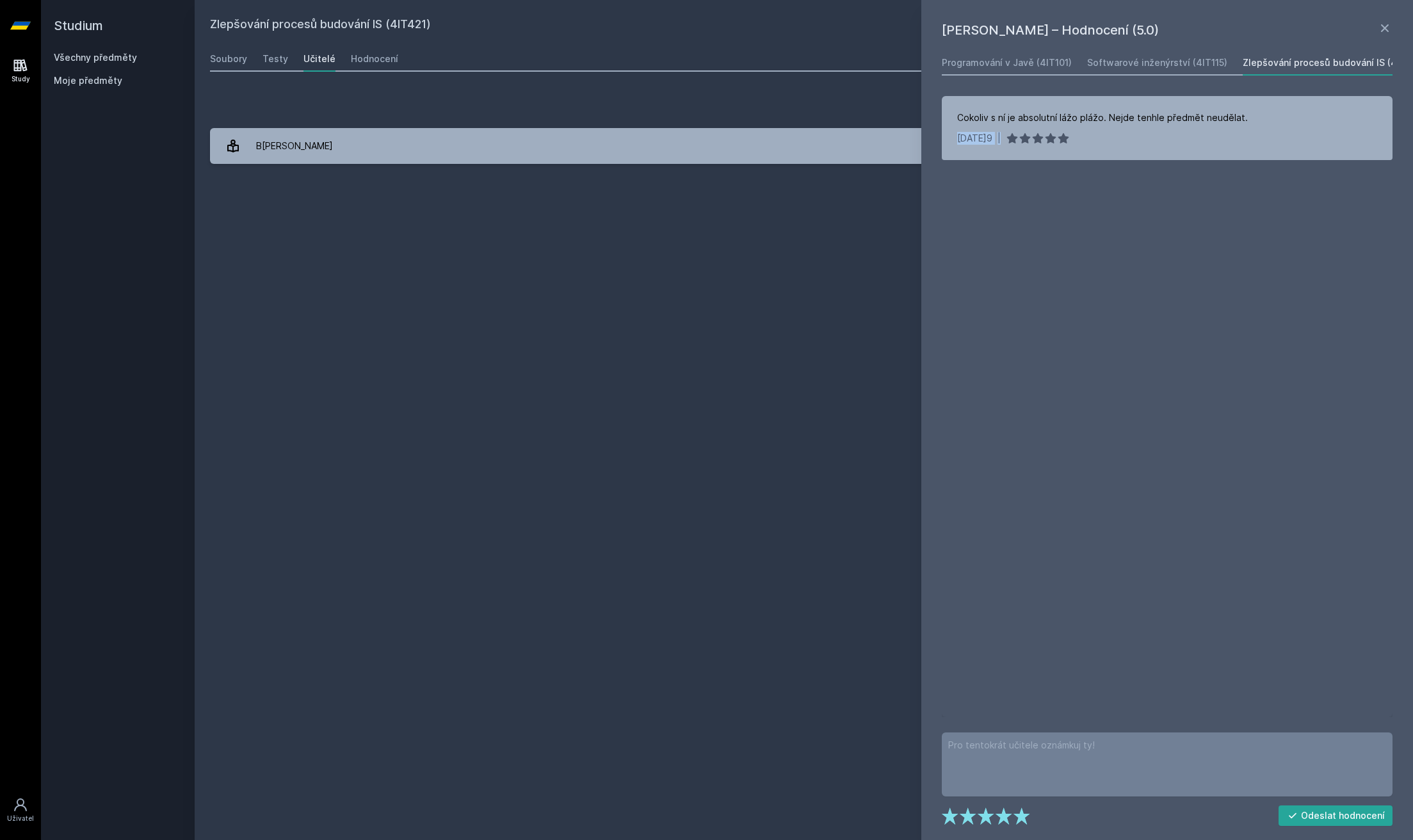
drag, startPoint x: 1224, startPoint y: 125, endPoint x: 1225, endPoint y: 177, distance: 52.0
click at [1225, 177] on div "Cokoliv s ní je absolutní lážo plážo. Nejde tenhle předmět neudělat. [DATE]9 | …" at bounding box center [1168, 406] width 451 height 621
click at [1247, 223] on div "Cokoliv s ní je absolutní lážo plážo. Nejde tenhle předmět neudělat. [DATE]9 | …" at bounding box center [1168, 406] width 451 height 621
click at [820, 192] on div "Zlepšování procesů budování IS (4IT421) Přidat do mých předmětů [GEOGRAPHIC_DAT…" at bounding box center [804, 420] width 1188 height 809
click at [394, 56] on div "Soubory Testy Učitelé Hodnocení" at bounding box center [804, 59] width 1188 height 25
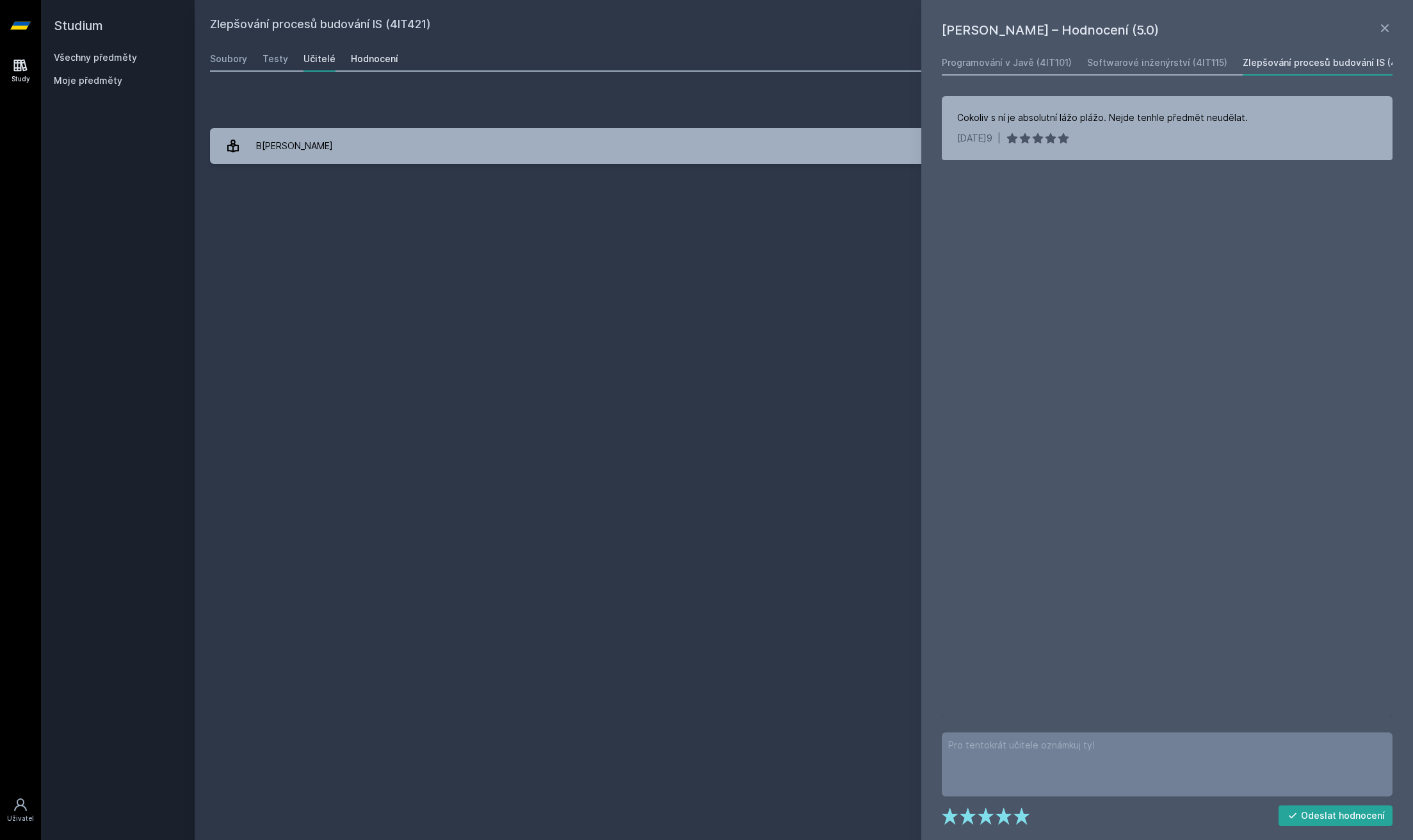
click at [375, 59] on div "Hodnocení" at bounding box center [374, 59] width 48 height 13
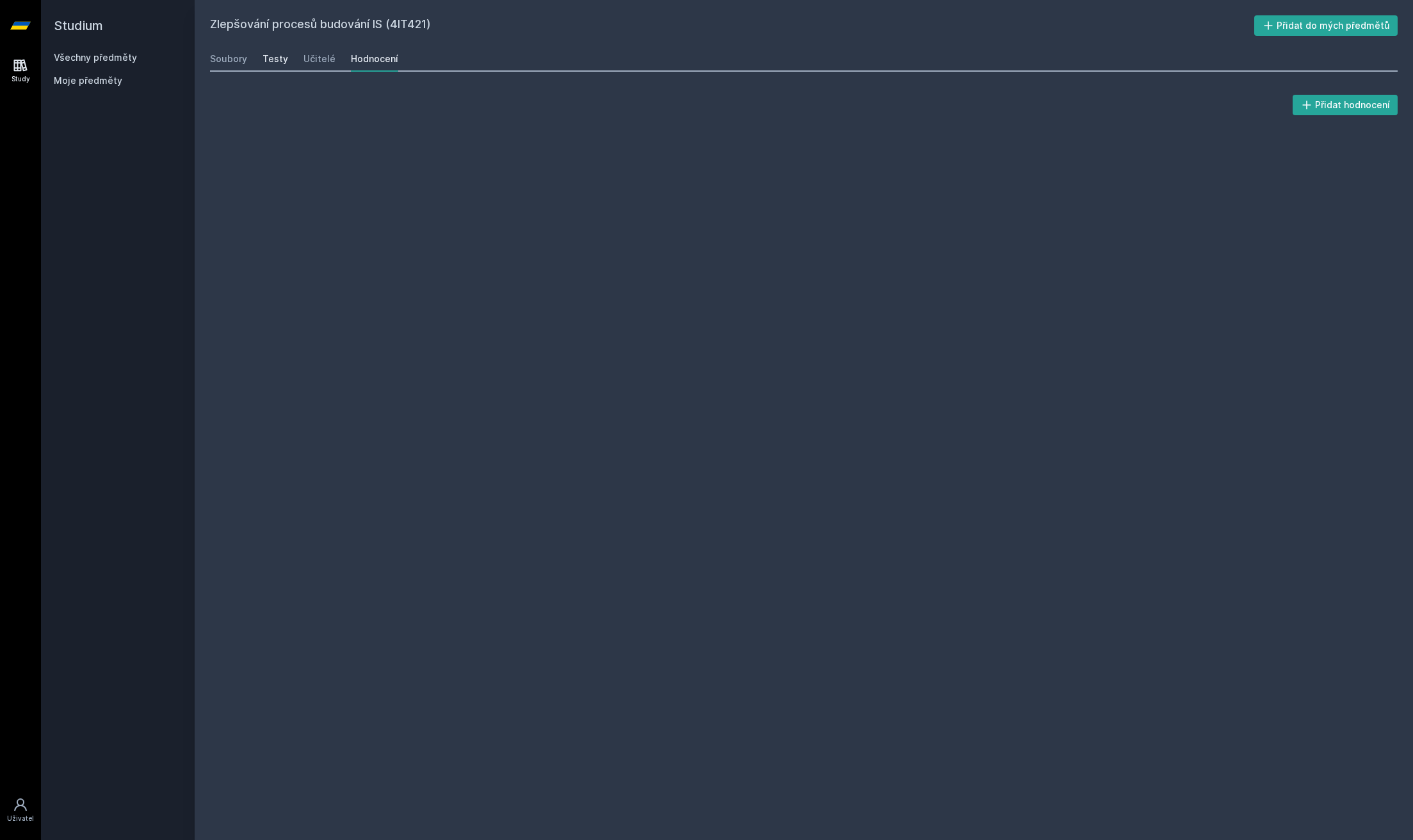
click at [275, 64] on div "Testy" at bounding box center [275, 59] width 26 height 13
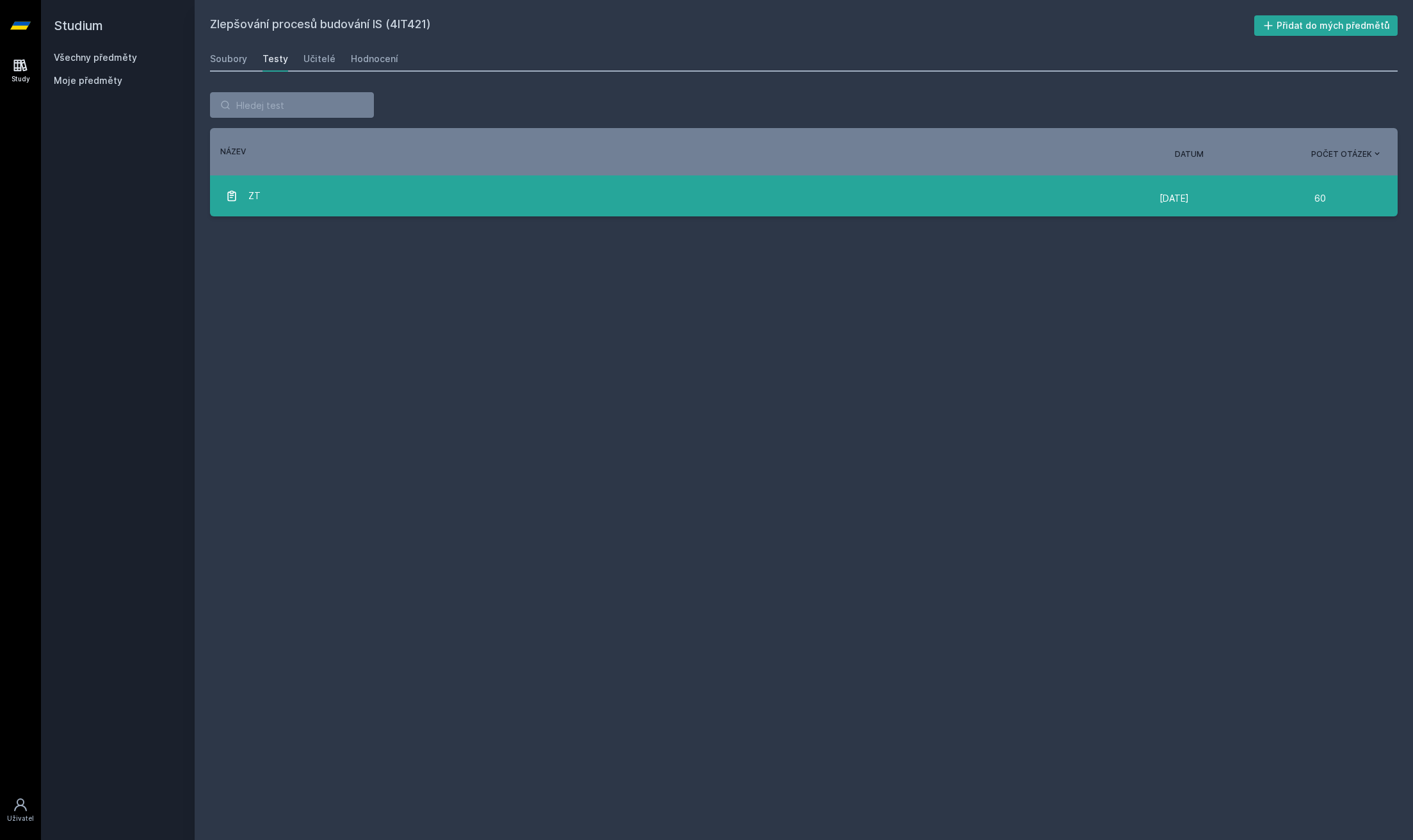
click at [355, 196] on div "ZT" at bounding box center [693, 196] width 935 height 25
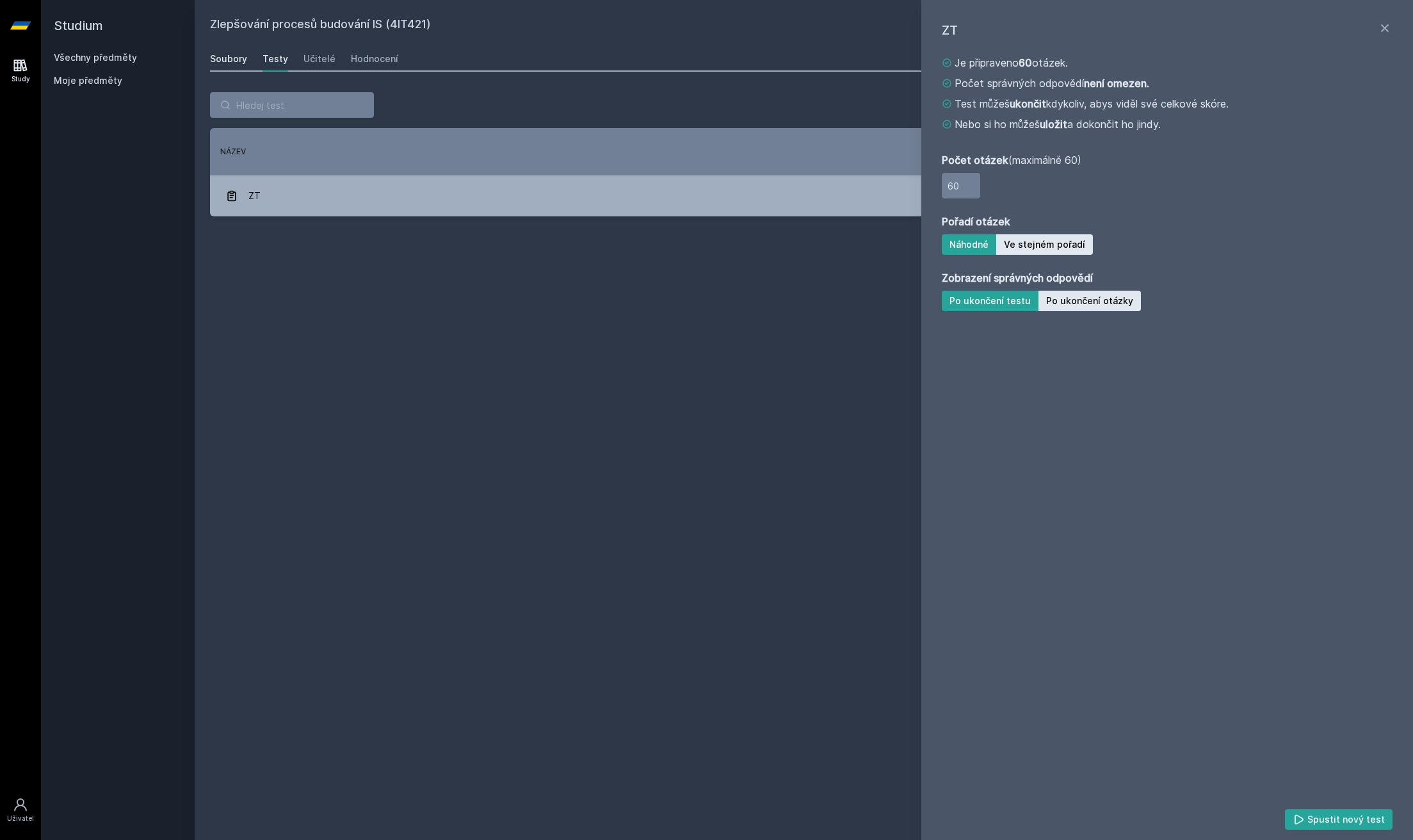
click at [227, 68] on link "Soubory" at bounding box center [229, 59] width 37 height 25
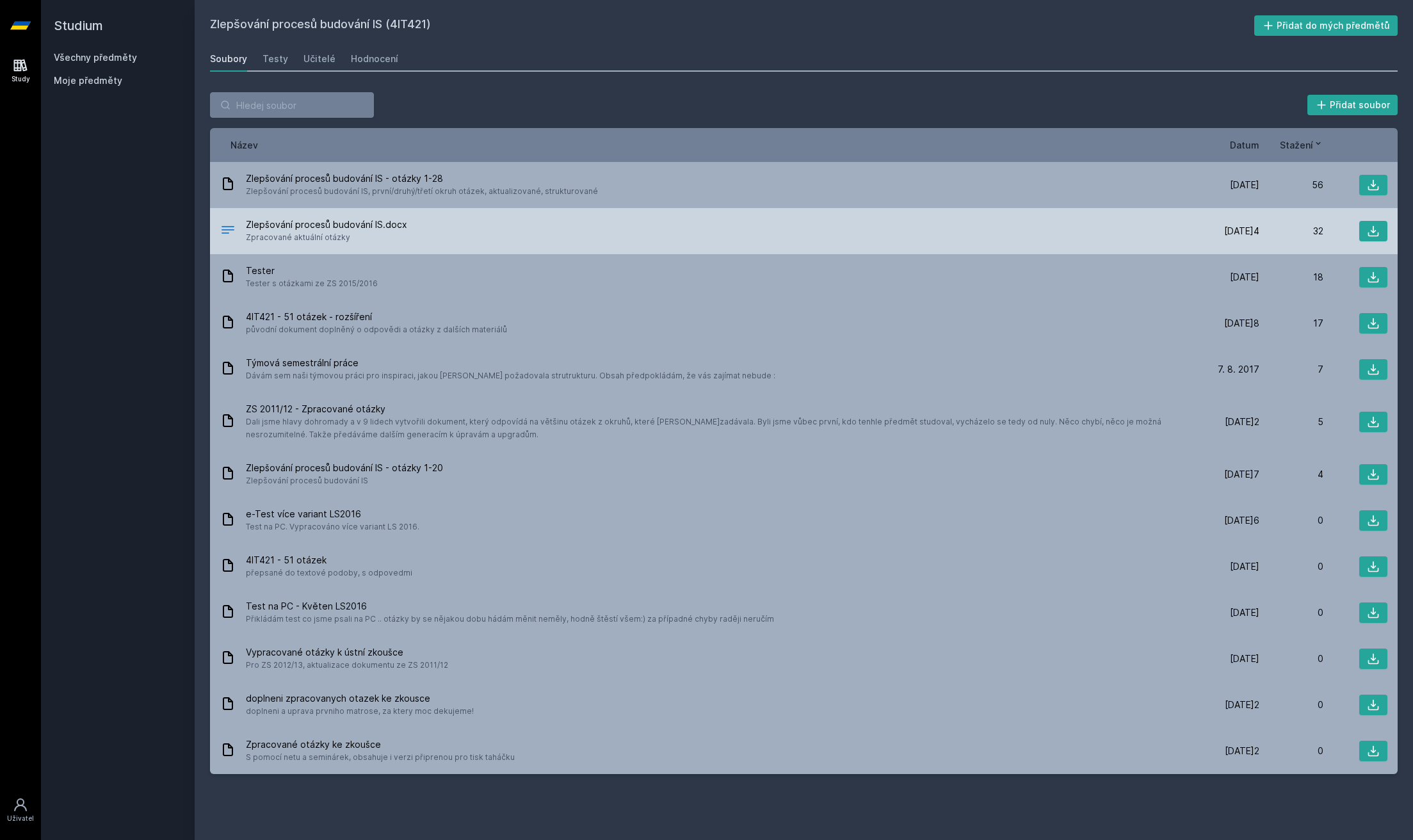
click at [1365, 243] on div "Zlepšování procesů budování IS.docx Zpracované aktuální otázky [DATE]4 [DATE]4 …" at bounding box center [804, 231] width 1188 height 46
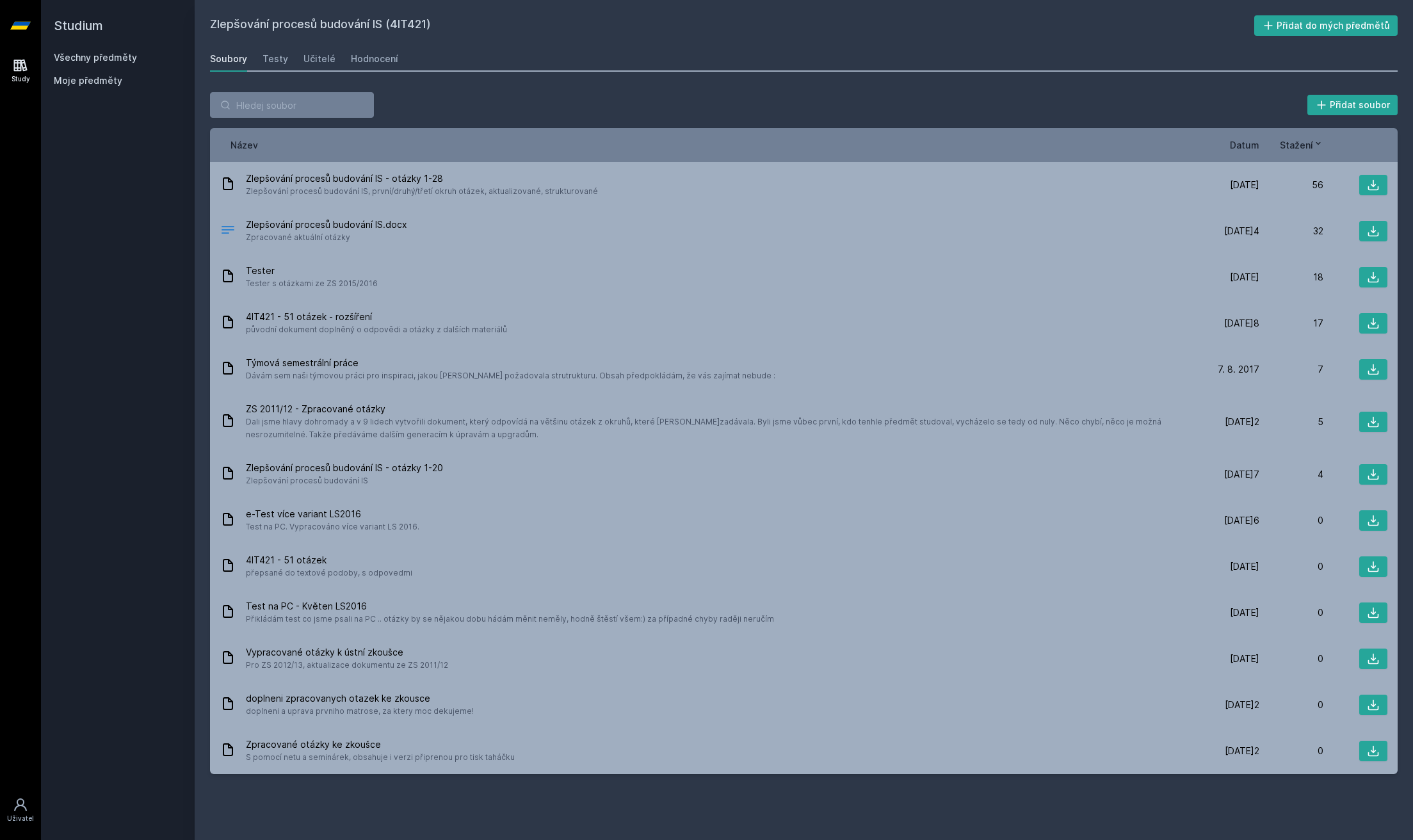
click at [94, 48] on h2 "Studium" at bounding box center [118, 25] width 128 height 51
click at [97, 52] on link "Všechny předměty" at bounding box center [95, 57] width 83 height 11
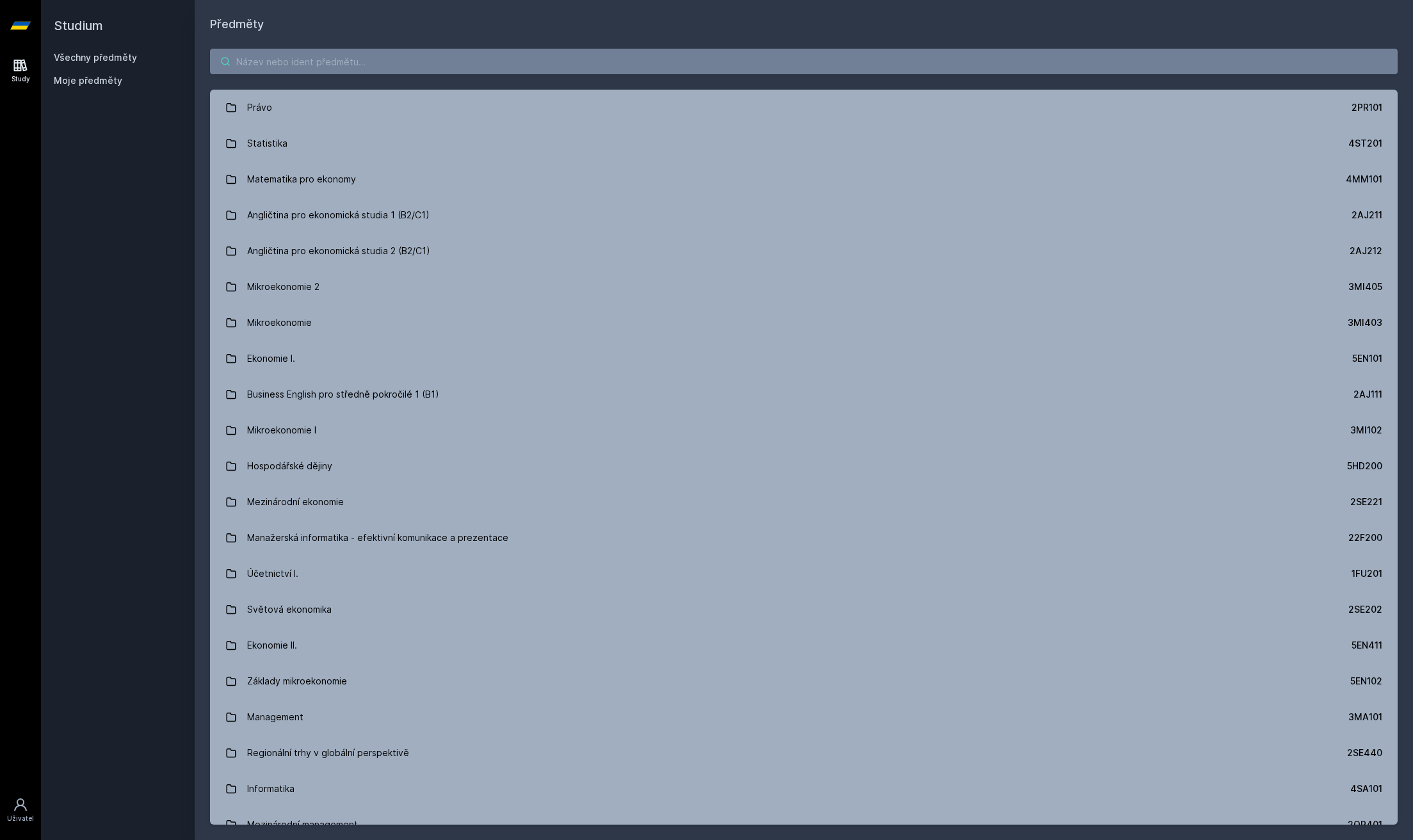
click at [302, 72] on input "search" at bounding box center [804, 61] width 1188 height 25
paste input "4IT418"
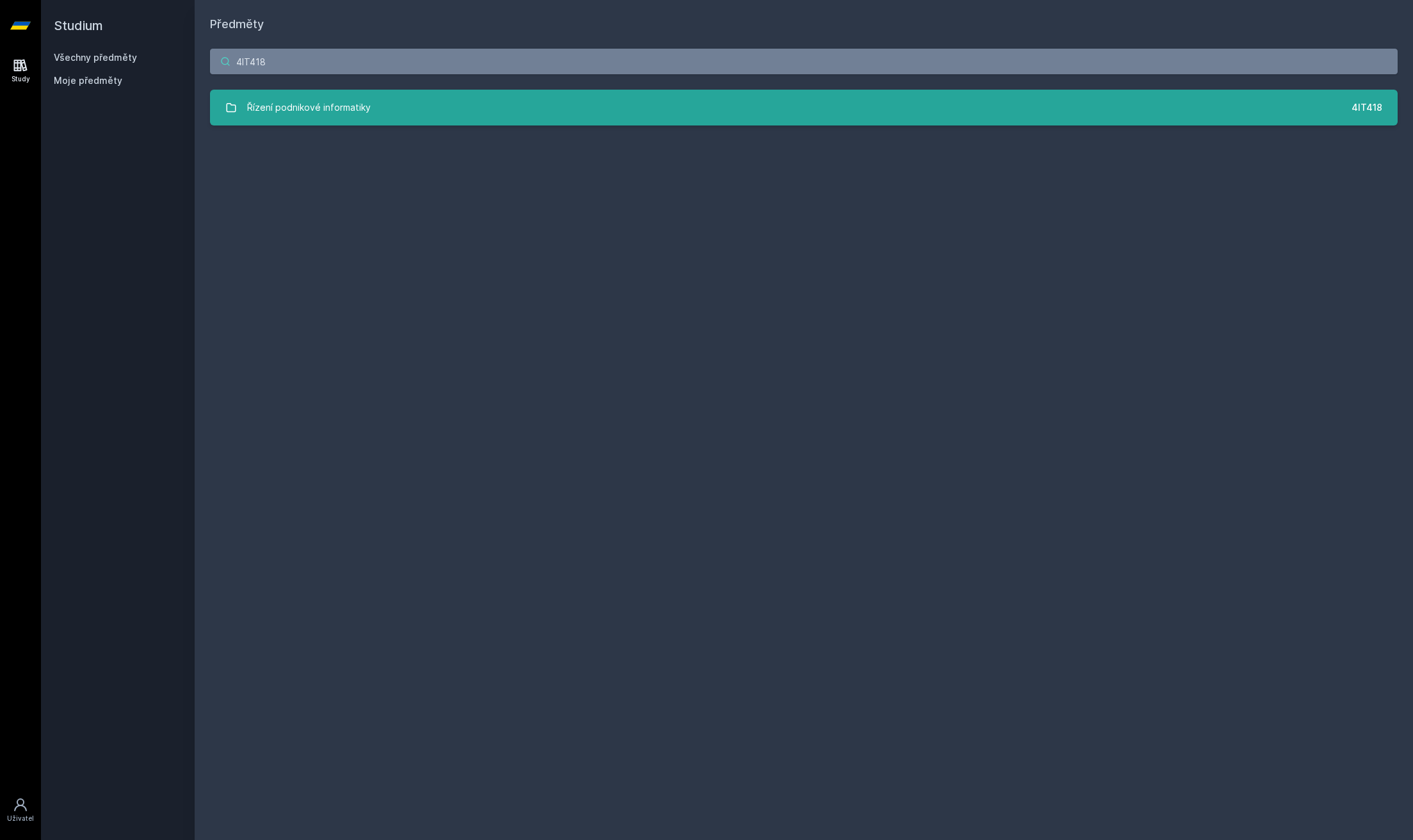
type input "4IT418"
click at [368, 100] on link "Řízení podnikové informatiky 4IT418" at bounding box center [804, 107] width 1188 height 36
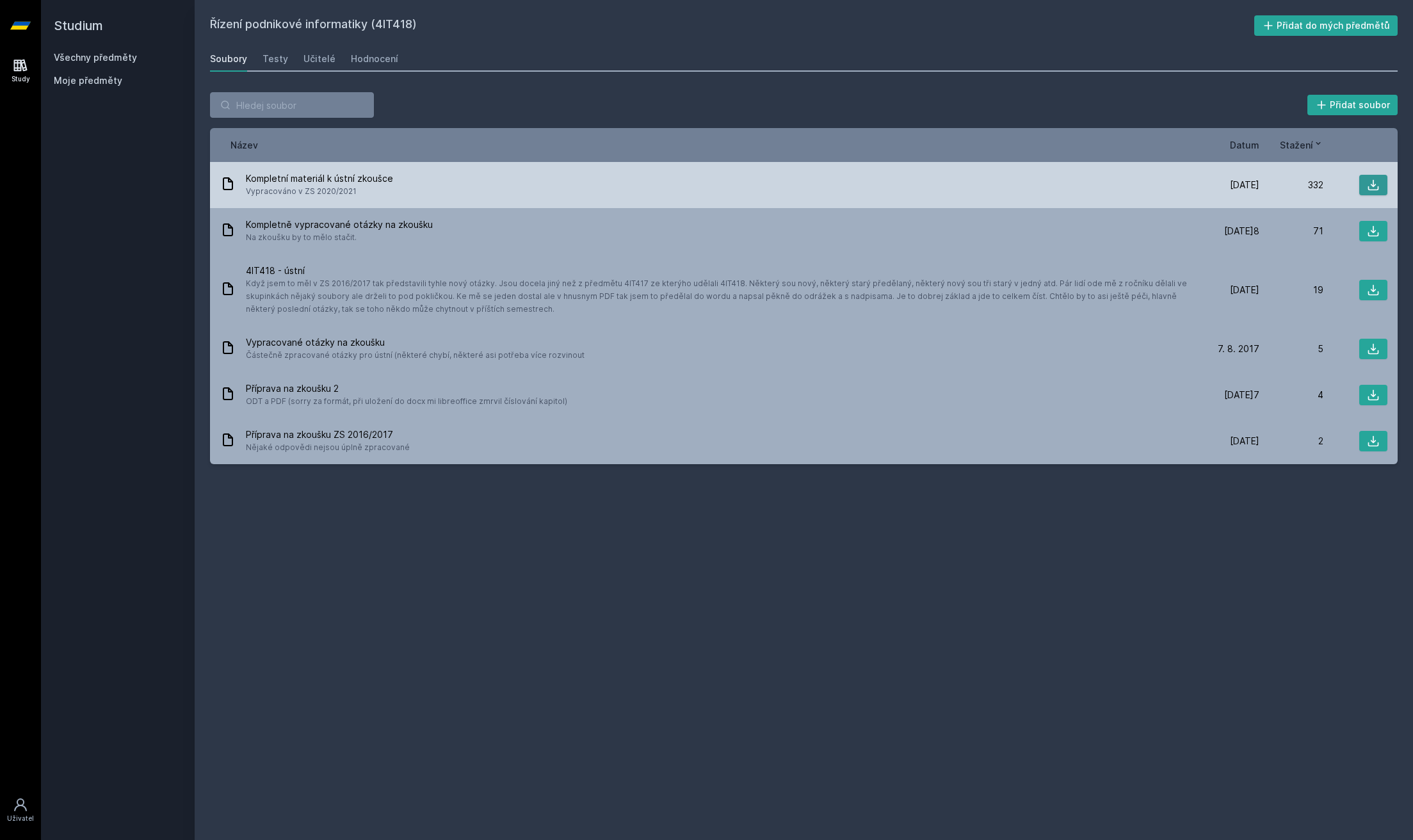
click at [1363, 189] on button at bounding box center [1373, 185] width 28 height 21
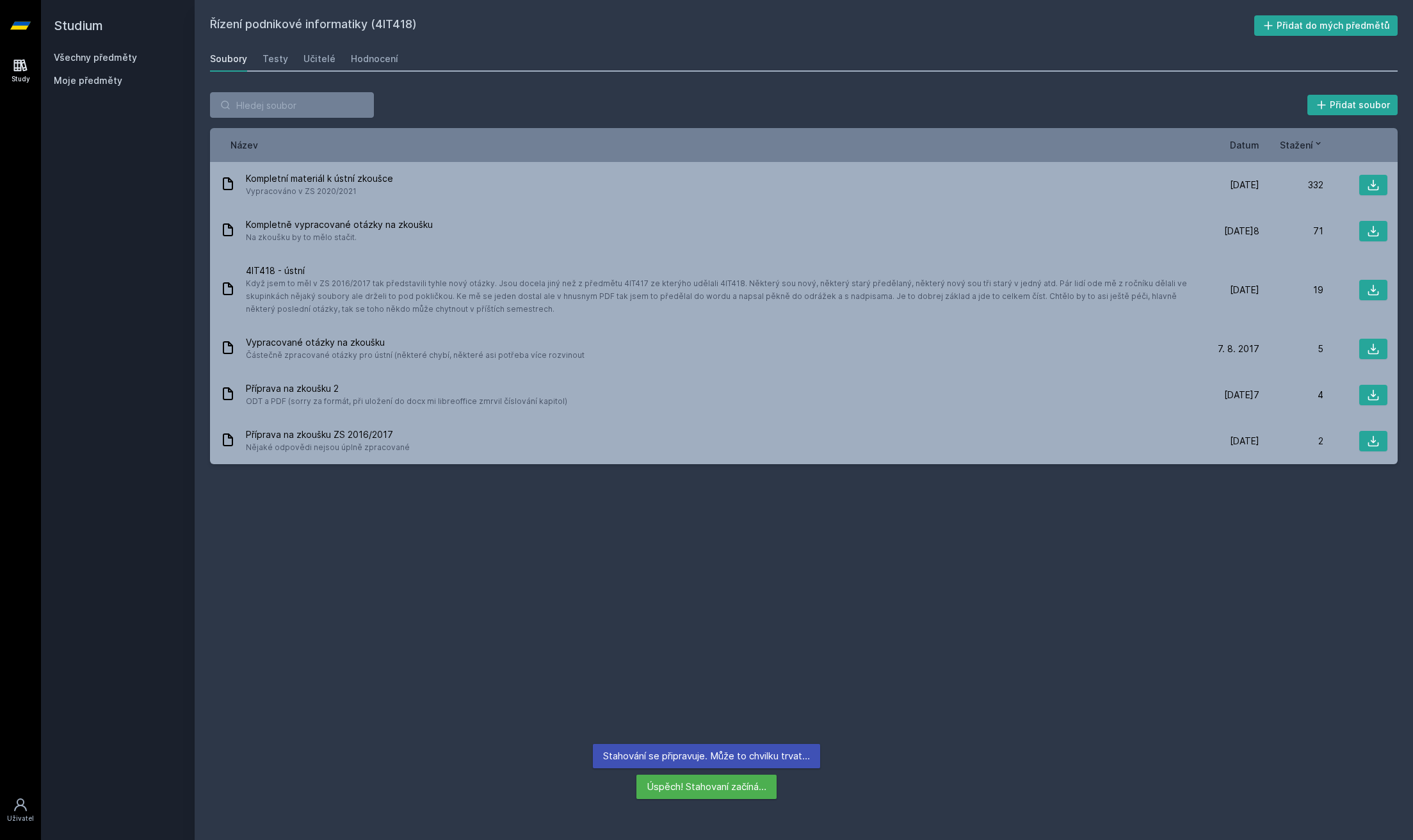
click at [114, 55] on link "Všechny předměty" at bounding box center [95, 57] width 83 height 11
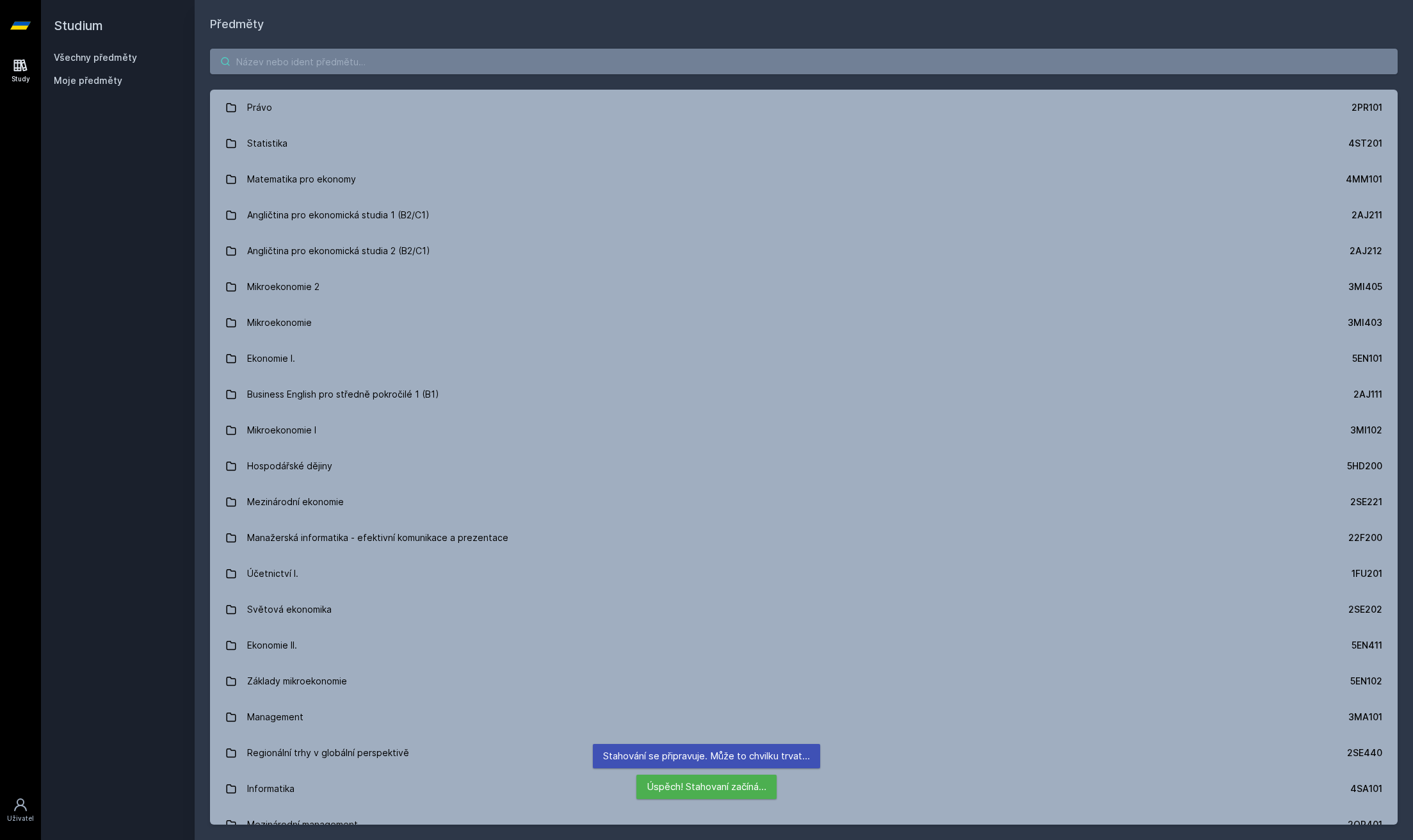
click at [343, 65] on input "search" at bounding box center [804, 61] width 1188 height 25
paste input "4SA415"
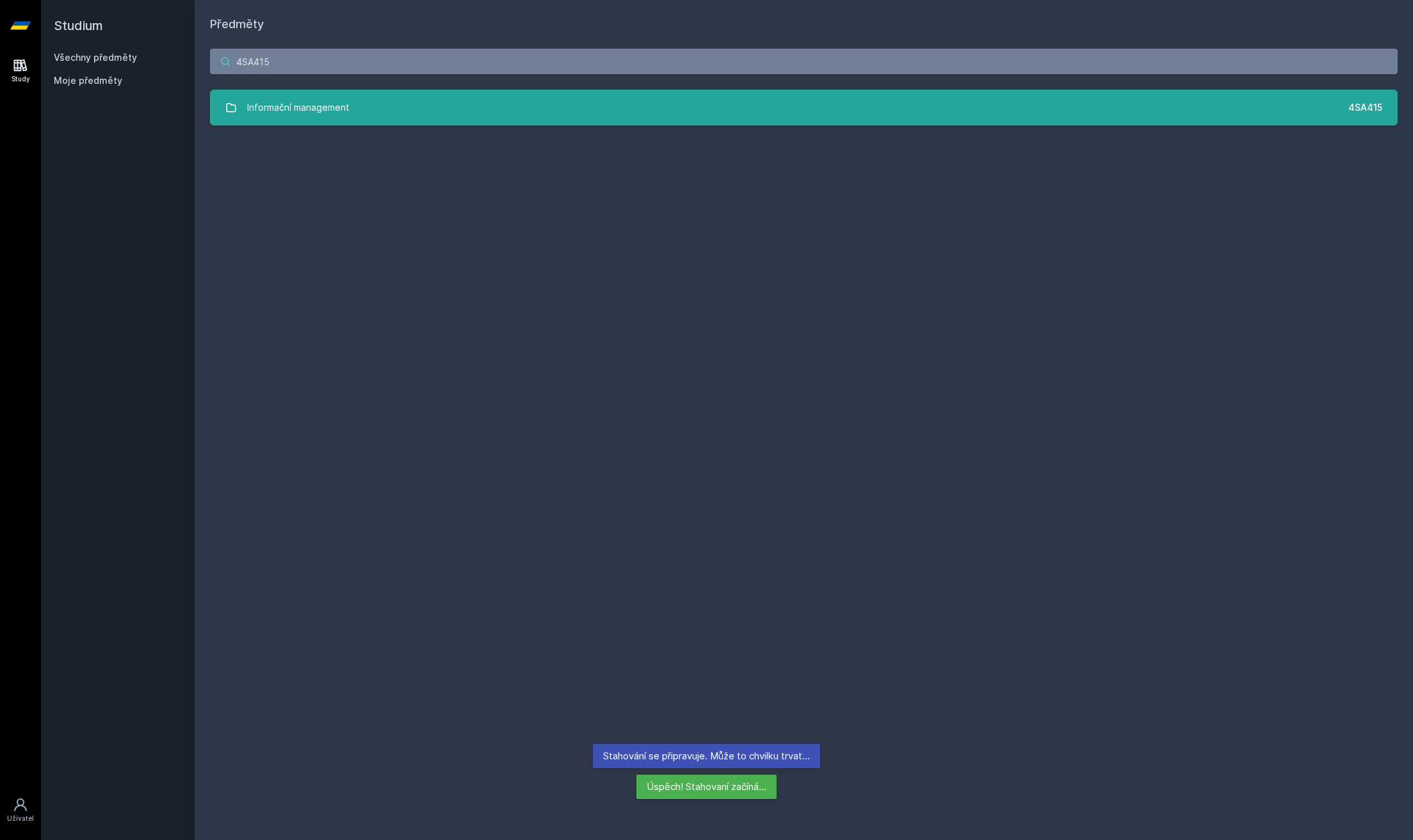
type input "4SA415"
click at [382, 112] on link "Informační management 4SA415" at bounding box center [804, 107] width 1188 height 36
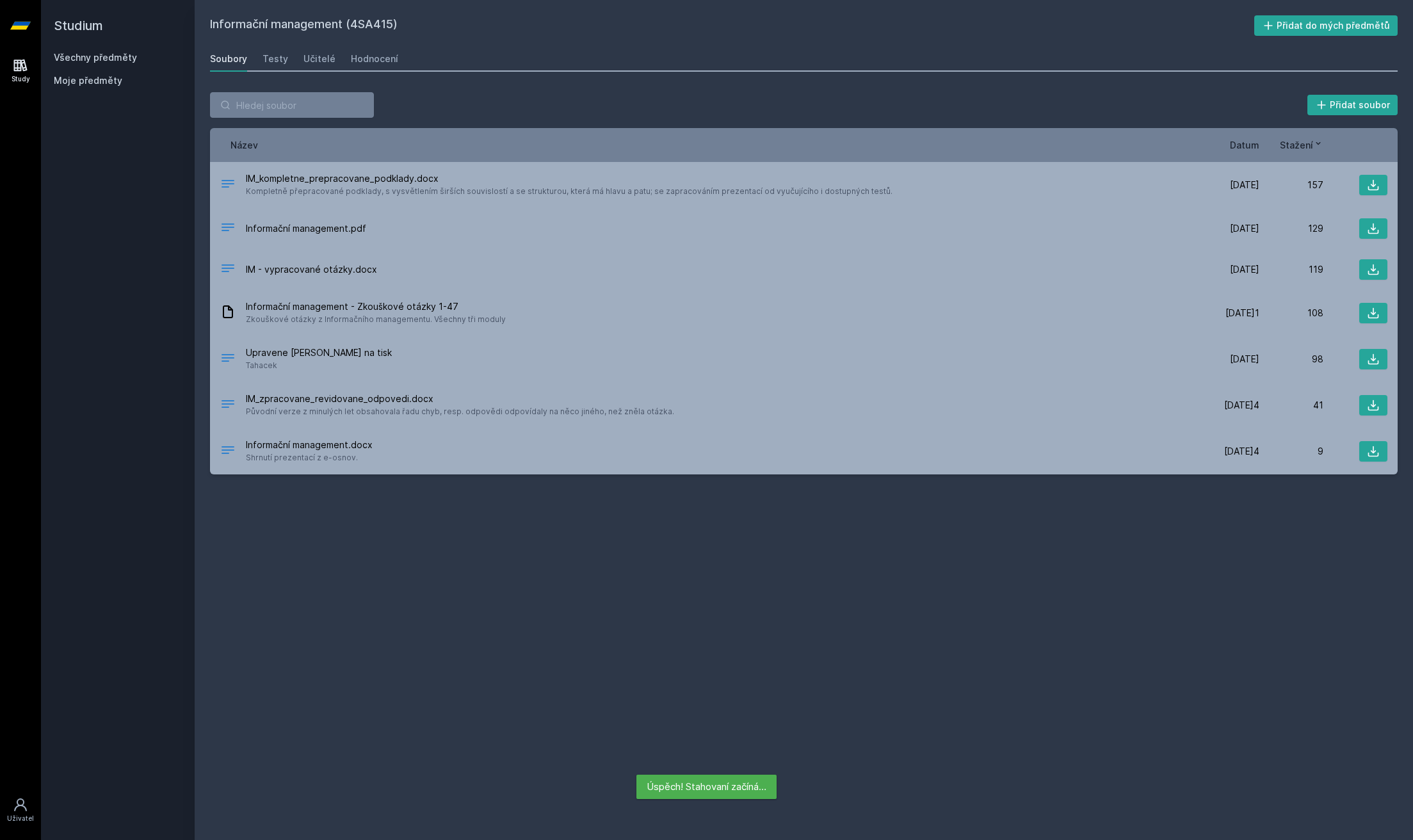
click at [332, 74] on div "Informační management (4SA415) Přidat do mých předmětů [GEOGRAPHIC_DATA] Testy …" at bounding box center [804, 420] width 1188 height 809
click at [323, 62] on div "Učitelé" at bounding box center [319, 59] width 32 height 13
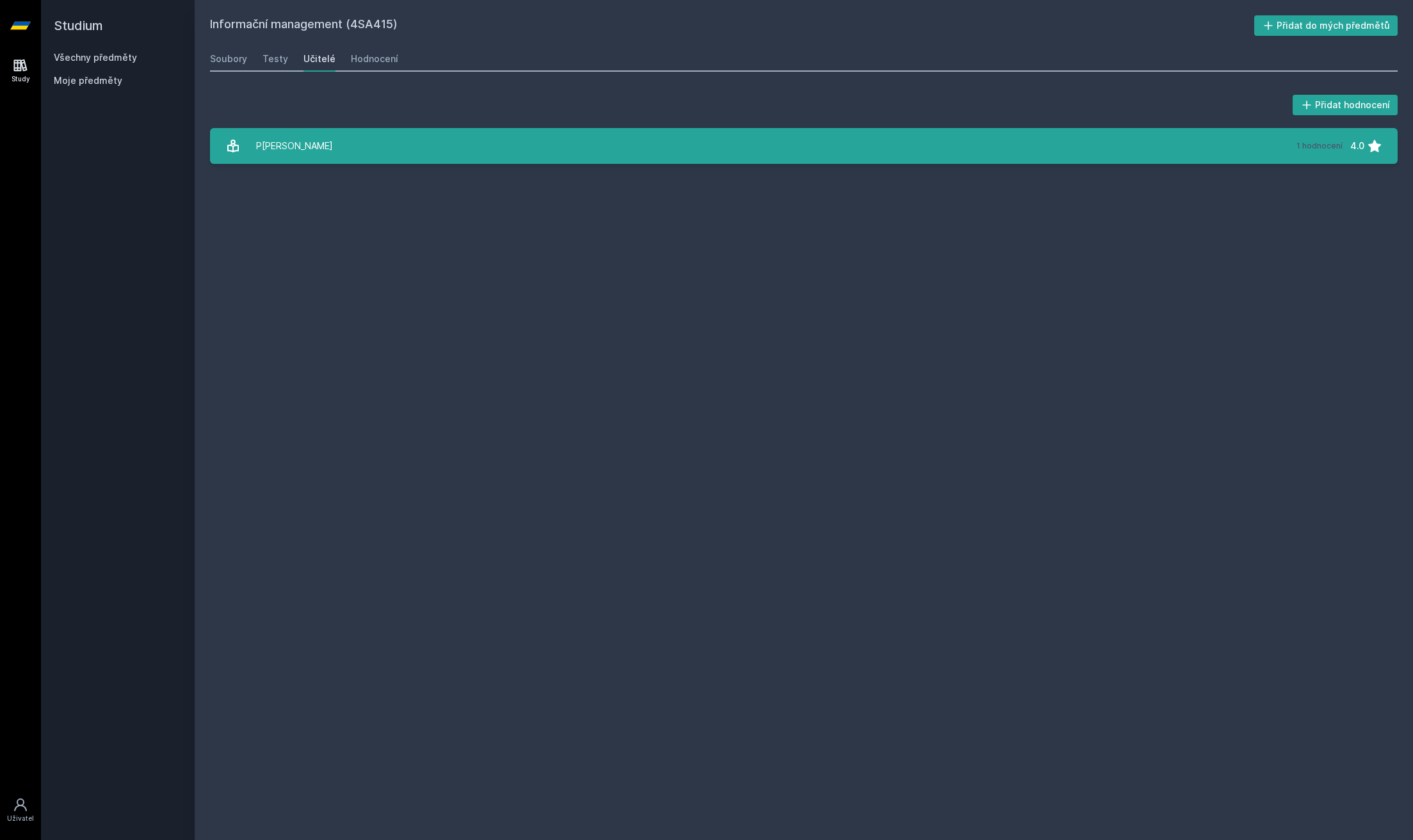
click at [411, 156] on link "[PERSON_NAME] 1 hodnocení 4.0" at bounding box center [804, 146] width 1188 height 36
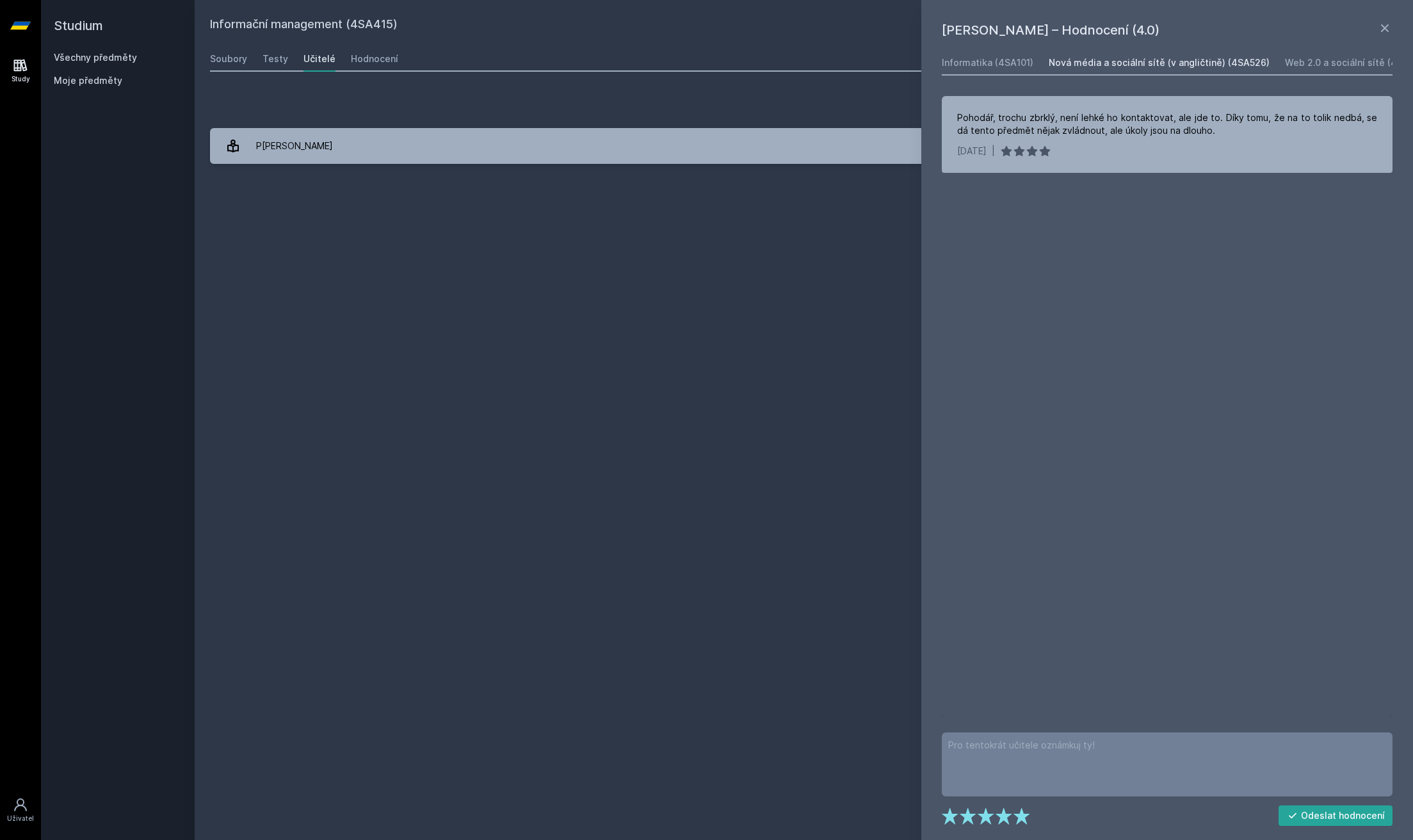
click at [1119, 59] on div "Nová média a sociální sítě (v angličtině) (4SA526)" at bounding box center [1159, 63] width 221 height 13
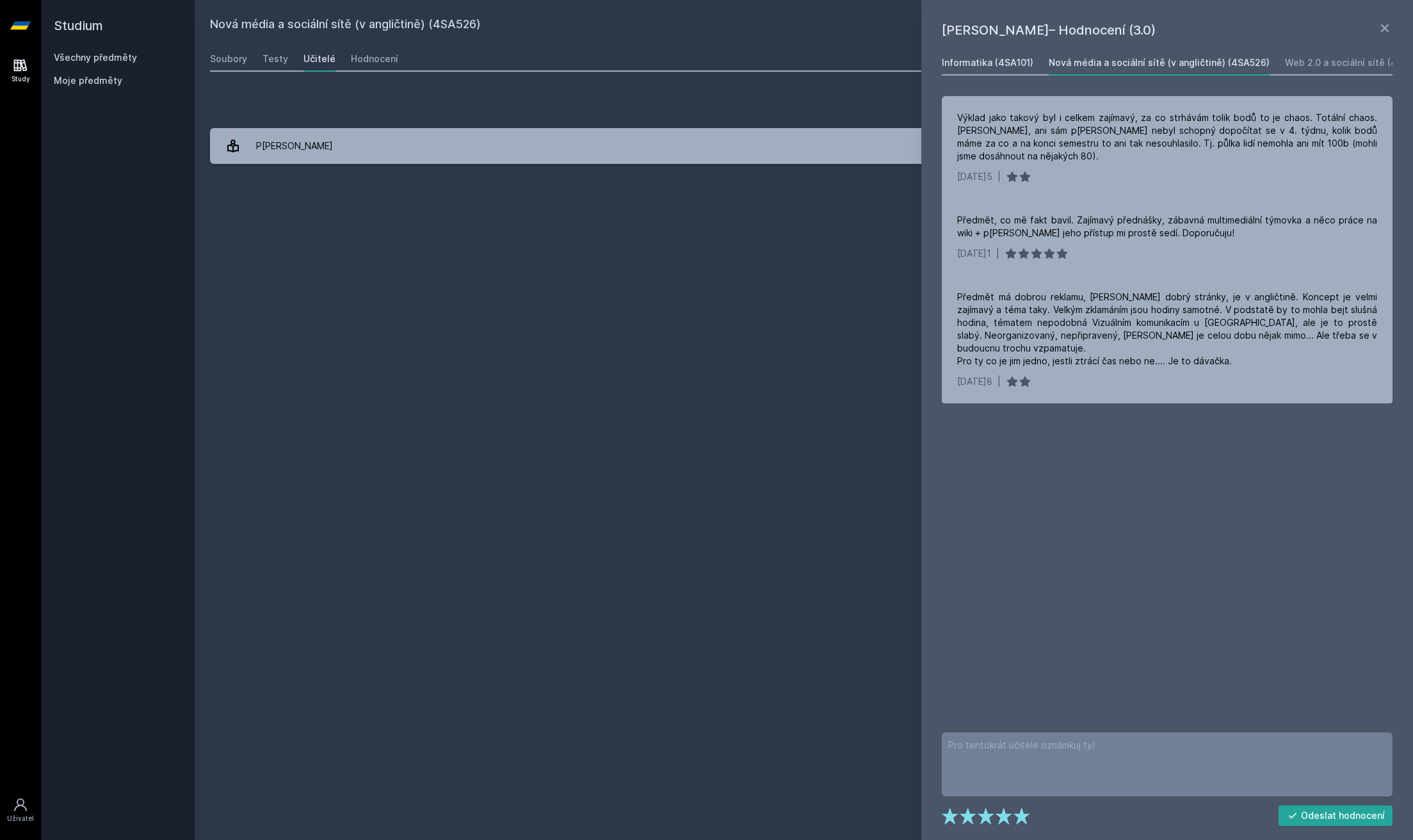
click at [994, 63] on div "Informatika (4SA101)" at bounding box center [988, 63] width 92 height 13
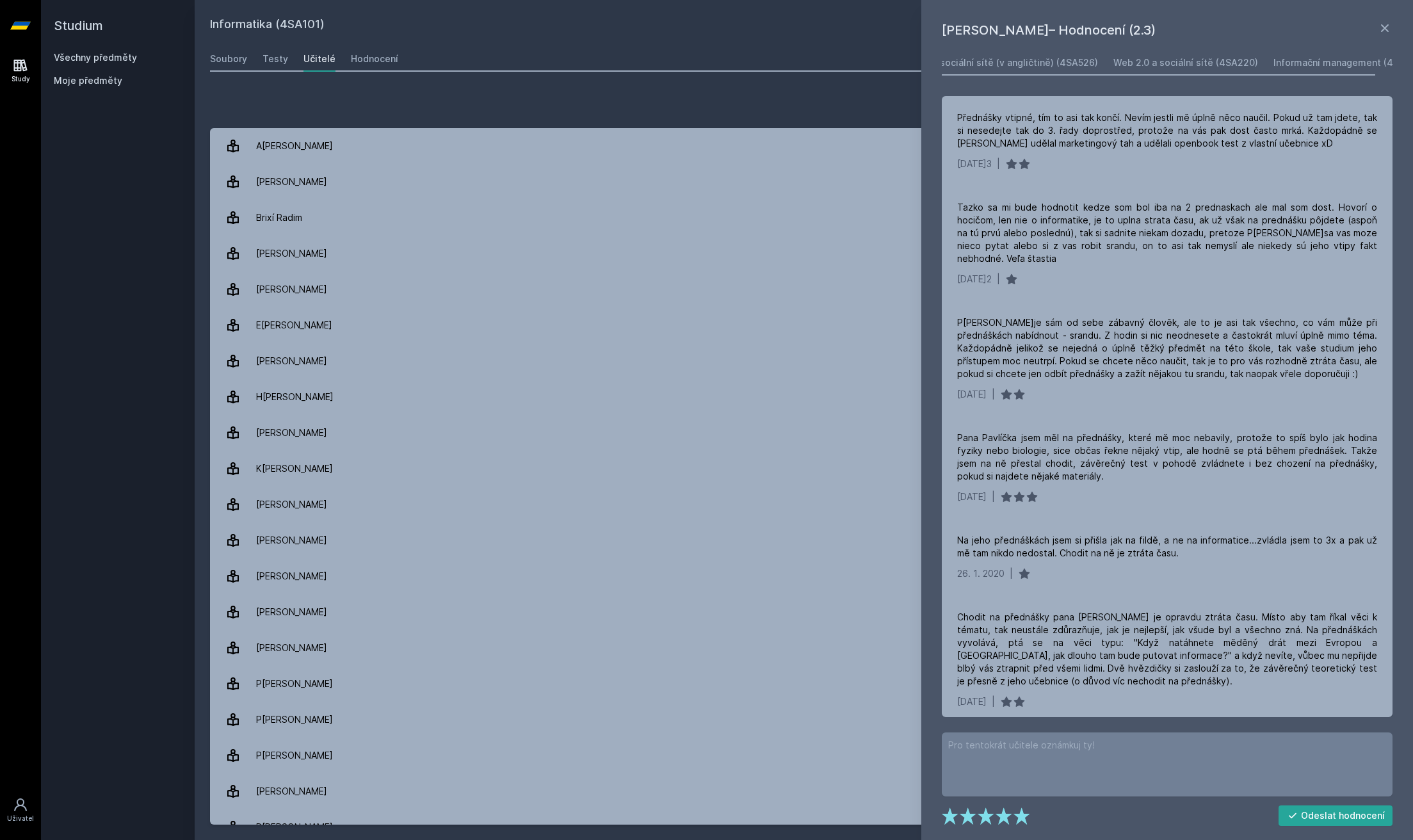
scroll to position [0, 183]
click at [1262, 60] on div "Informační management (4SA415)" at bounding box center [1337, 63] width 150 height 13
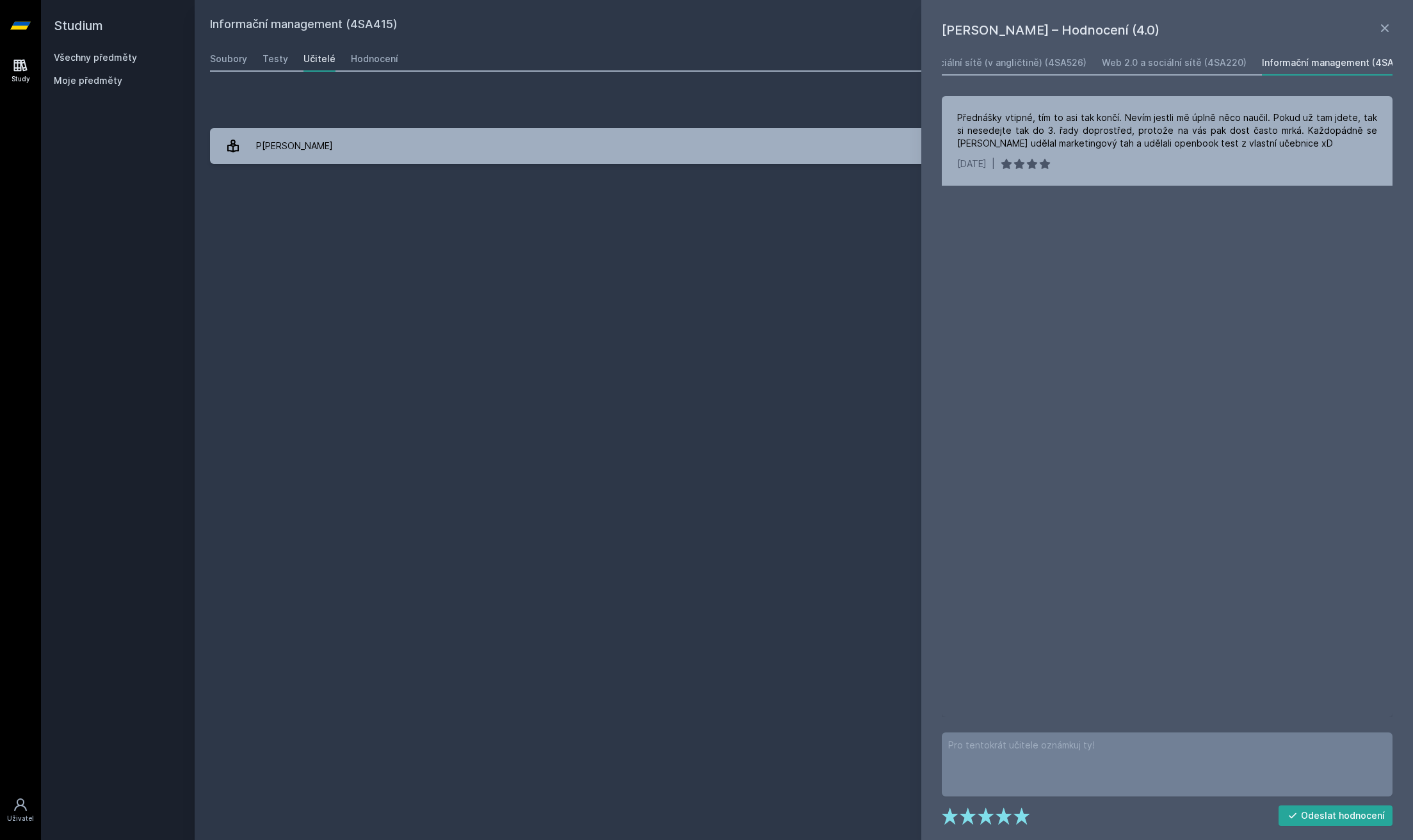
click at [1074, 285] on div "Přednášky vtipné, tím to asi tak končí. Nevím jestli mě úplně něco naučil. Poku…" at bounding box center [1168, 406] width 451 height 621
click at [367, 74] on div "Informační management (4SA415) Přidat do mých předmětů [GEOGRAPHIC_DATA] Testy …" at bounding box center [804, 420] width 1188 height 809
click at [276, 66] on link "Testy" at bounding box center [275, 59] width 26 height 25
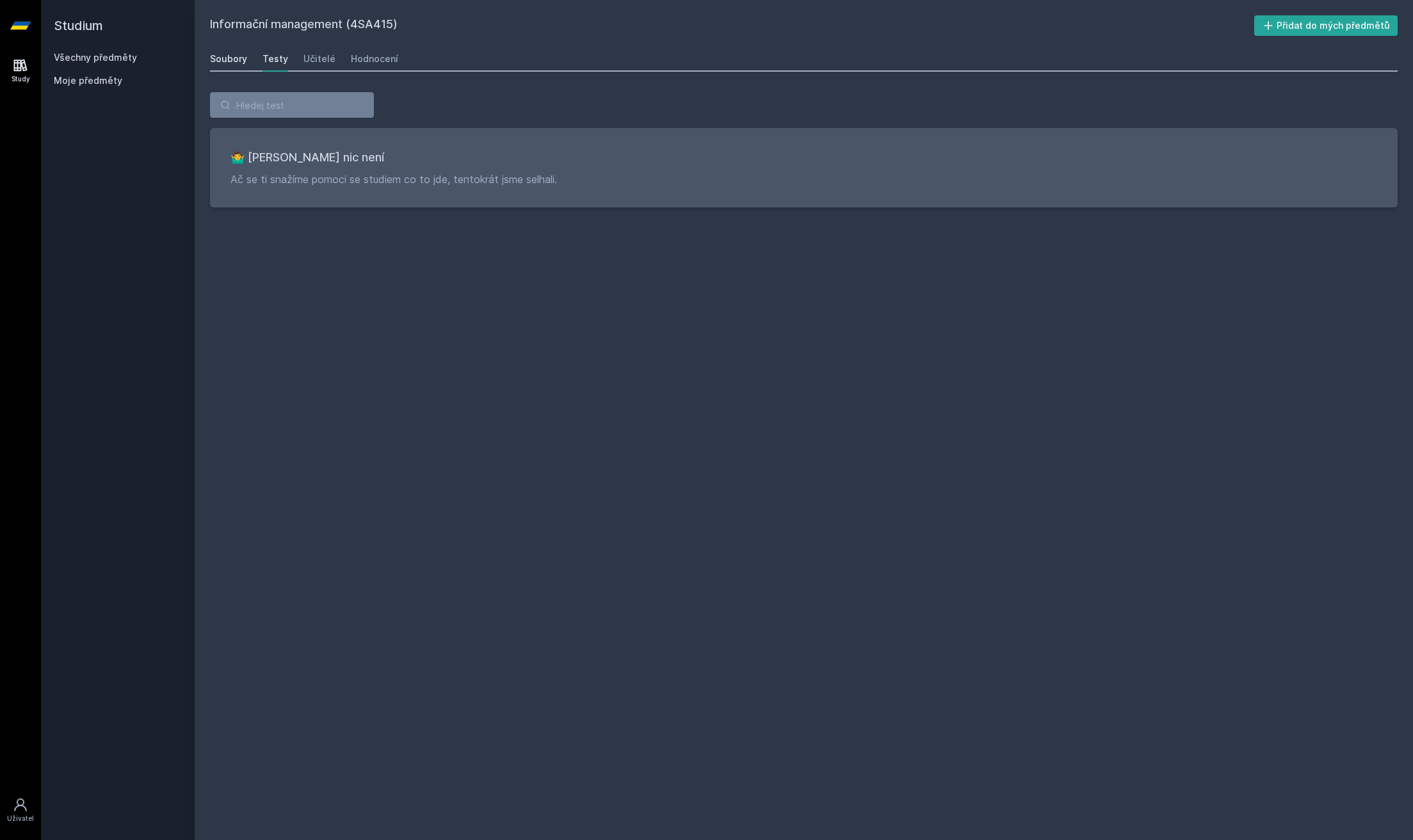
click at [237, 63] on div "Soubory" at bounding box center [229, 59] width 37 height 13
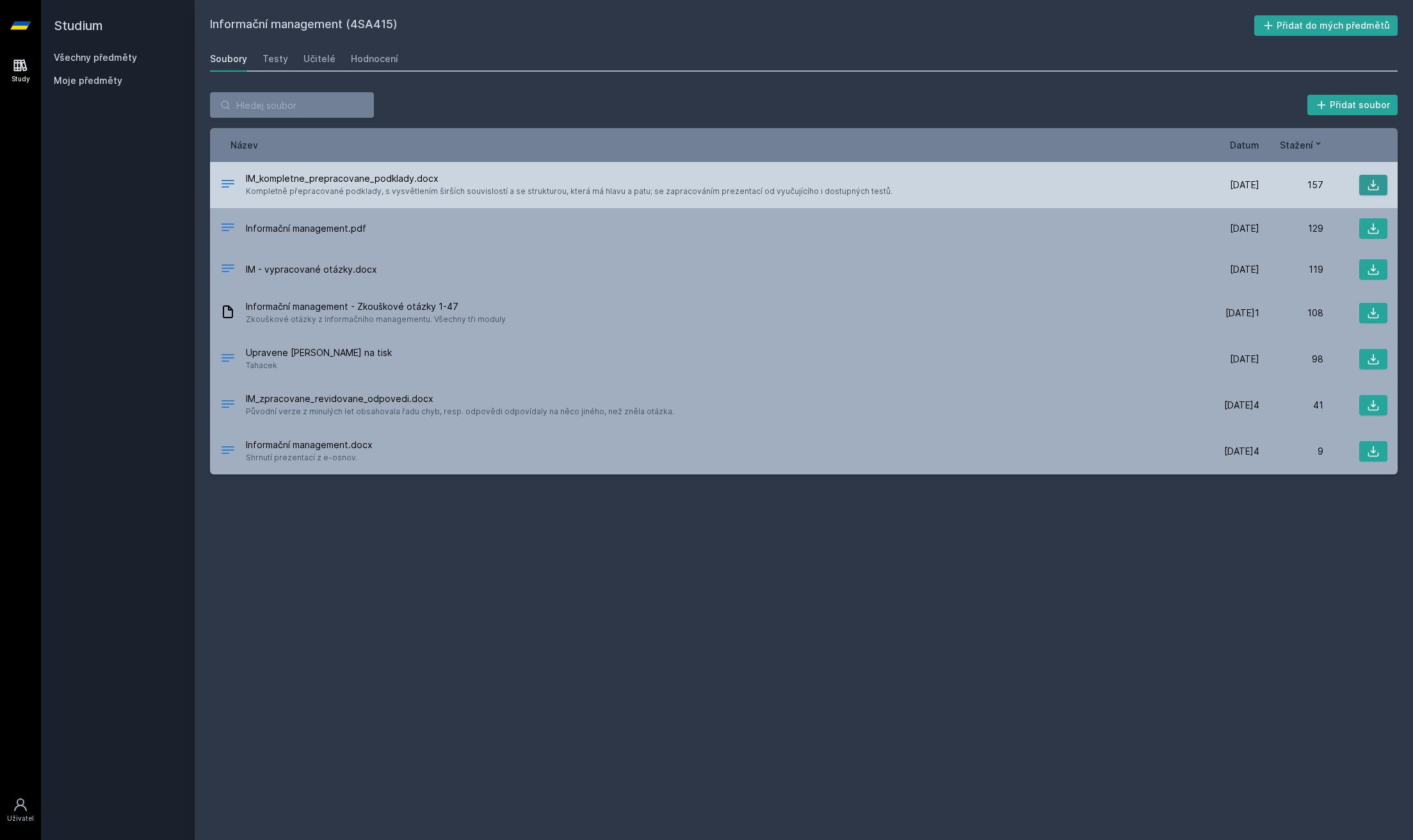
click at [1368, 189] on icon at bounding box center [1374, 185] width 11 height 11
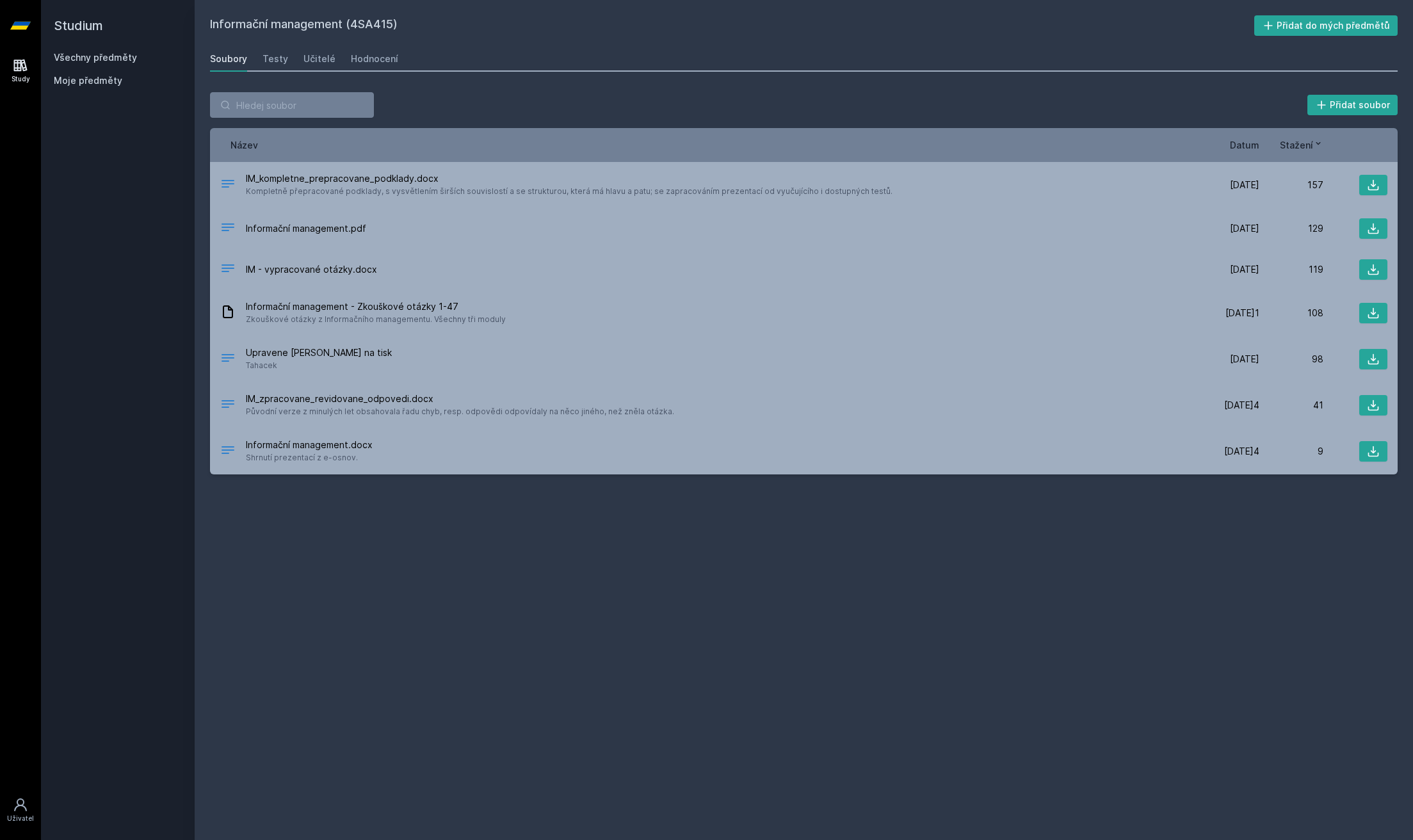
click at [82, 64] on div "Všechny předměty Moje předměty" at bounding box center [118, 71] width 128 height 41
click at [82, 62] on link "Všechny předměty" at bounding box center [95, 57] width 83 height 11
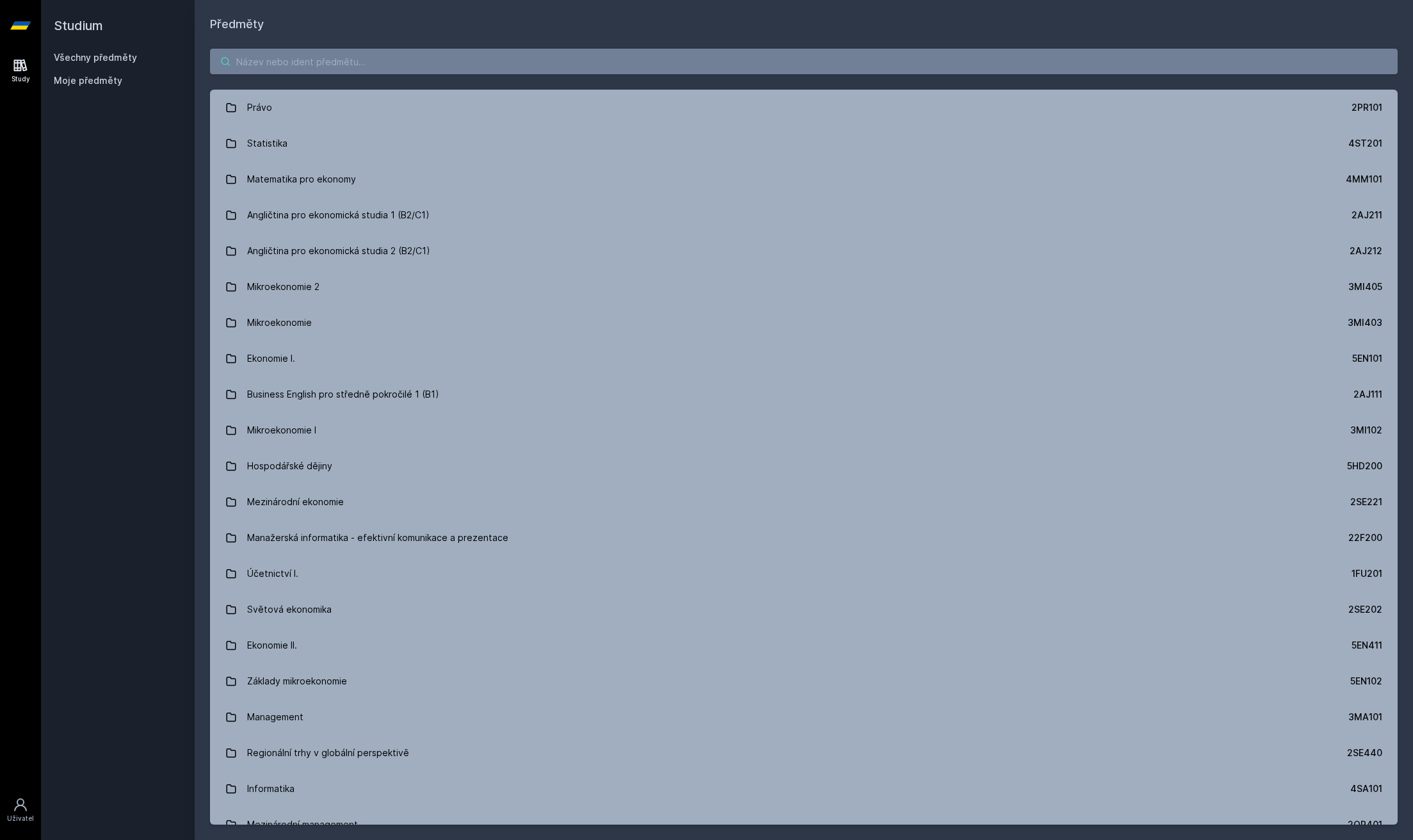
click at [292, 62] on input "search" at bounding box center [804, 61] width 1188 height 25
type input "u"
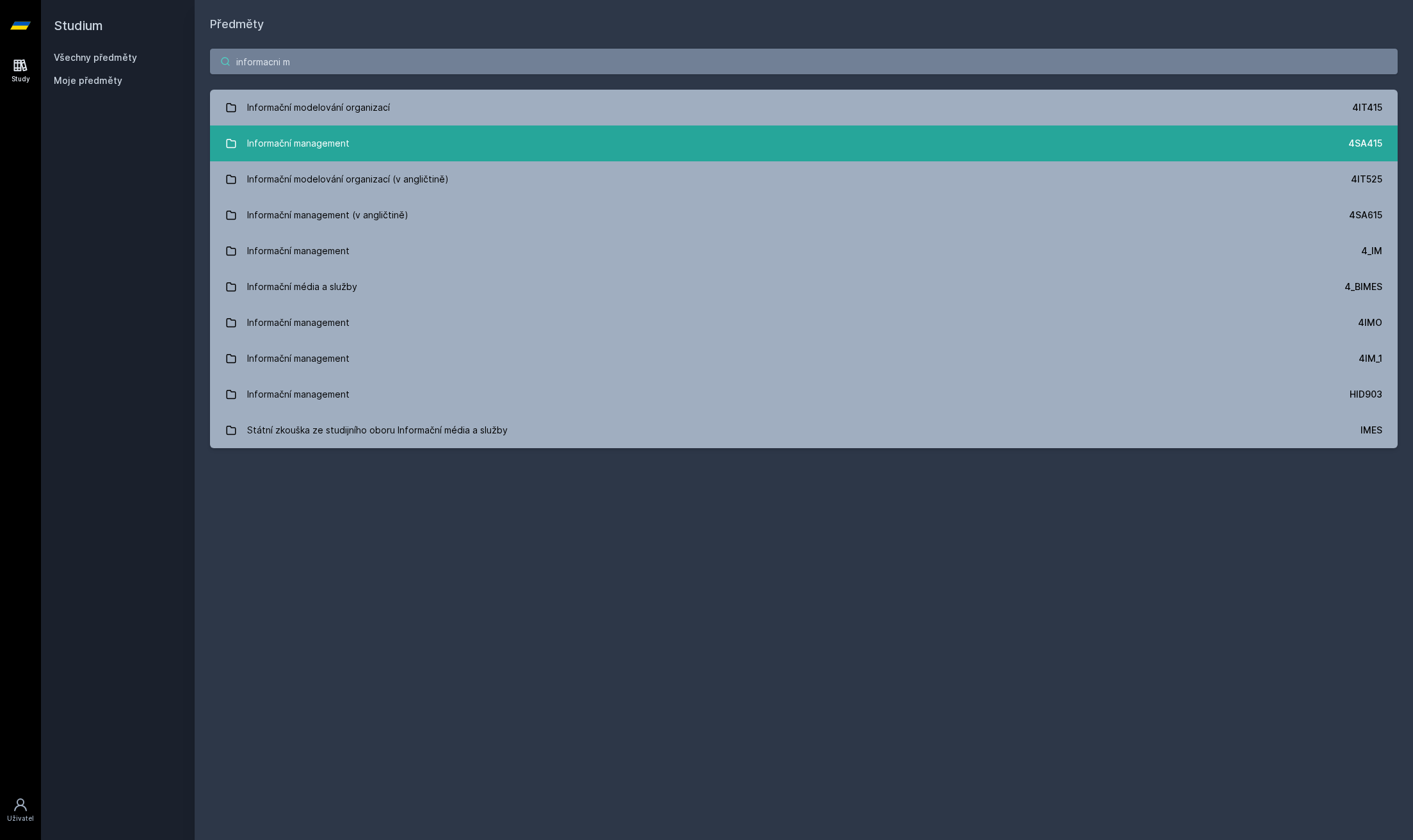
type input "informacni m"
click at [551, 147] on link "Informační management 4SA415" at bounding box center [804, 143] width 1188 height 36
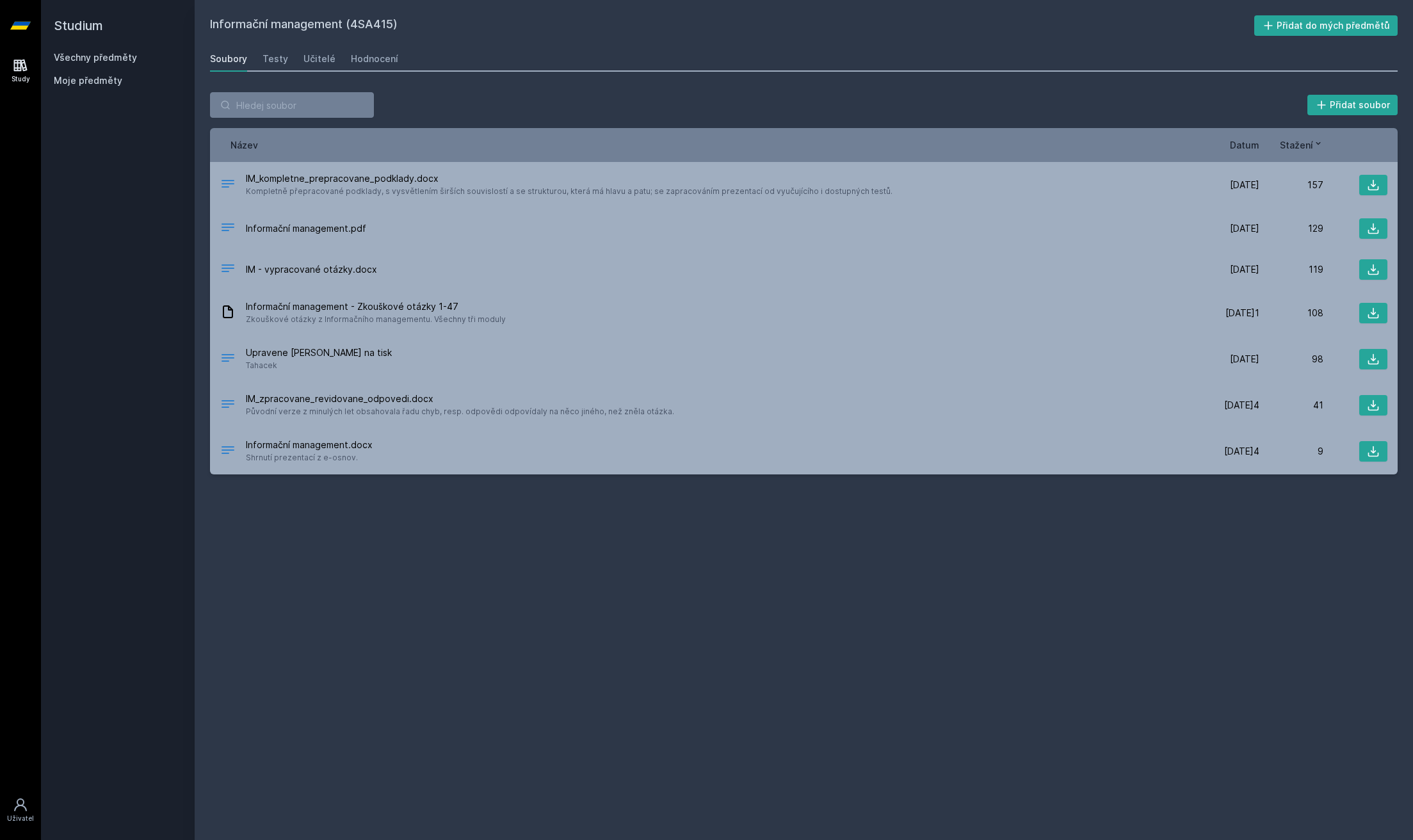
click at [294, 68] on div "Soubory Testy Učitelé Hodnocení" at bounding box center [804, 59] width 1188 height 25
click at [313, 62] on div "Učitelé" at bounding box center [319, 59] width 32 height 13
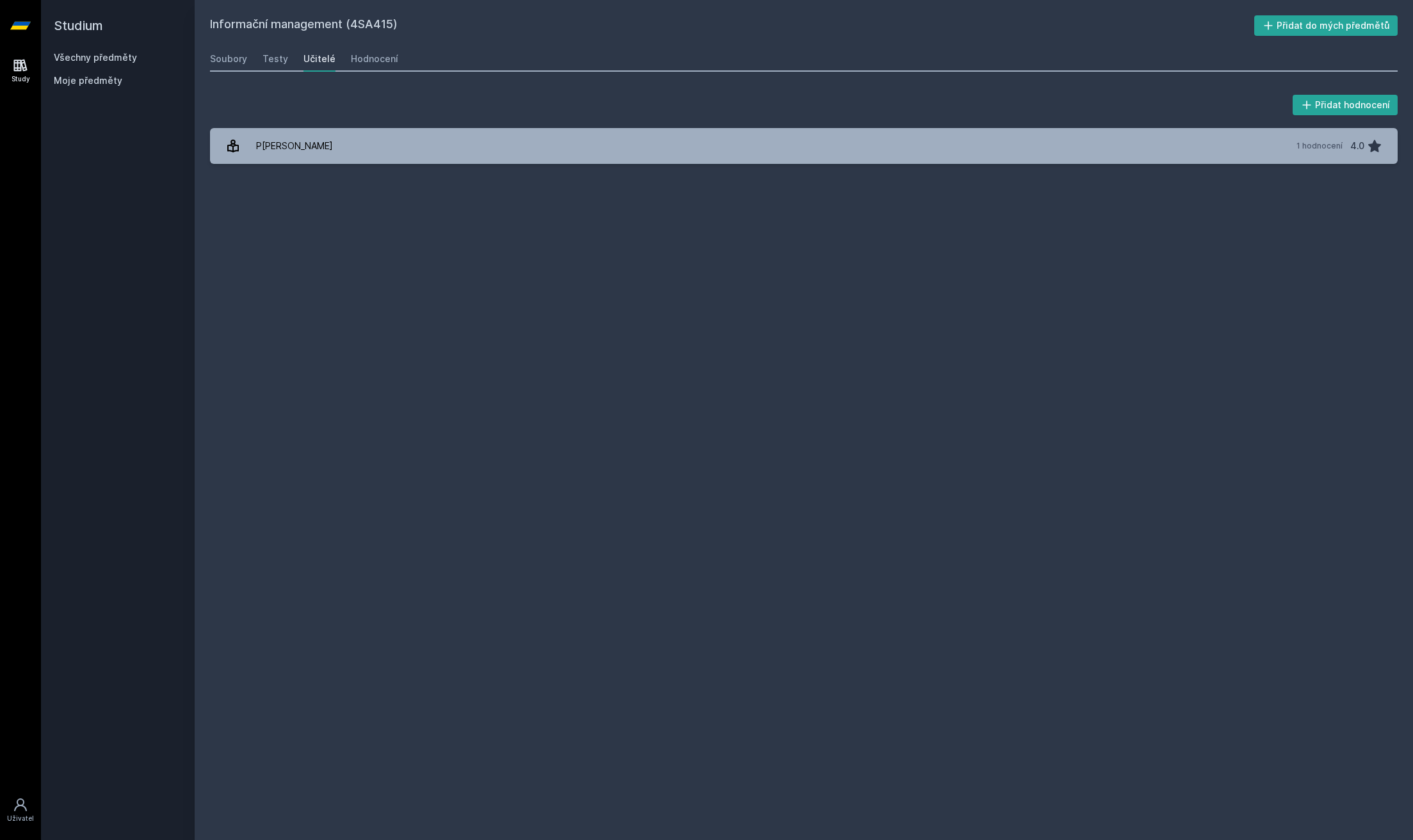
click at [127, 49] on h2 "Studium" at bounding box center [118, 25] width 128 height 51
click at [123, 59] on link "Všechny předměty" at bounding box center [95, 57] width 83 height 11
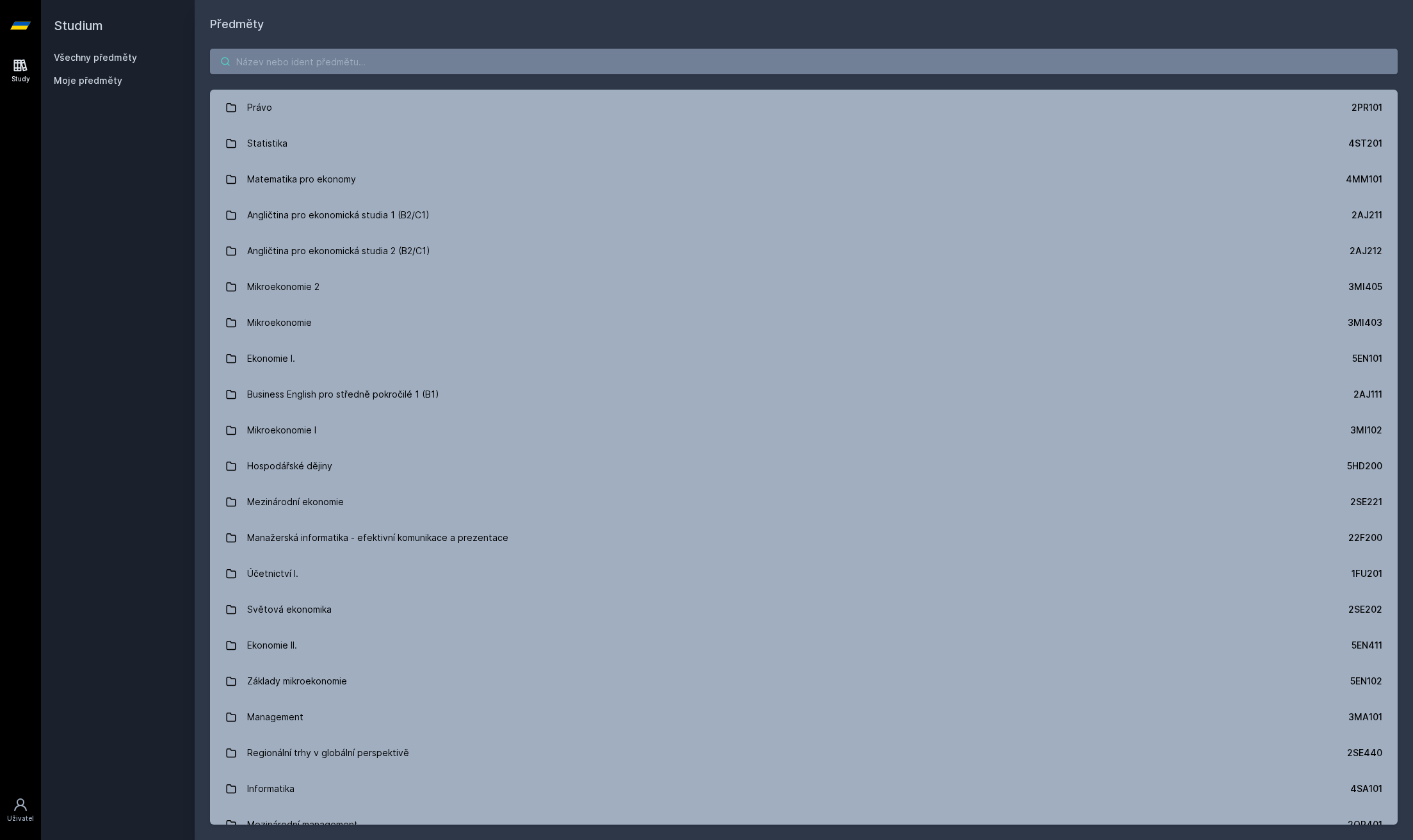
click at [309, 68] on input "search" at bounding box center [804, 61] width 1188 height 25
paste input "4IT314"
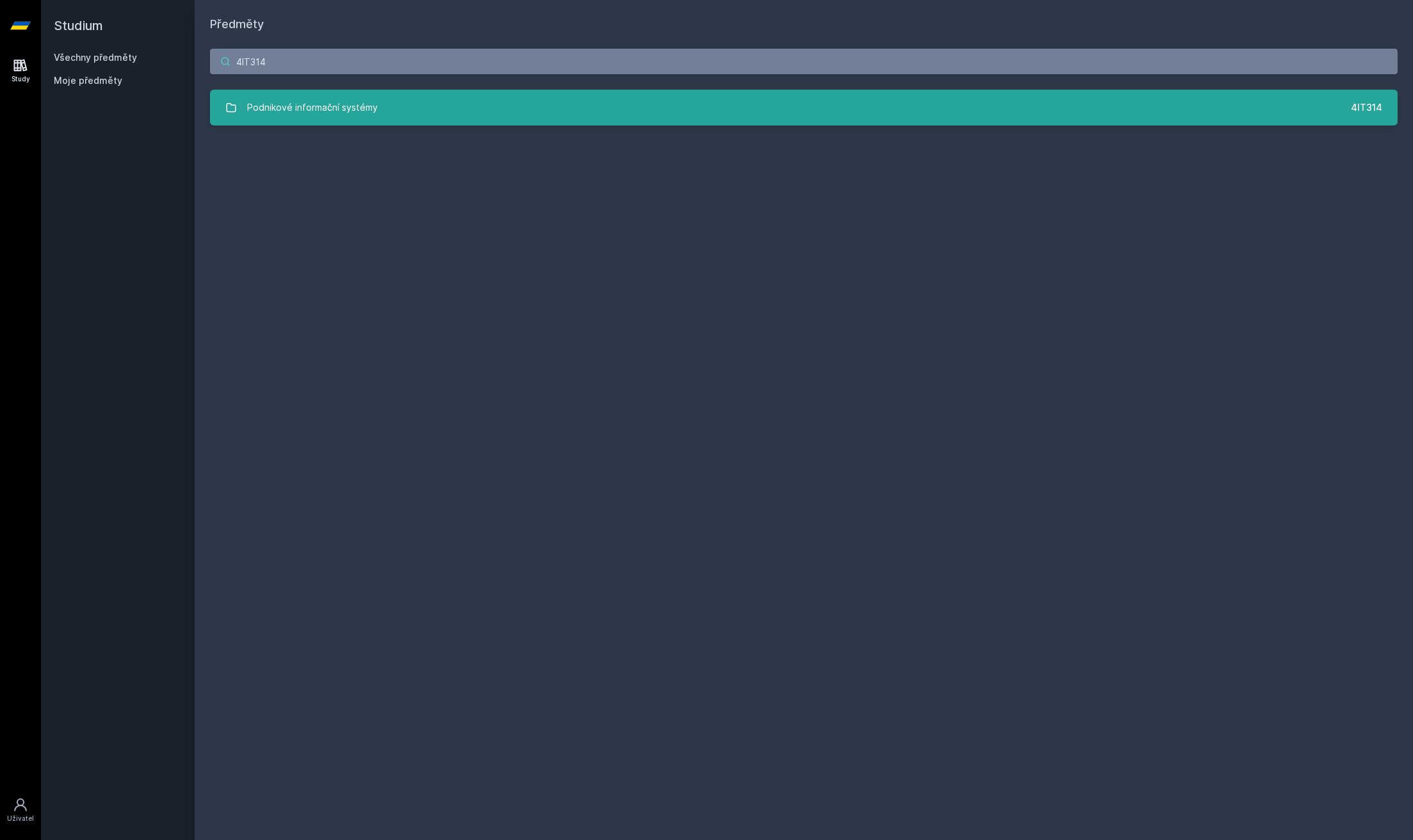
type input "4IT314"
click at [330, 97] on div "Podnikové informační systémy" at bounding box center [313, 107] width 131 height 25
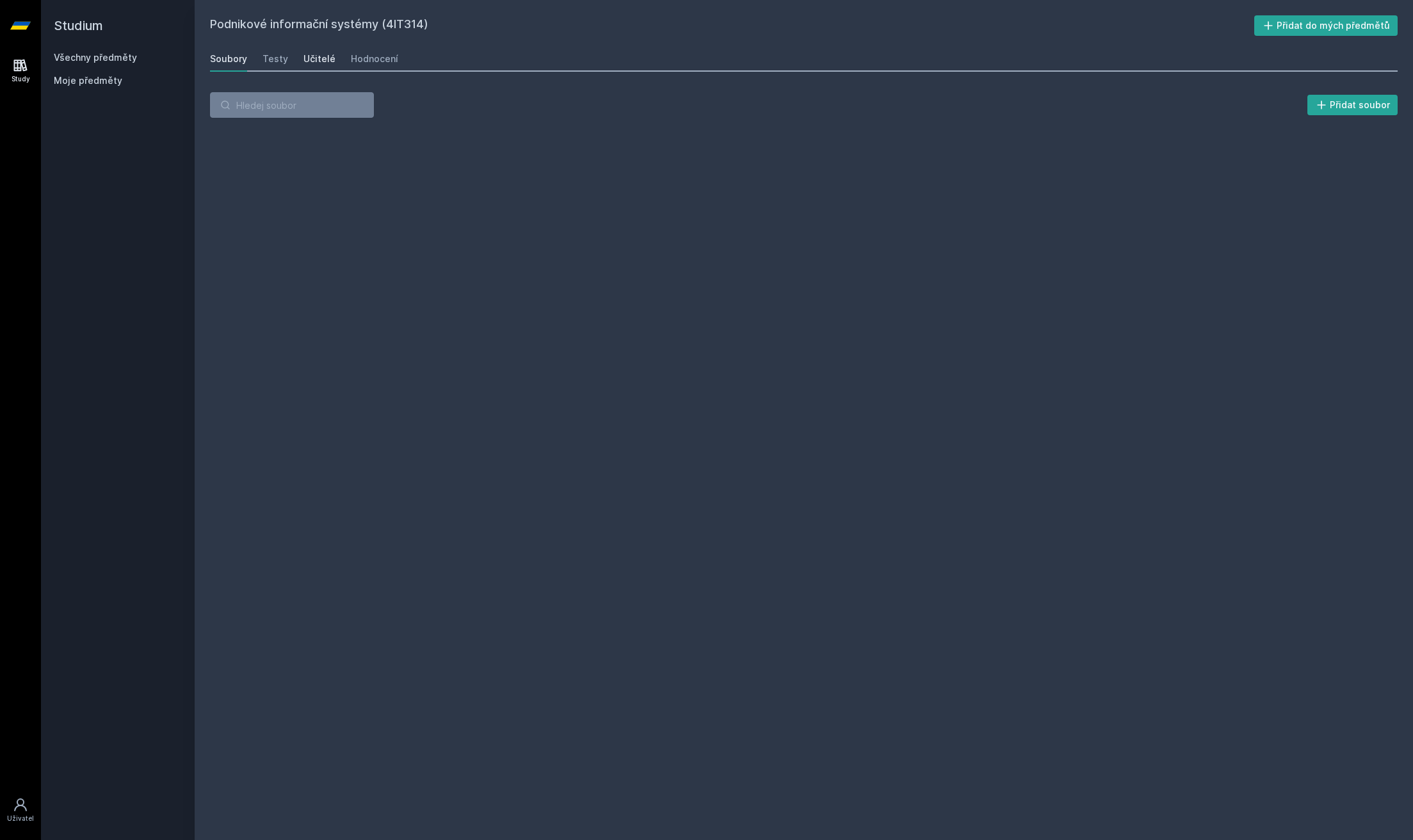
click at [316, 52] on div "Učitelé" at bounding box center [319, 59] width 32 height 13
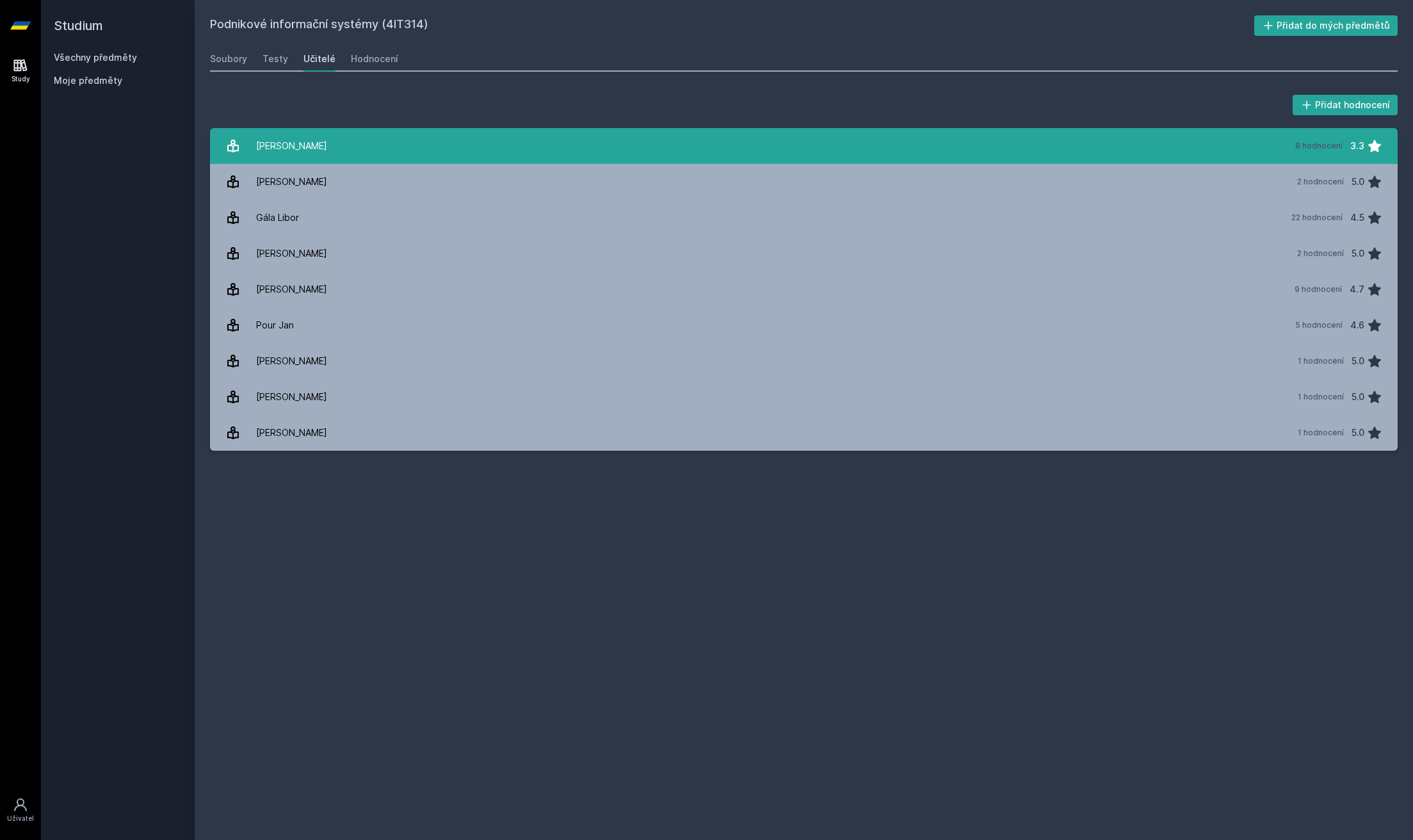
click at [358, 128] on link "B[PERSON_NAME] 8 hodnocení 3.3" at bounding box center [804, 146] width 1188 height 36
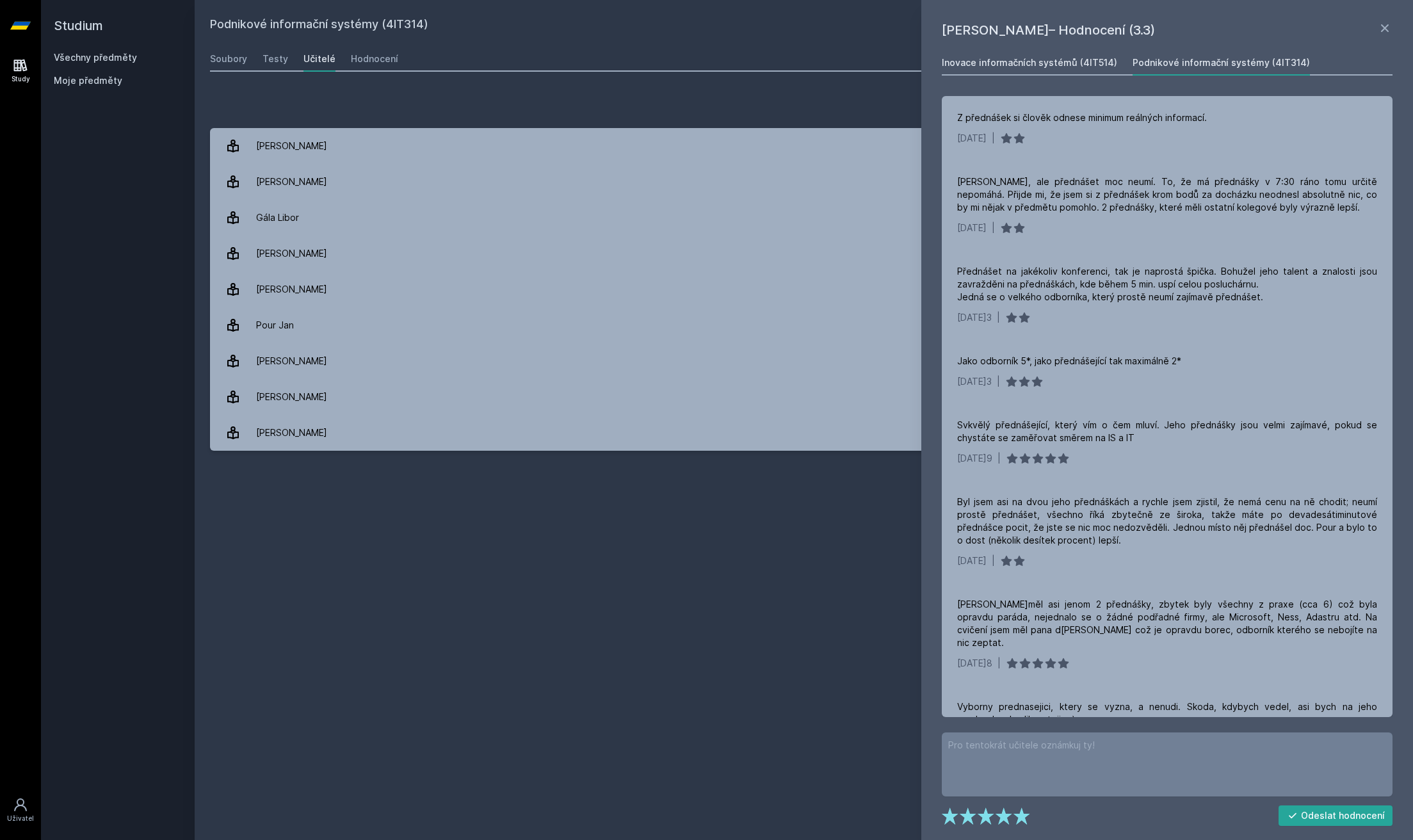
click at [1093, 65] on div "Inovace informačních systémů (4IT514)" at bounding box center [1030, 63] width 176 height 13
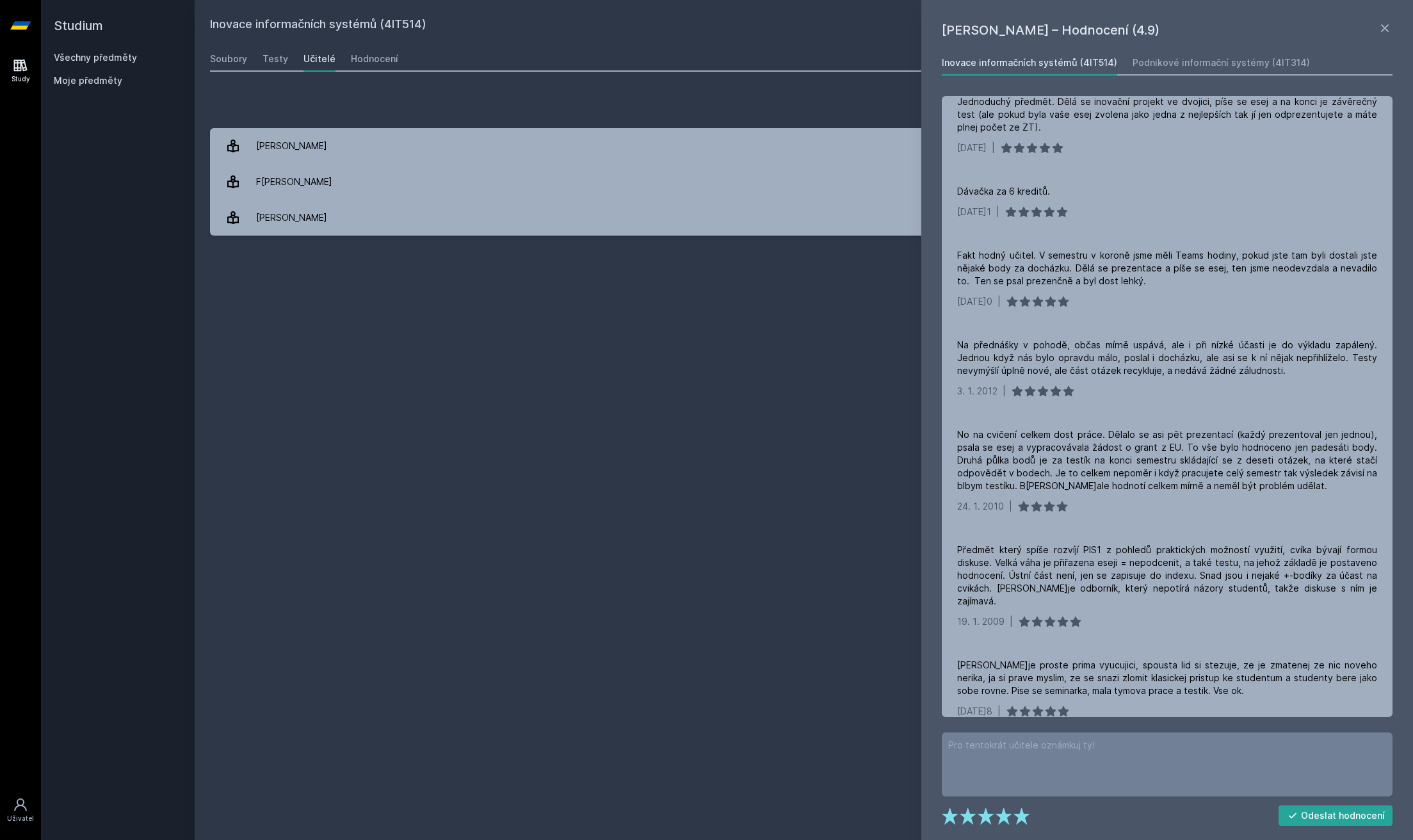
scroll to position [19, 0]
